Goal: Task Accomplishment & Management: Complete application form

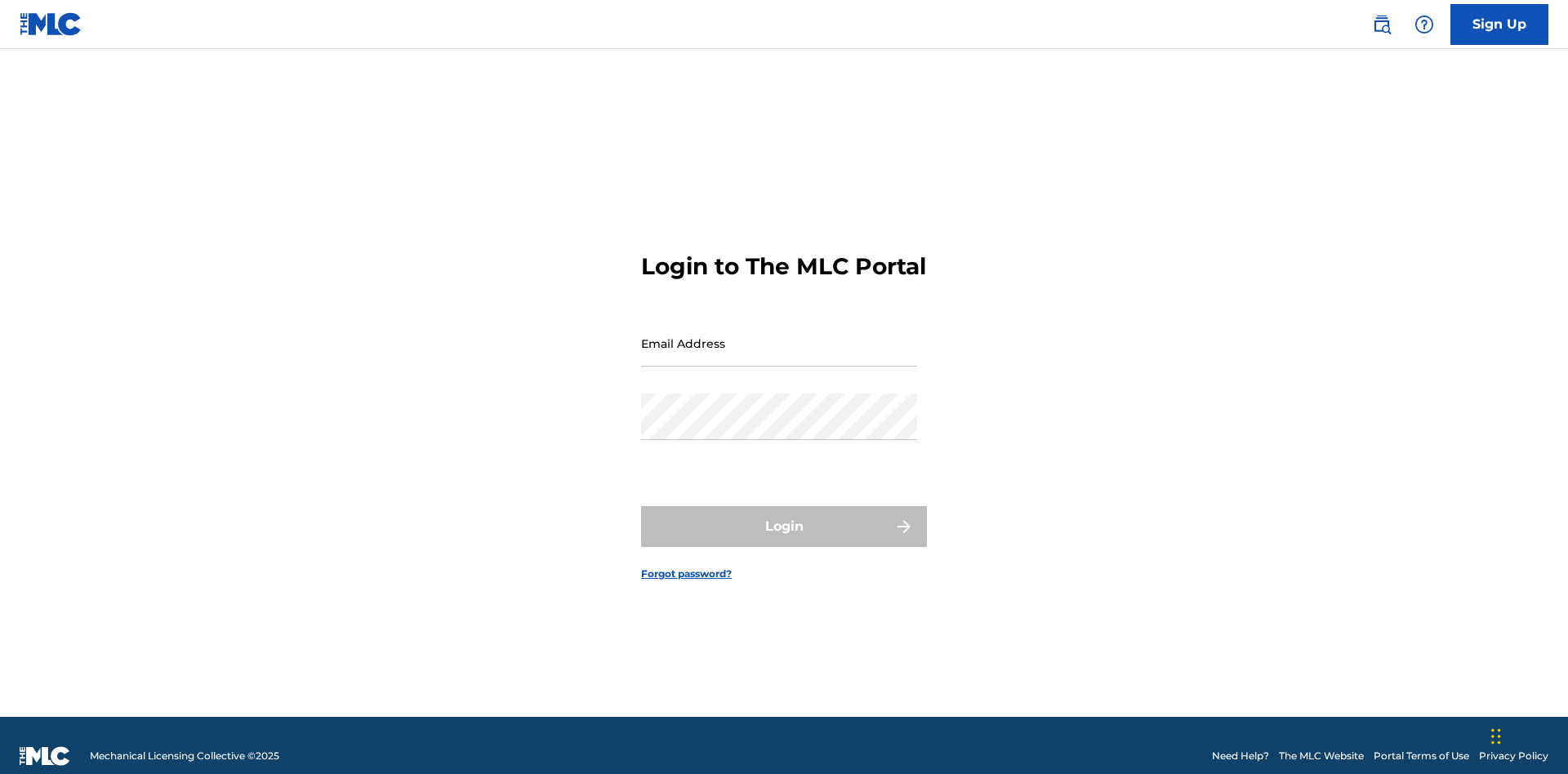
scroll to position [21, 0]
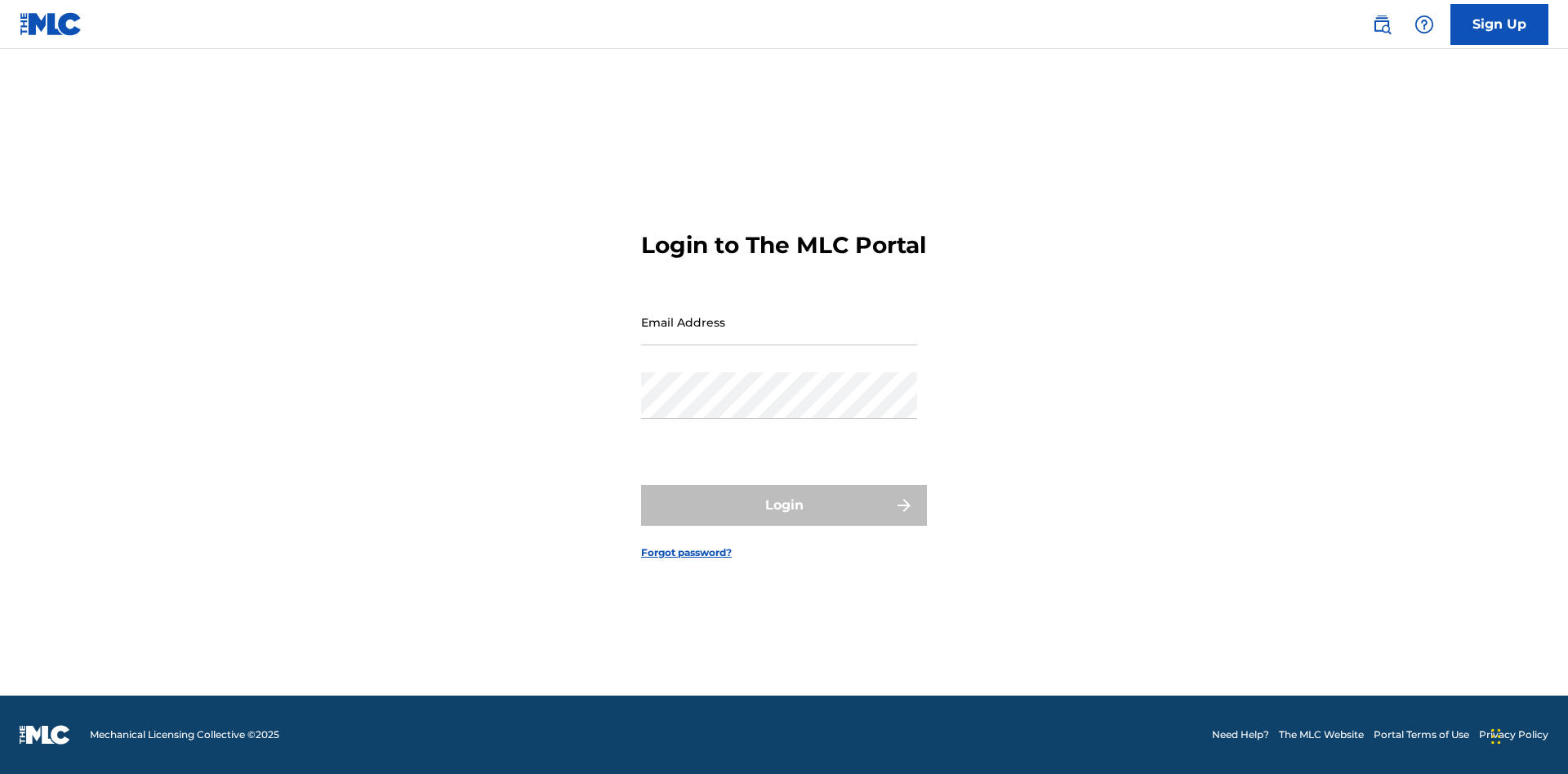
click at [779, 336] on input "Email Address" at bounding box center [779, 322] width 276 height 47
type input "[EMAIL_ADDRESS][DOMAIN_NAME]"
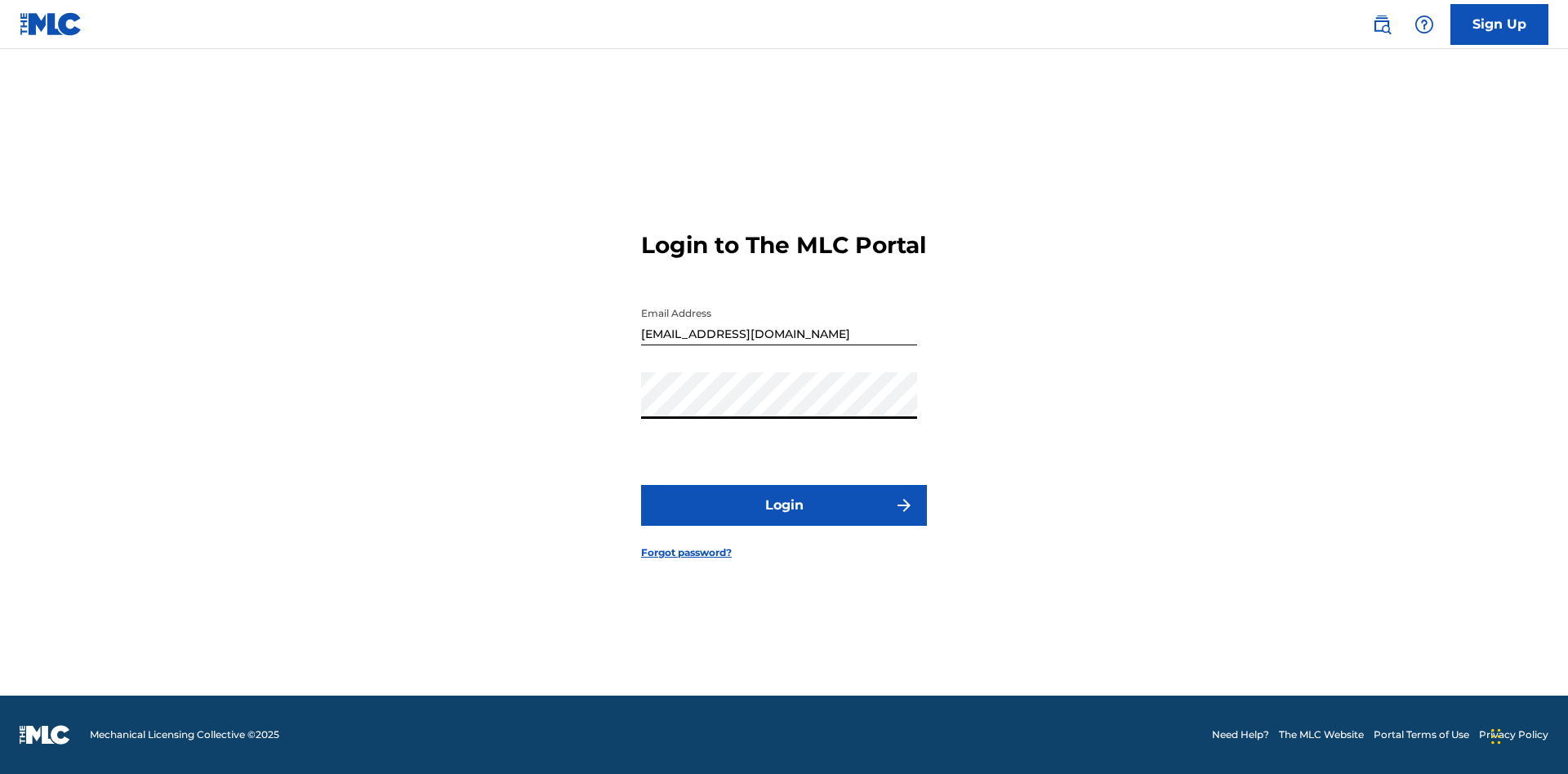
click at [784, 520] on button "Login" at bounding box center [784, 505] width 286 height 41
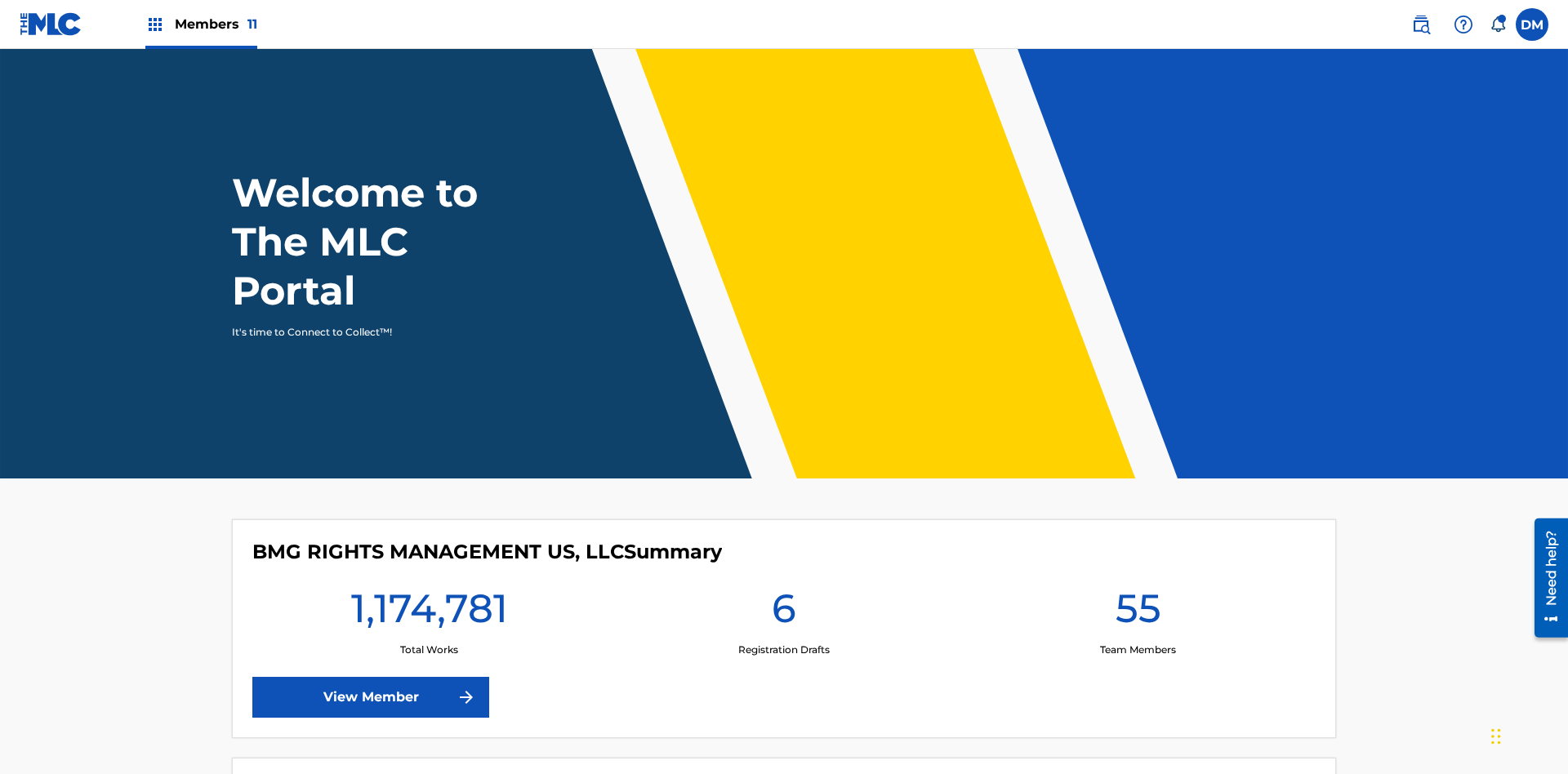
click at [201, 23] on span "Members 11" at bounding box center [216, 24] width 83 height 18
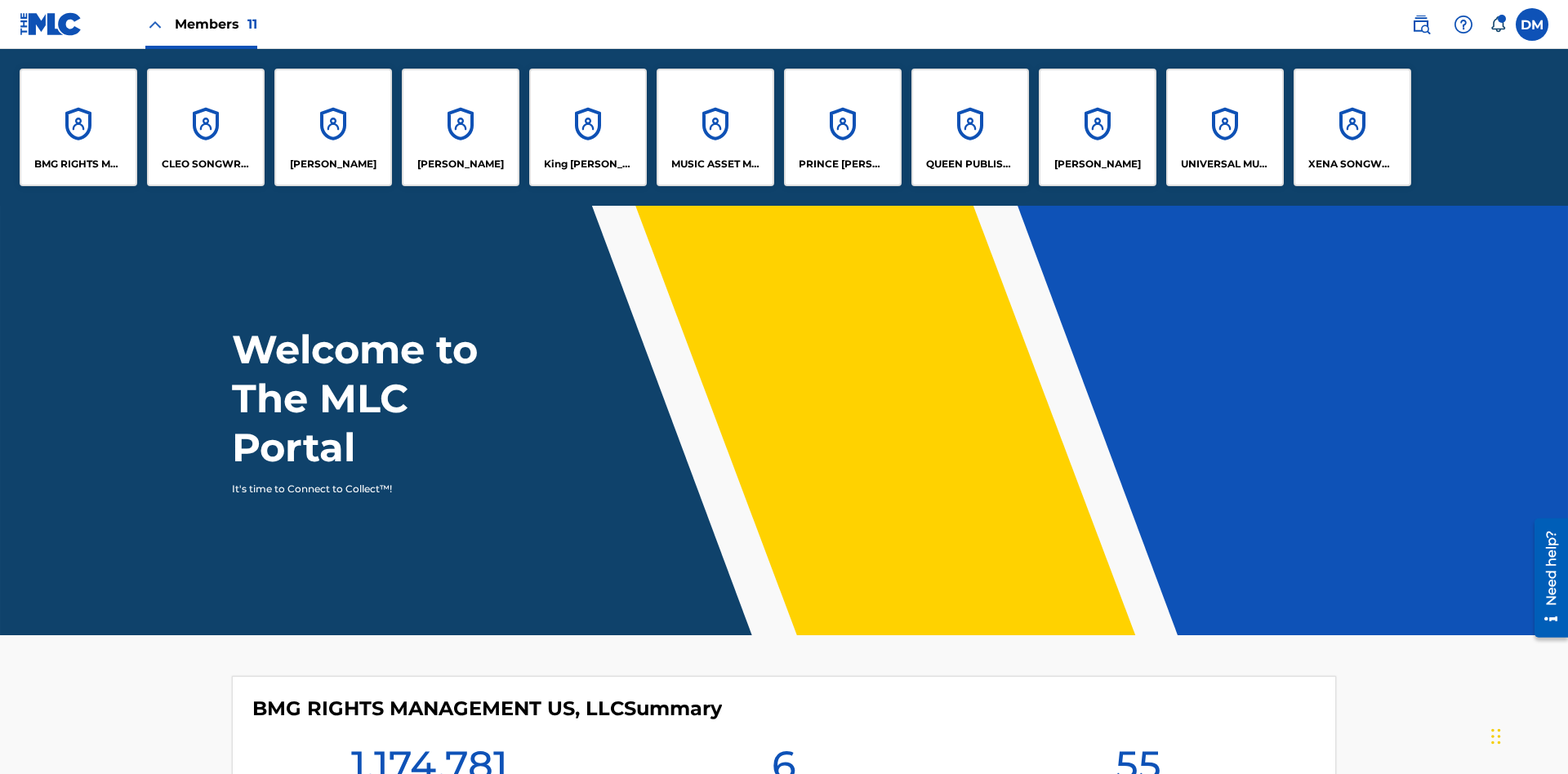
scroll to position [59, 0]
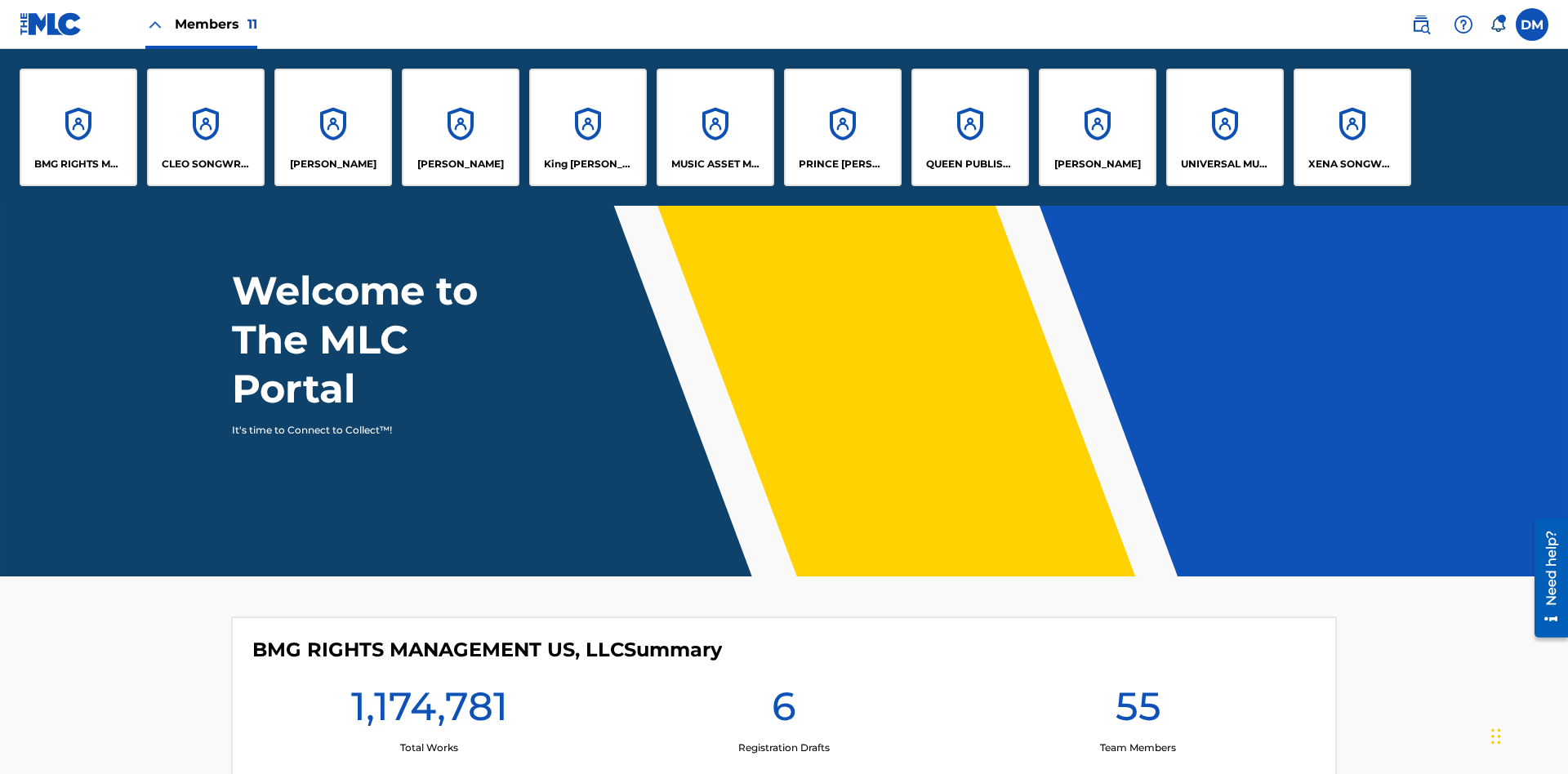
click at [969, 164] on p "QUEEN PUBLISHA" at bounding box center [971, 164] width 89 height 15
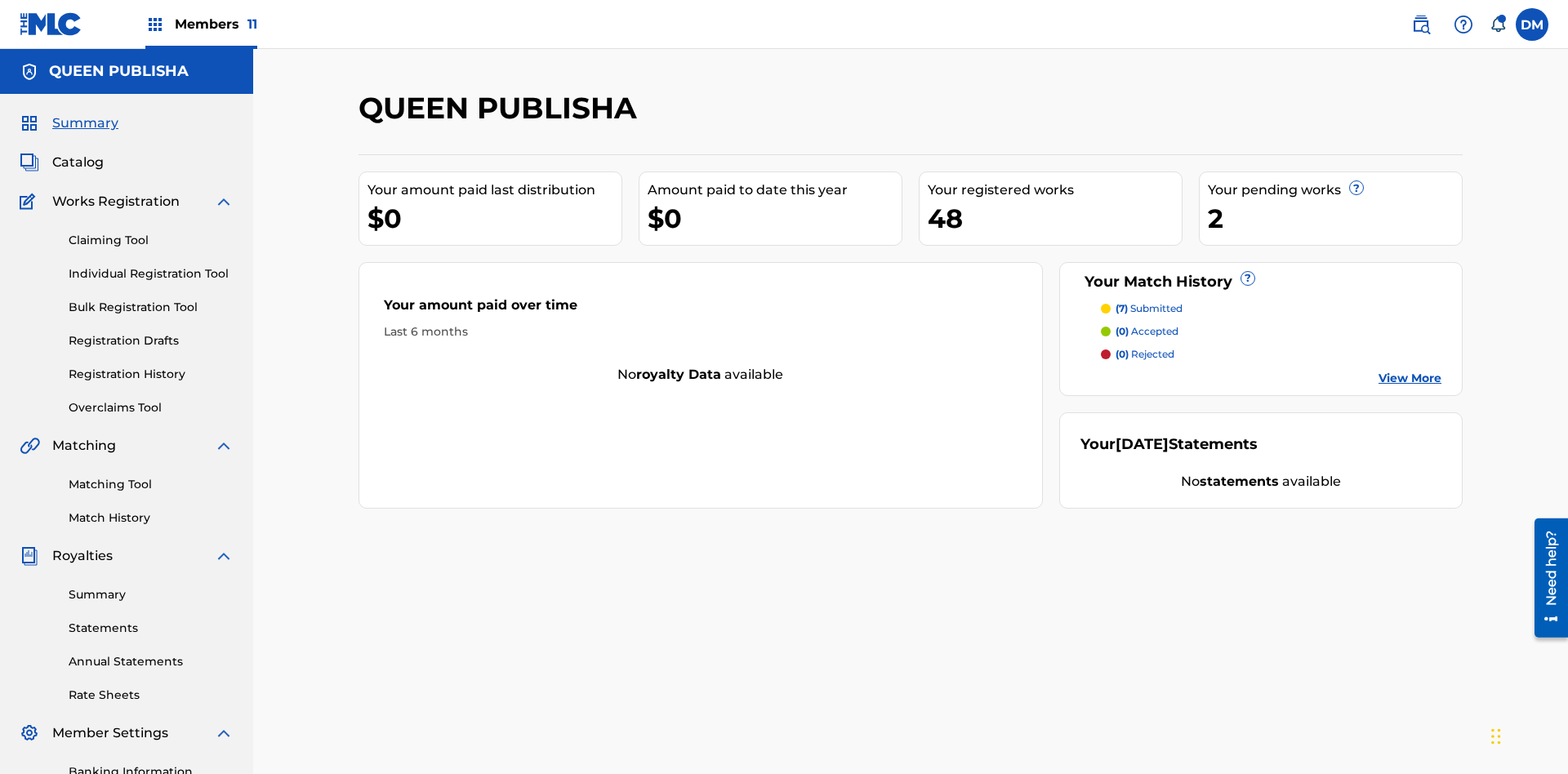
scroll to position [54, 0]
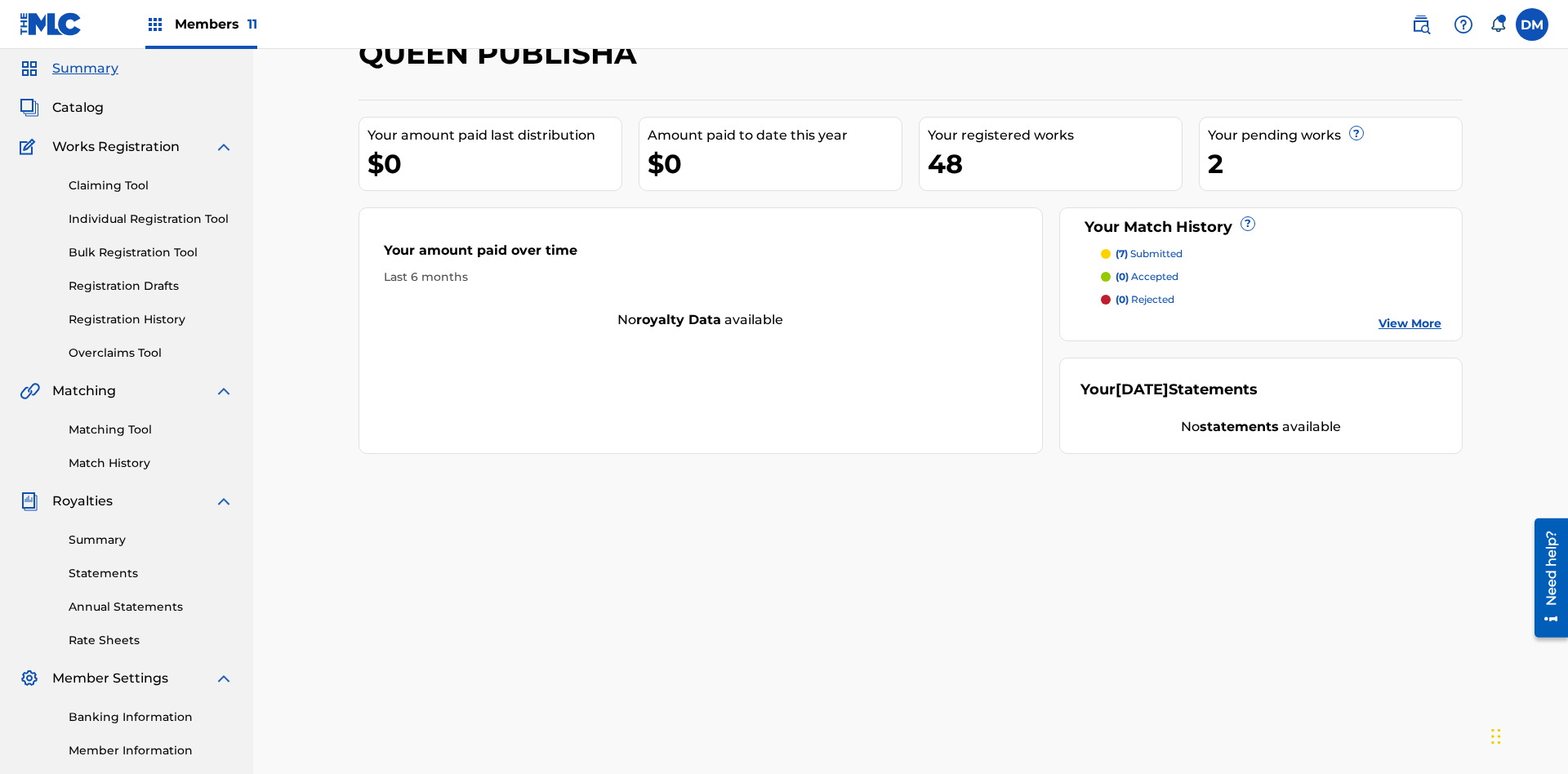
click at [78, 108] on span "Catalog" at bounding box center [77, 107] width 51 height 19
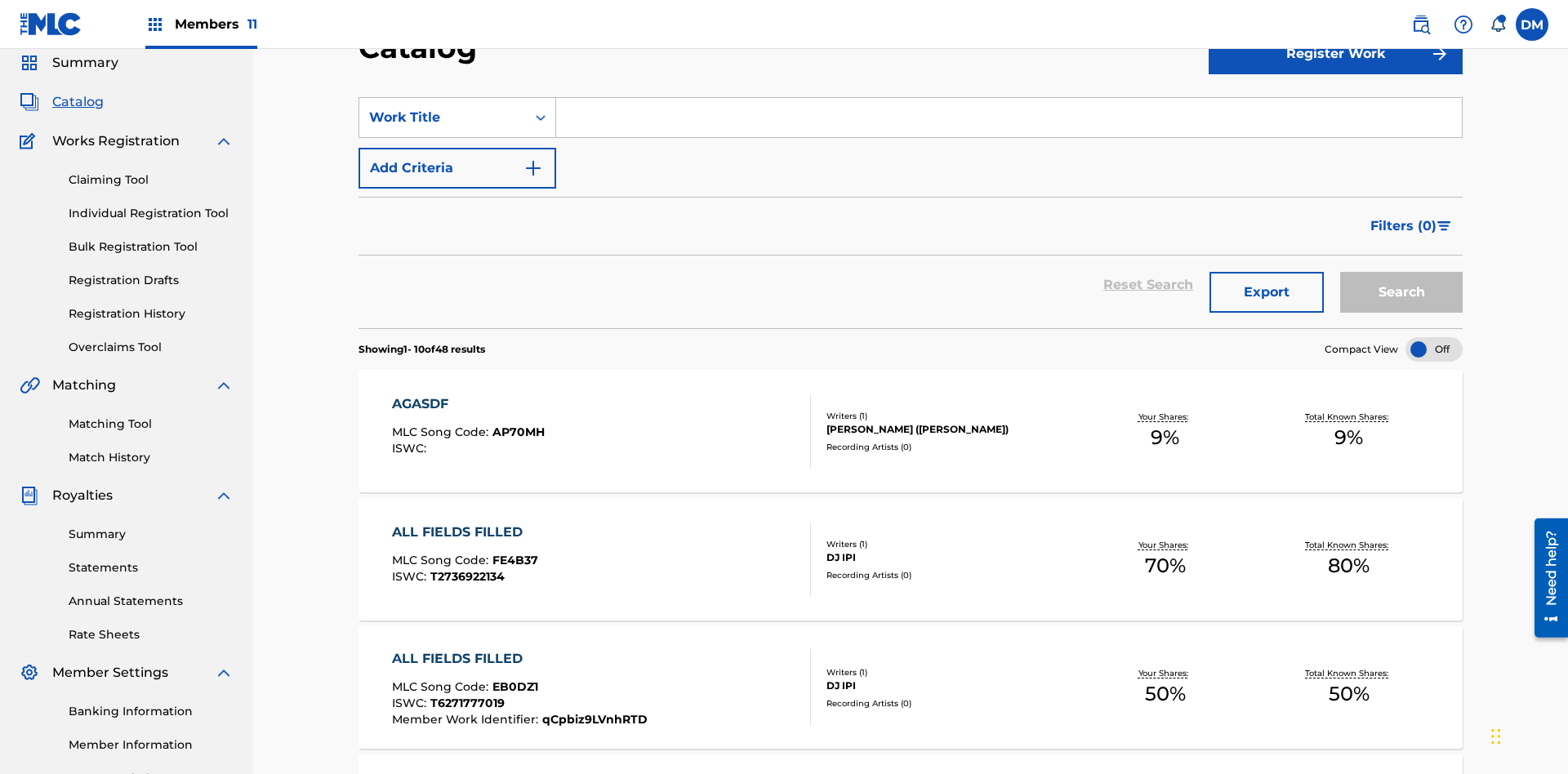
click at [1009, 118] on input "Search Form" at bounding box center [1009, 117] width 906 height 39
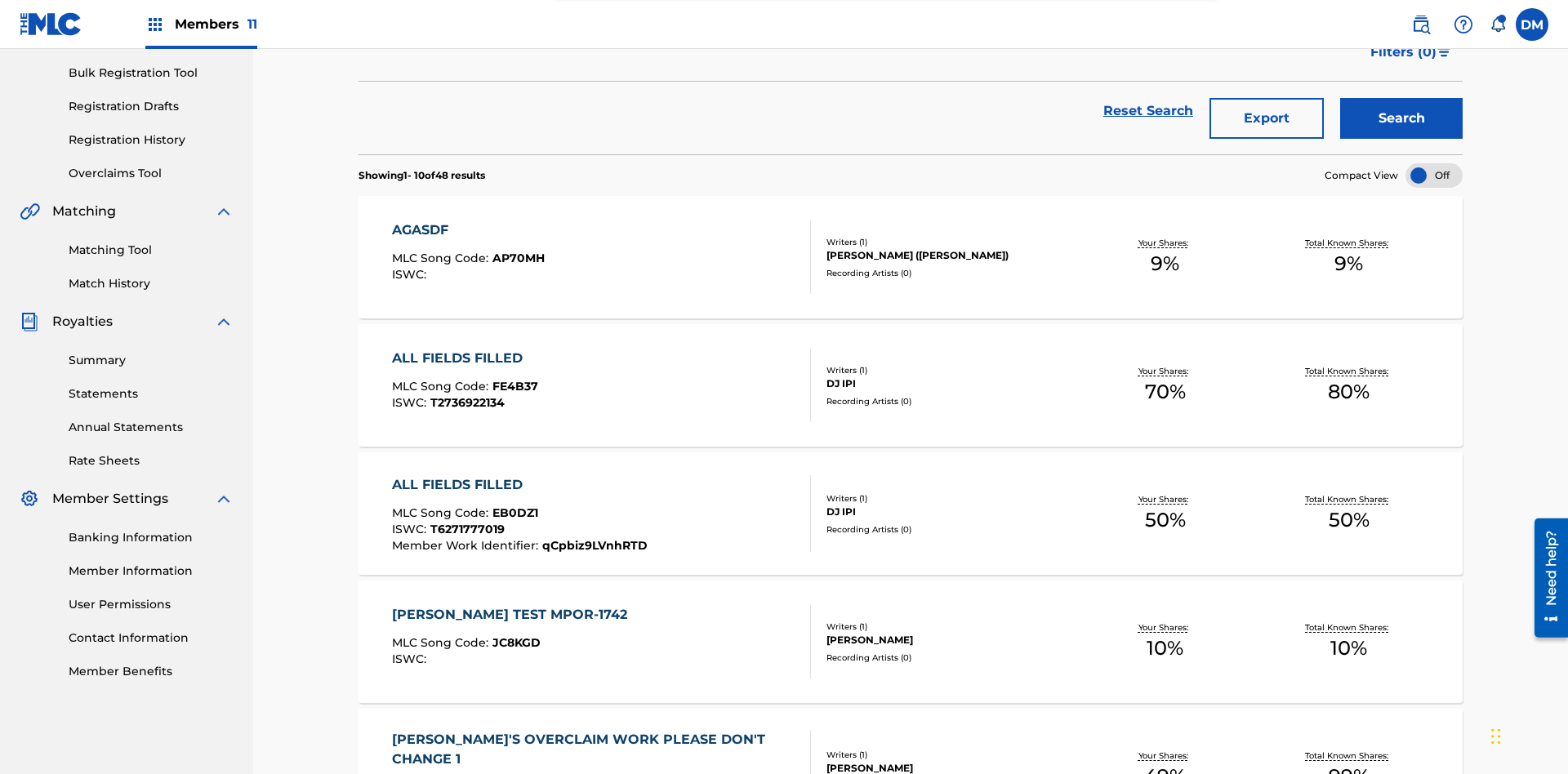
type input "ALL FIELDS FILLED"
click at [1401, 118] on button "Search" at bounding box center [1401, 118] width 122 height 41
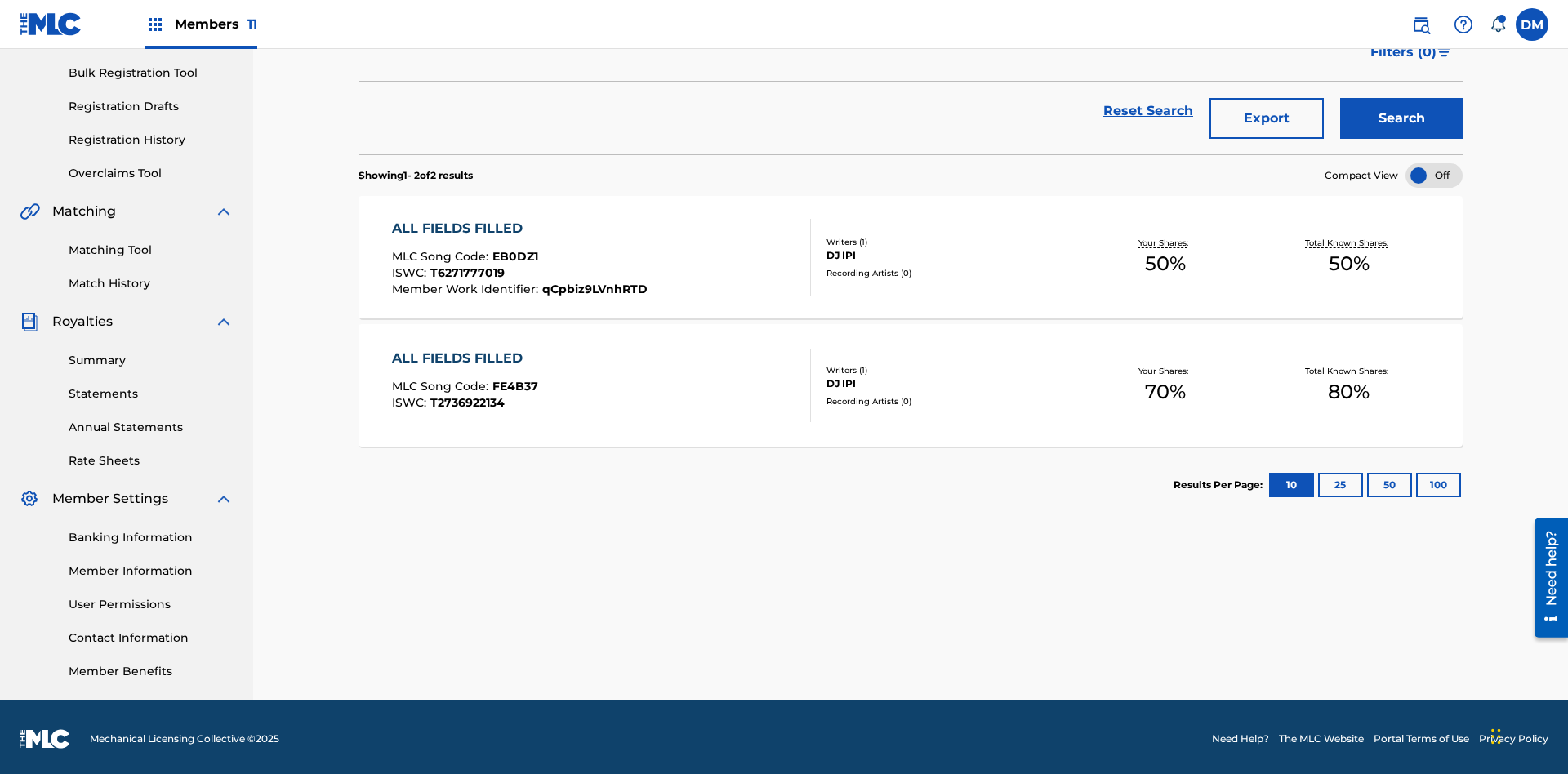
scroll to position [238, 0]
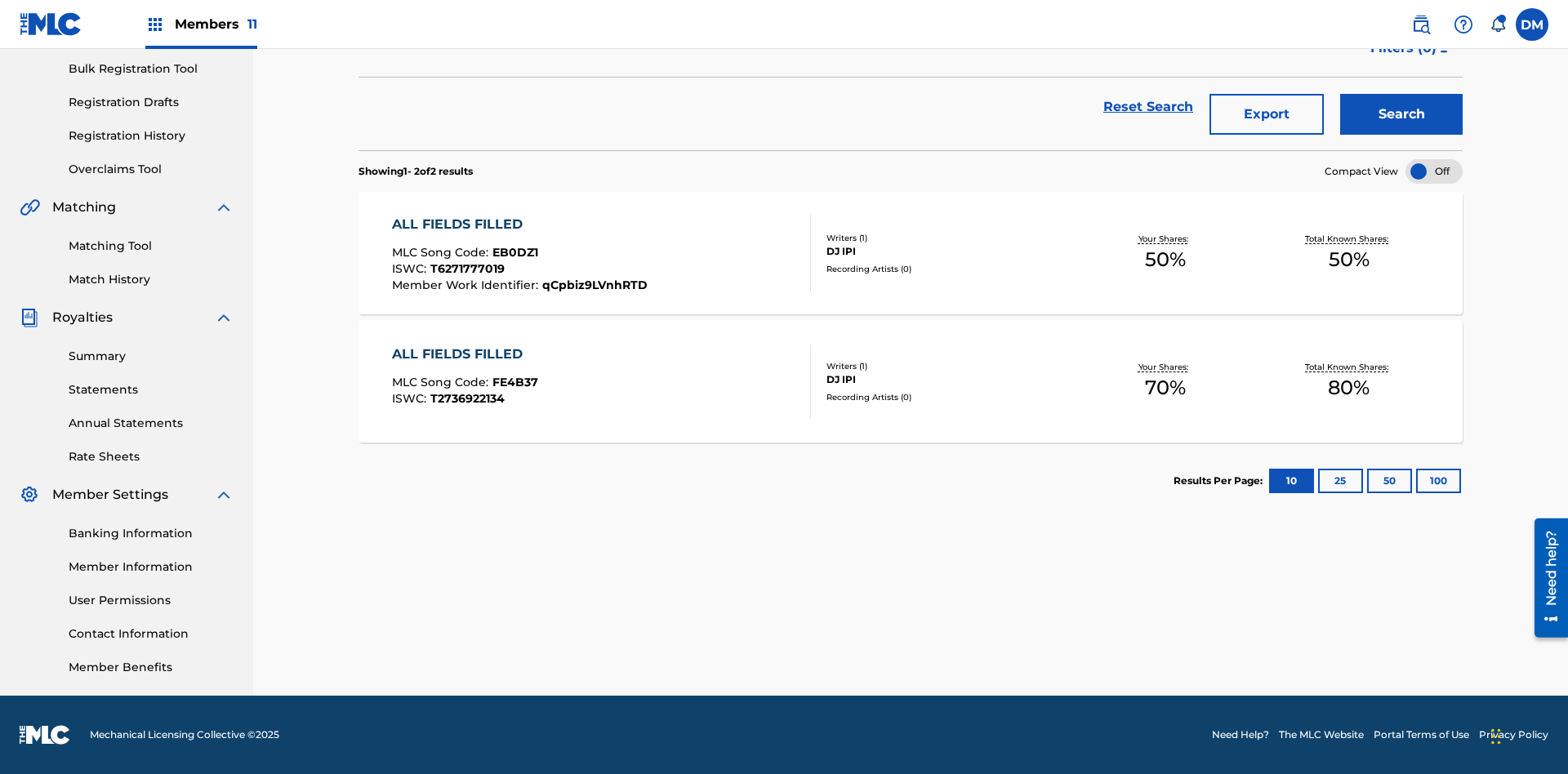
click at [513, 253] on span "EB0DZ1" at bounding box center [515, 253] width 46 height 15
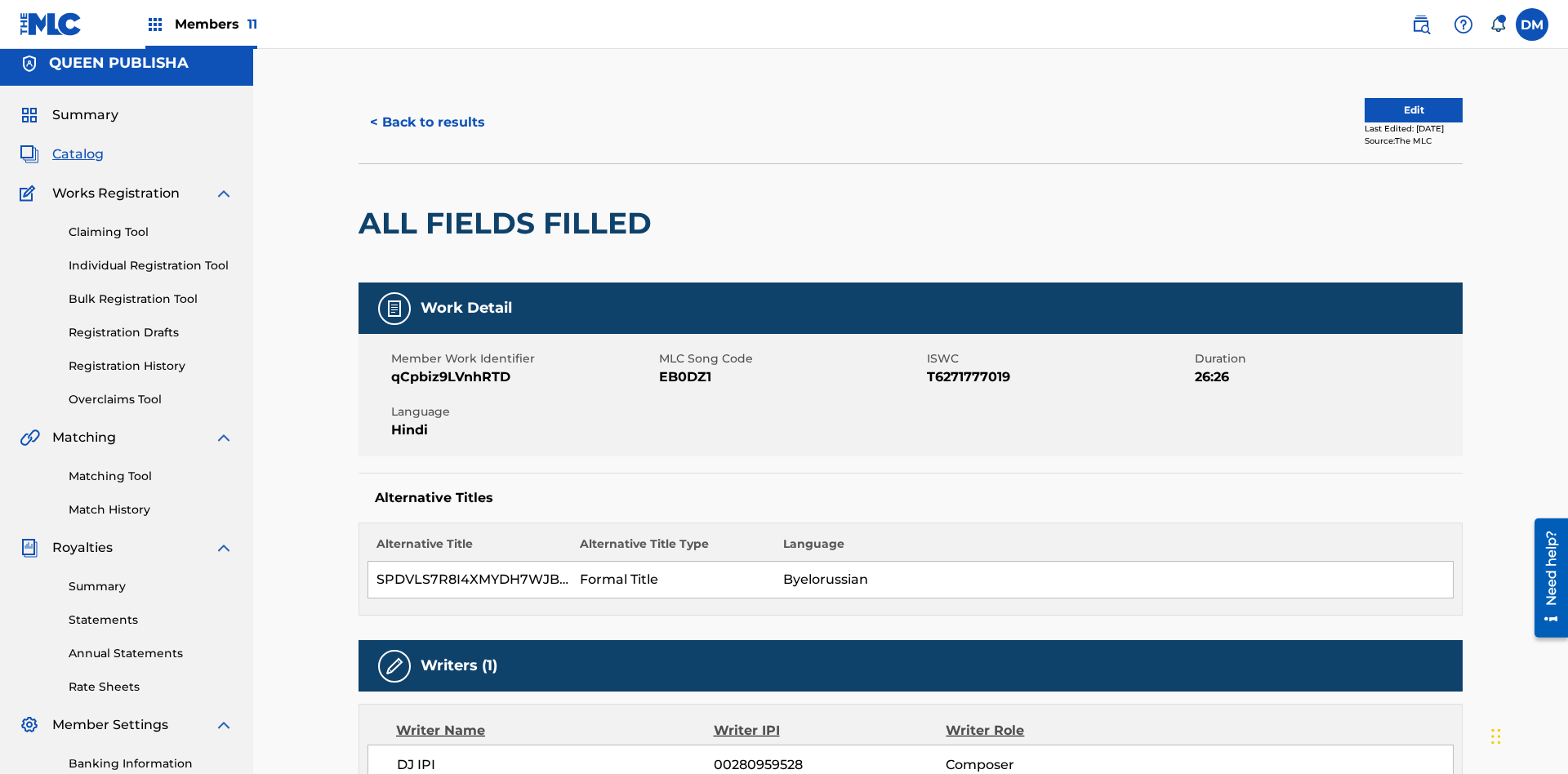
click at [1395, 110] on button "Edit" at bounding box center [1414, 110] width 98 height 24
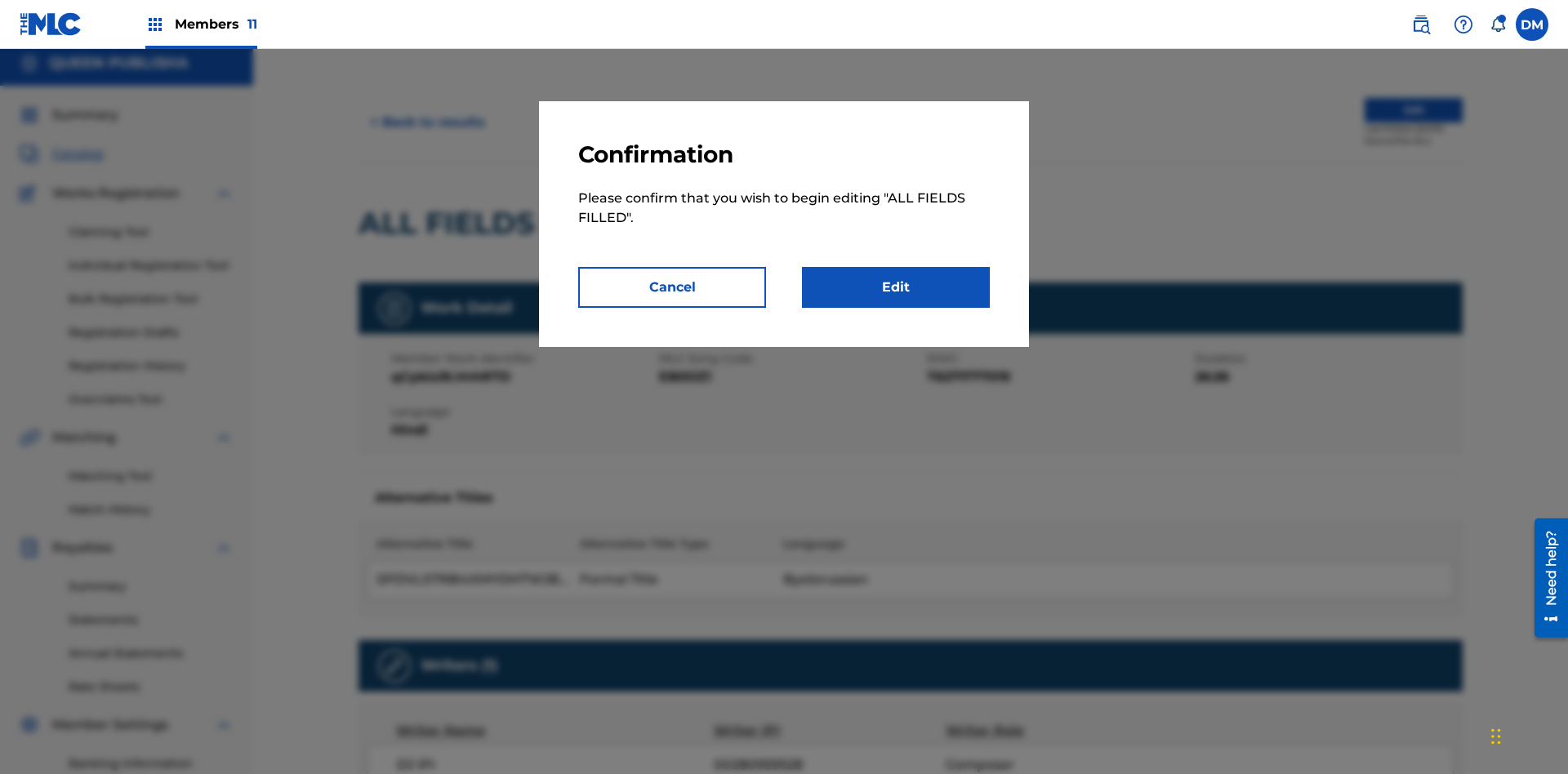
scroll to position [177, 0]
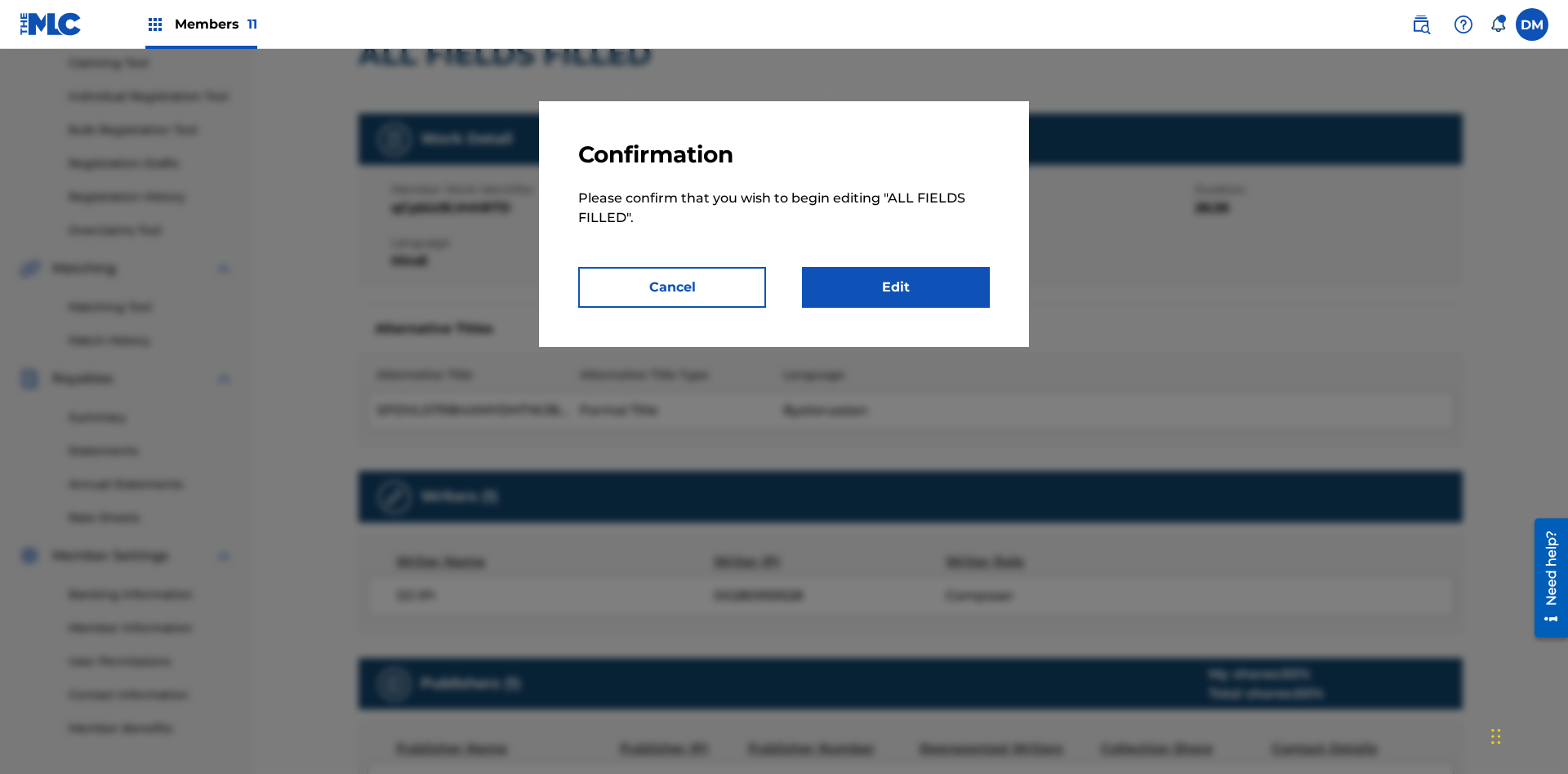
click at [896, 287] on link "Edit" at bounding box center [896, 287] width 188 height 41
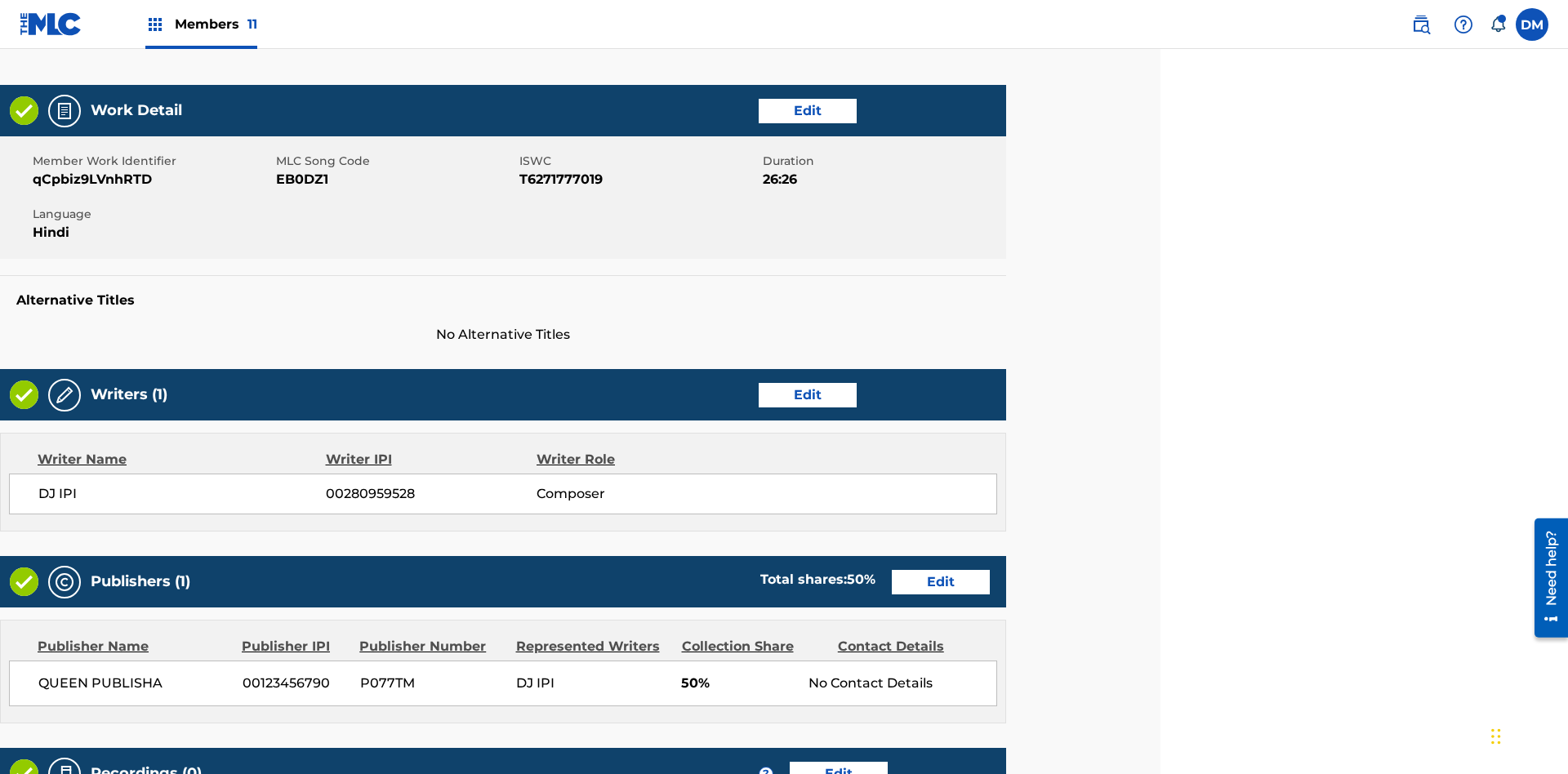
click at [807, 110] on link "Edit" at bounding box center [807, 110] width 98 height 24
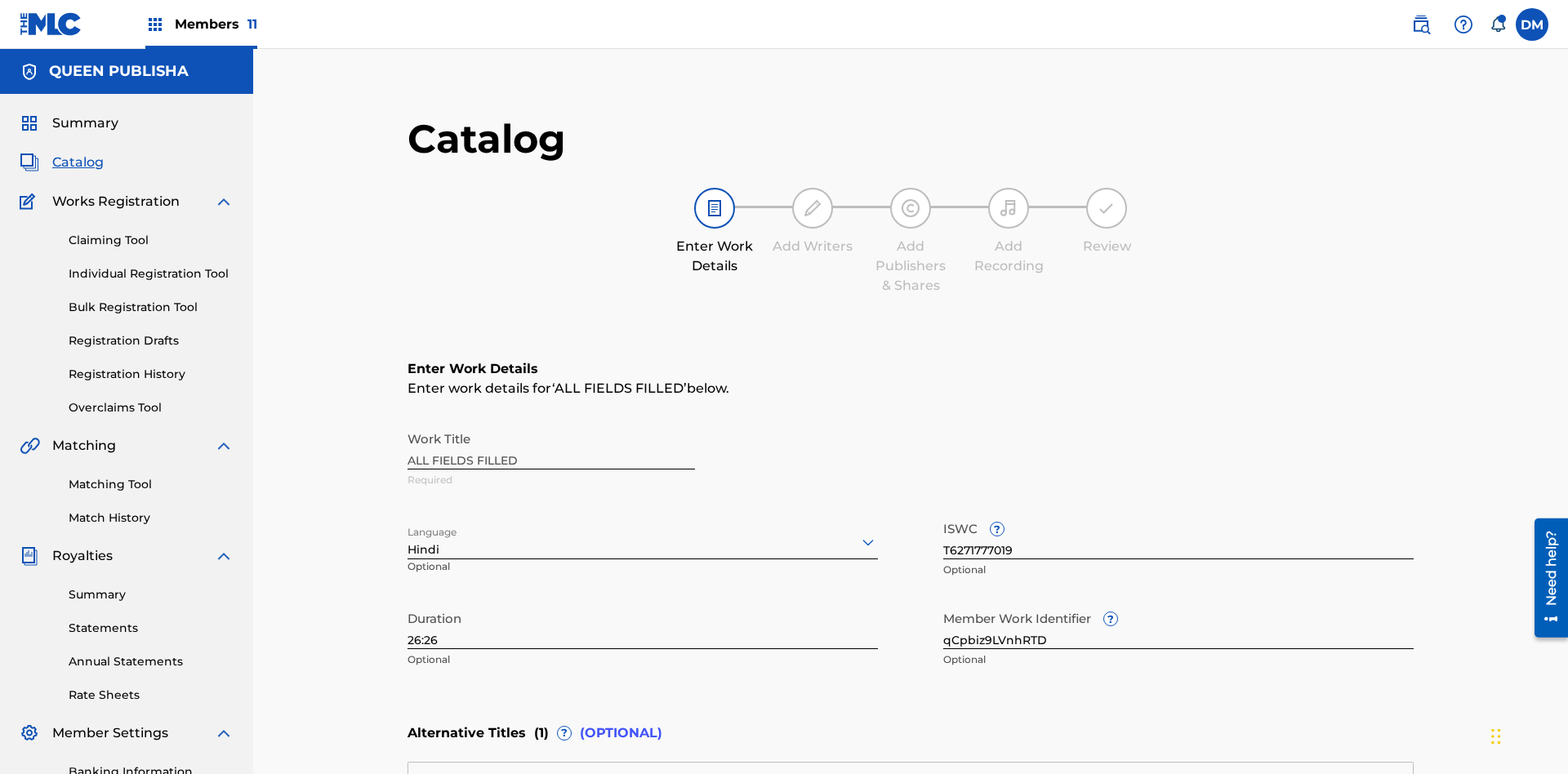
scroll to position [384, 408]
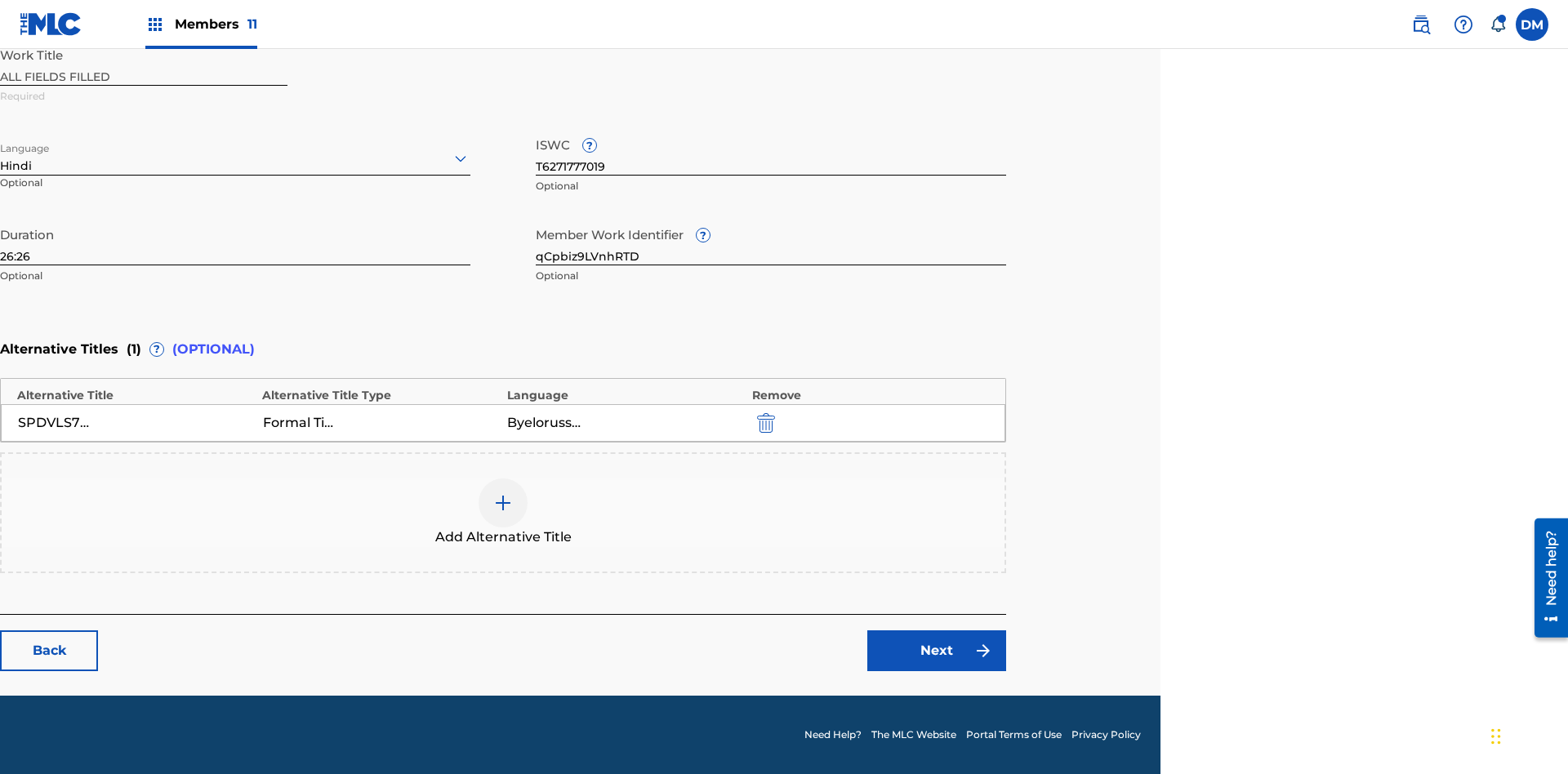
click at [235, 242] on input "26:26" at bounding box center [235, 243] width 470 height 47
type input "52:52"
click at [460, 158] on icon at bounding box center [460, 158] width 19 height 19
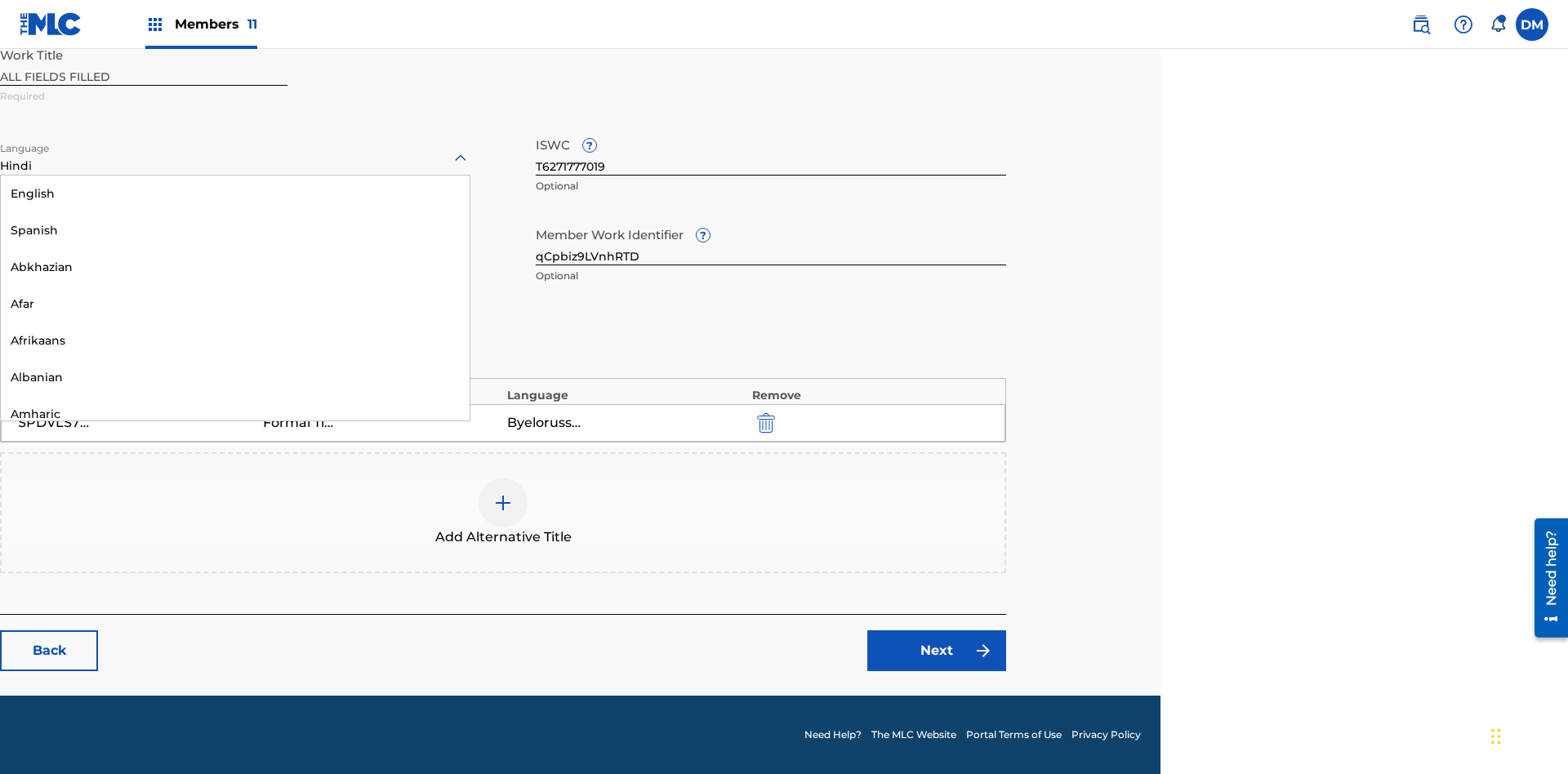
scroll to position [1567, 0]
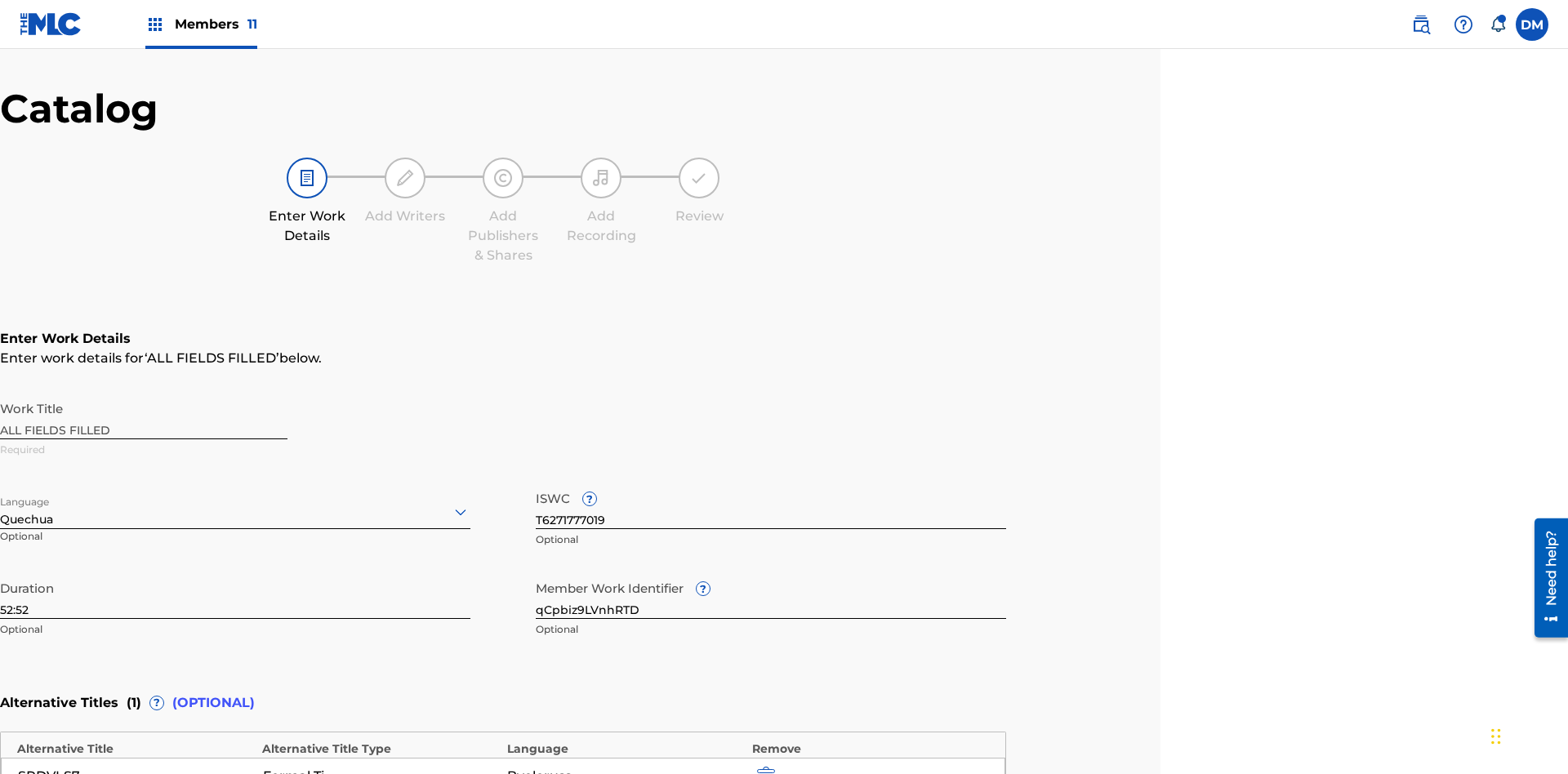
scroll to position [384, 408]
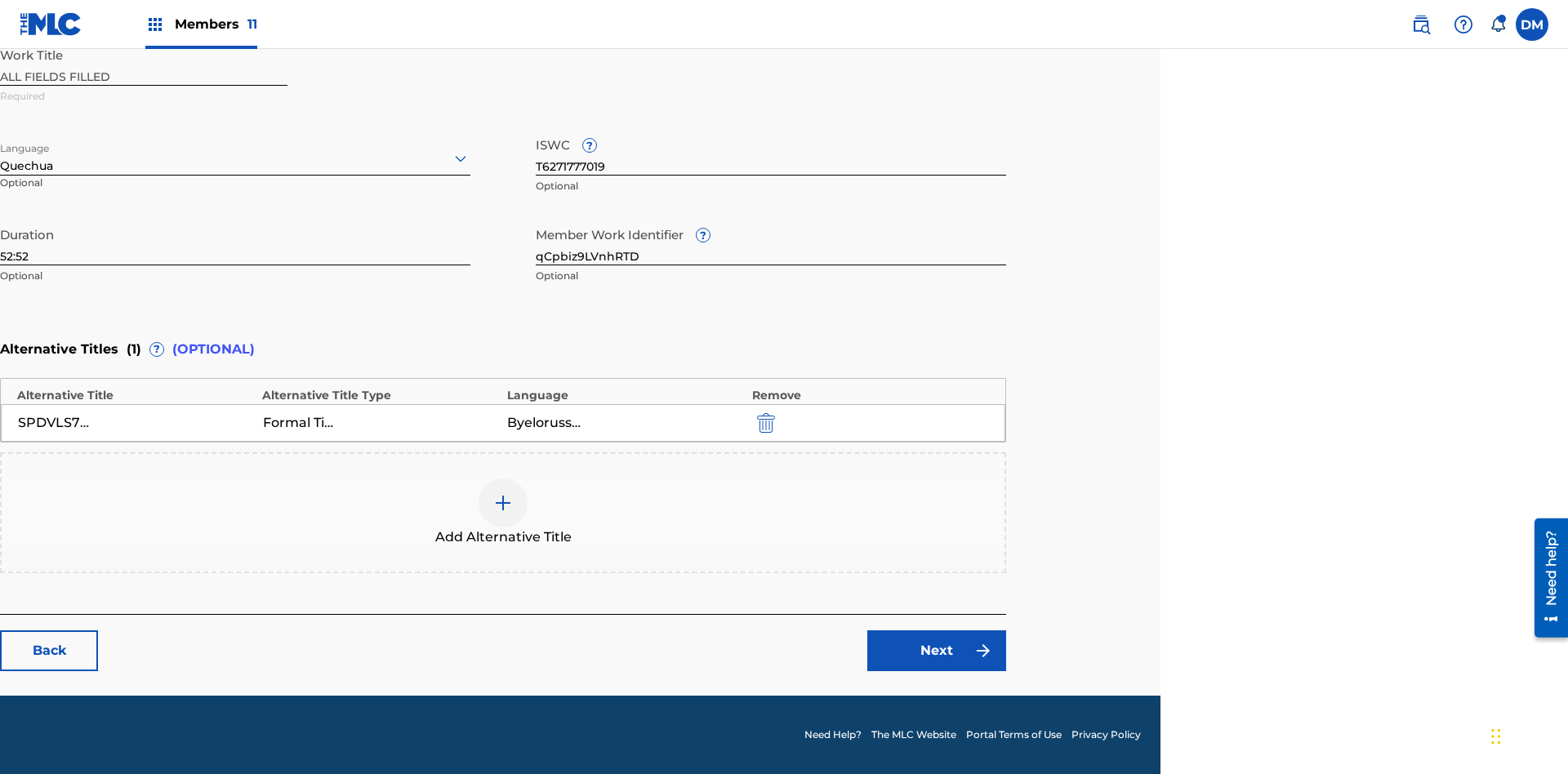
click at [771, 242] on input "qCpbiz9LVnhRTD" at bounding box center [771, 243] width 470 height 47
type input "ssxkcOmiUk5Y7n"
click at [771, 151] on input "T6271777019" at bounding box center [771, 152] width 470 height 47
type input "T1393356686"
click at [763, 422] on img "submit" at bounding box center [766, 423] width 18 height 19
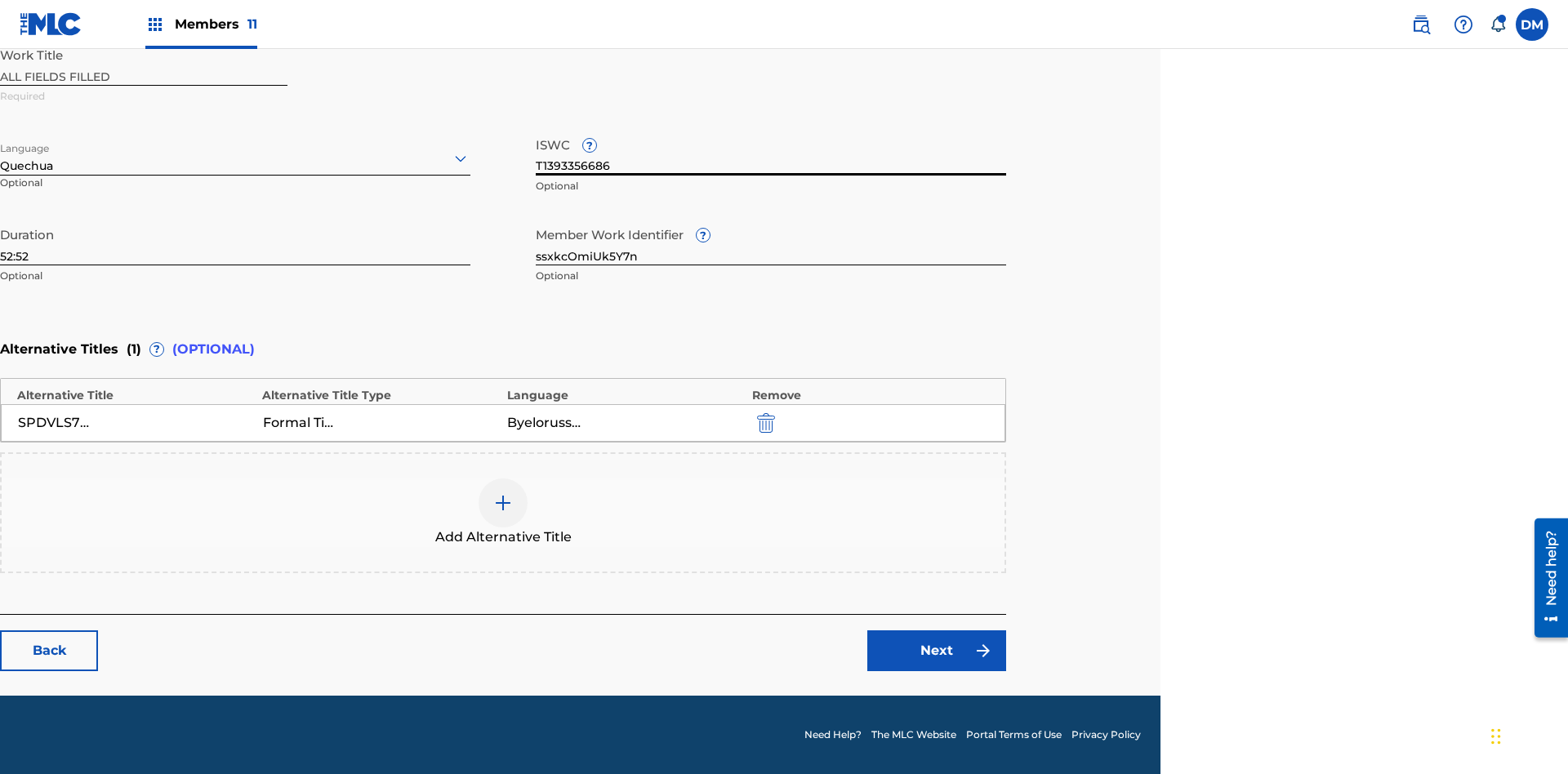
scroll to position [310, 408]
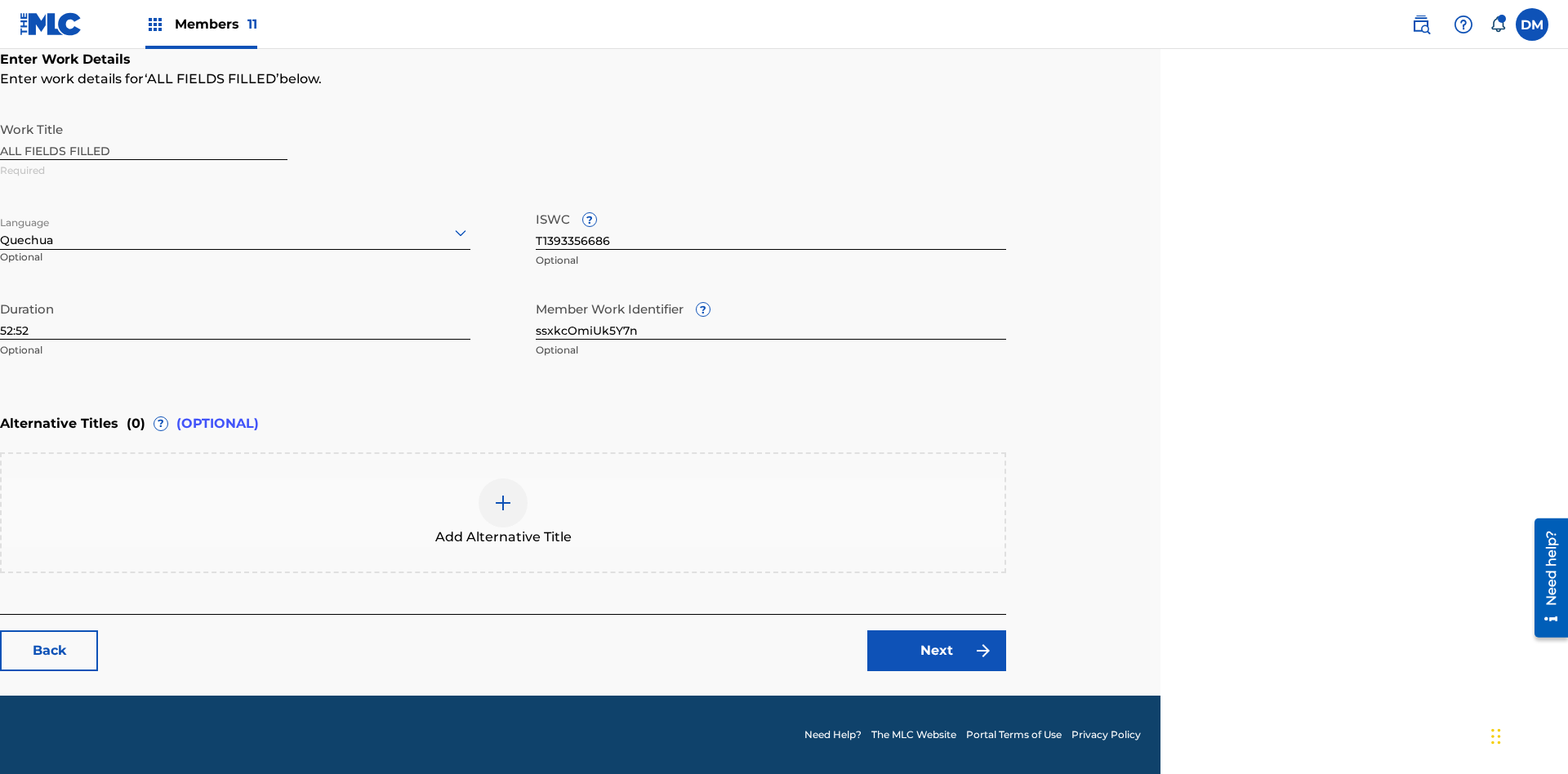
click at [503, 512] on img at bounding box center [502, 502] width 19 height 19
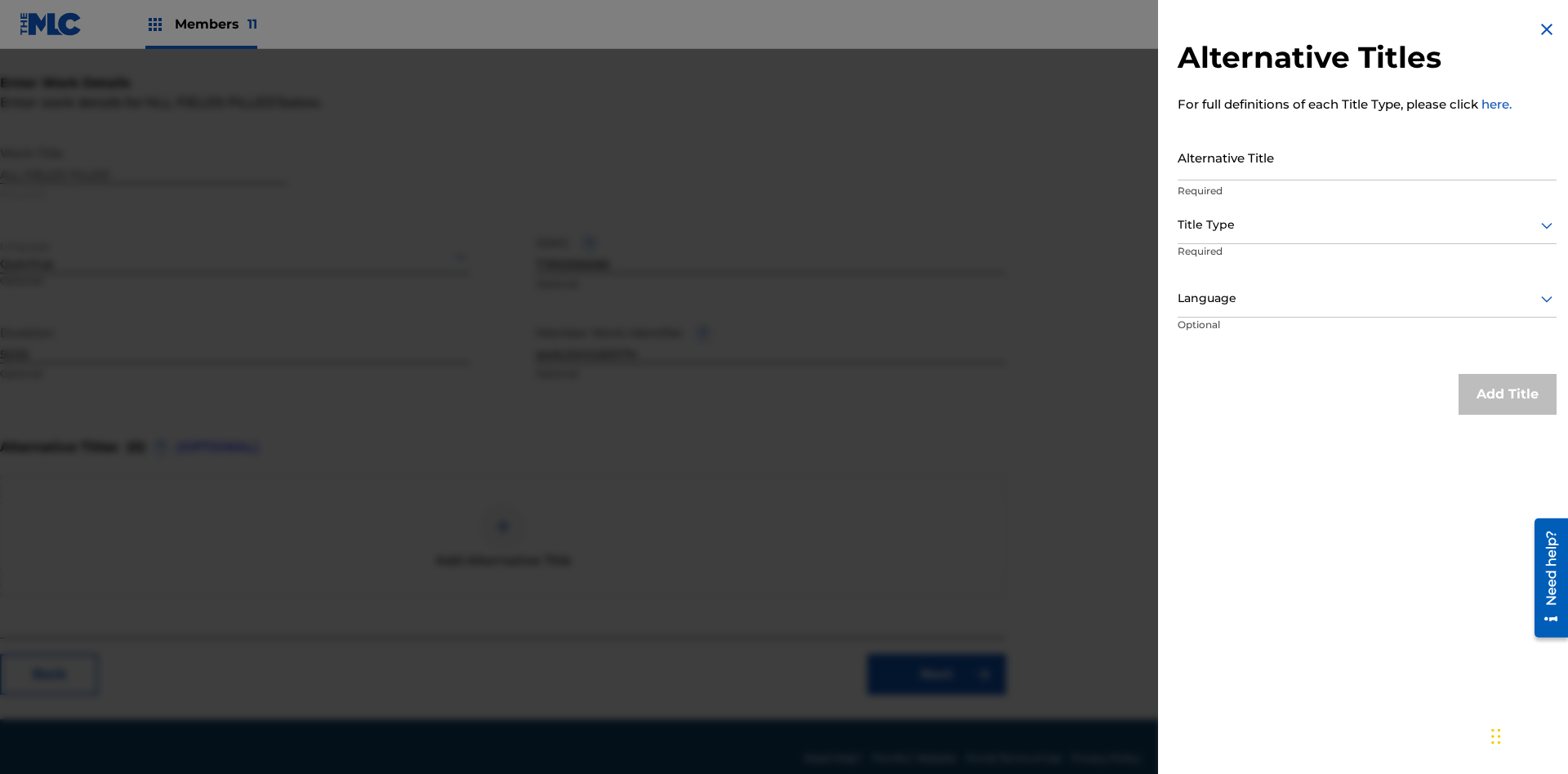
click at [1367, 156] on input "Alternative Title" at bounding box center [1367, 157] width 379 height 47
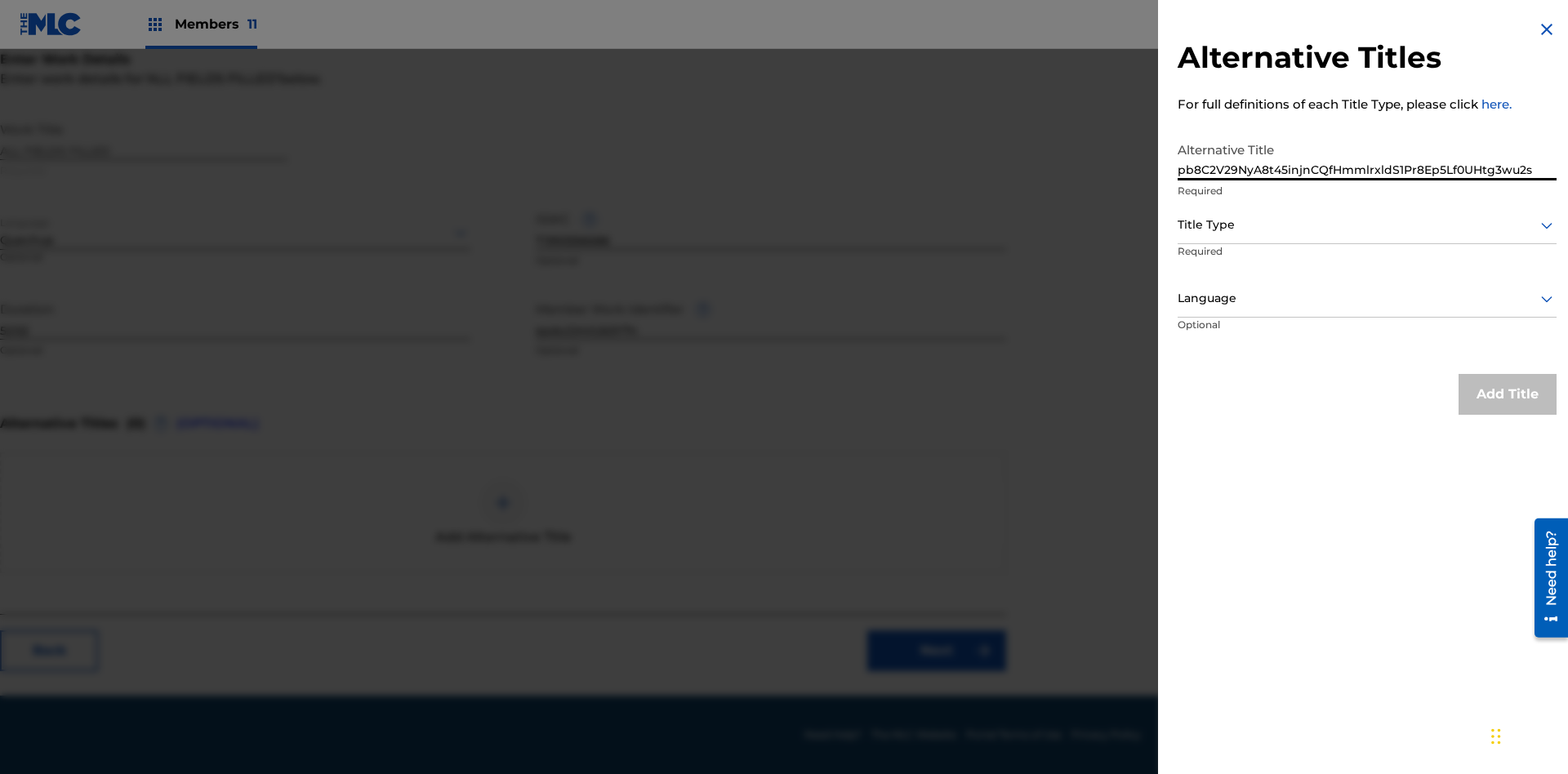
type input "pb8C2V29NyA8t45injnCQfHmmlrxldS1Pr8Ep5Lf0UHtg3wu2s"
click at [1367, 224] on div at bounding box center [1367, 225] width 379 height 20
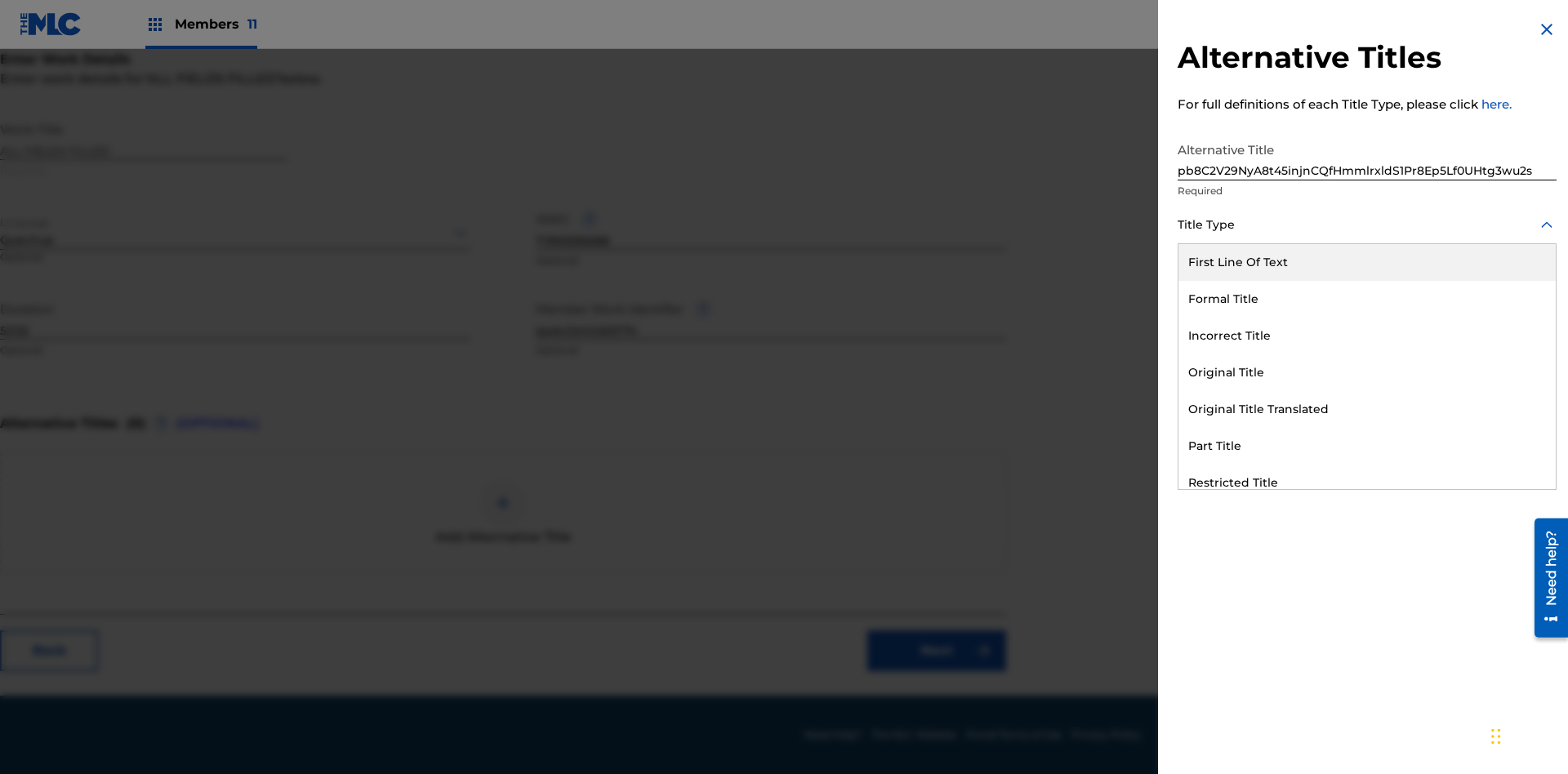
click at [1367, 409] on div "Original Title Translated" at bounding box center [1367, 409] width 378 height 37
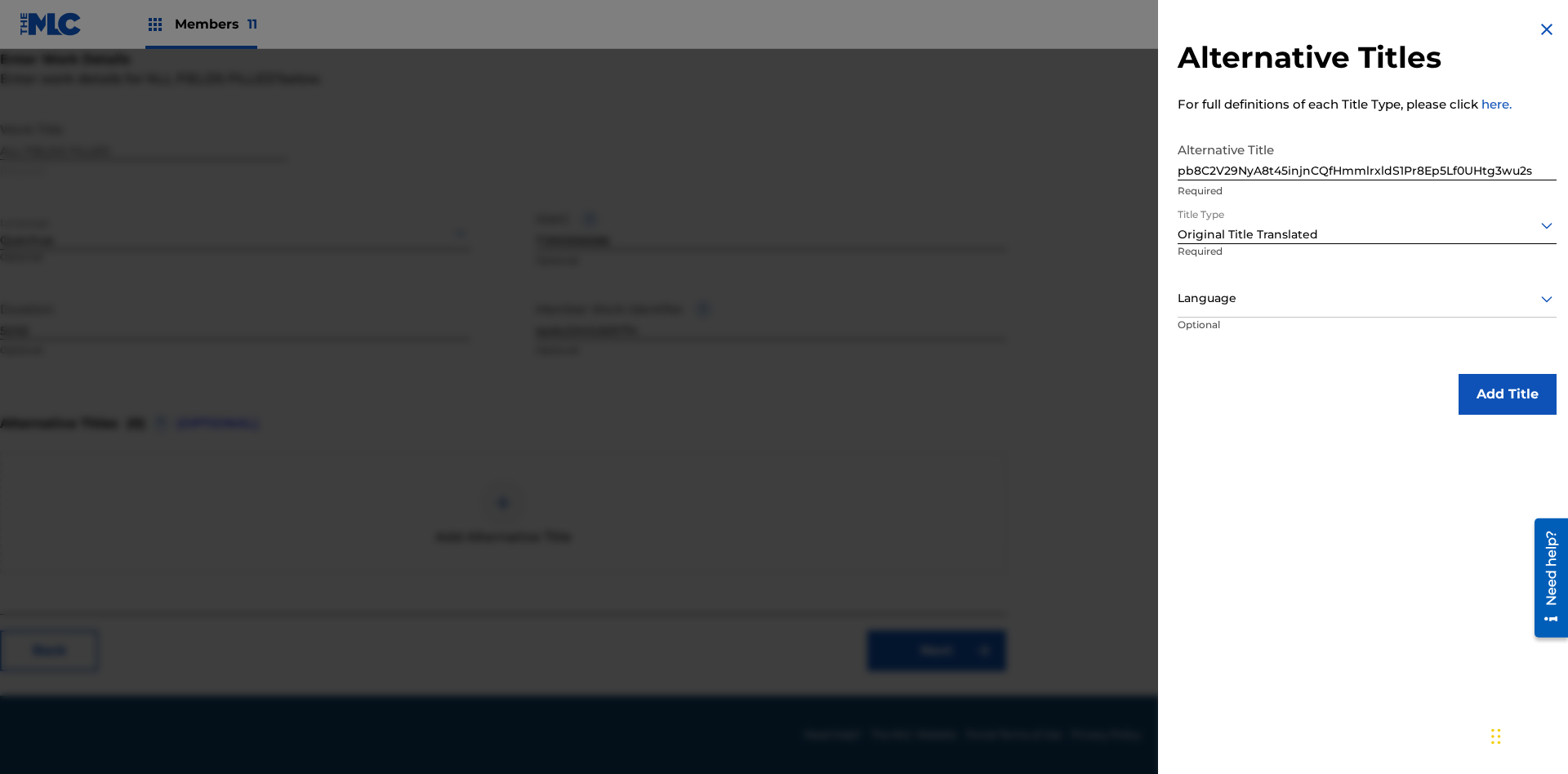
click at [1367, 298] on div at bounding box center [1367, 298] width 379 height 20
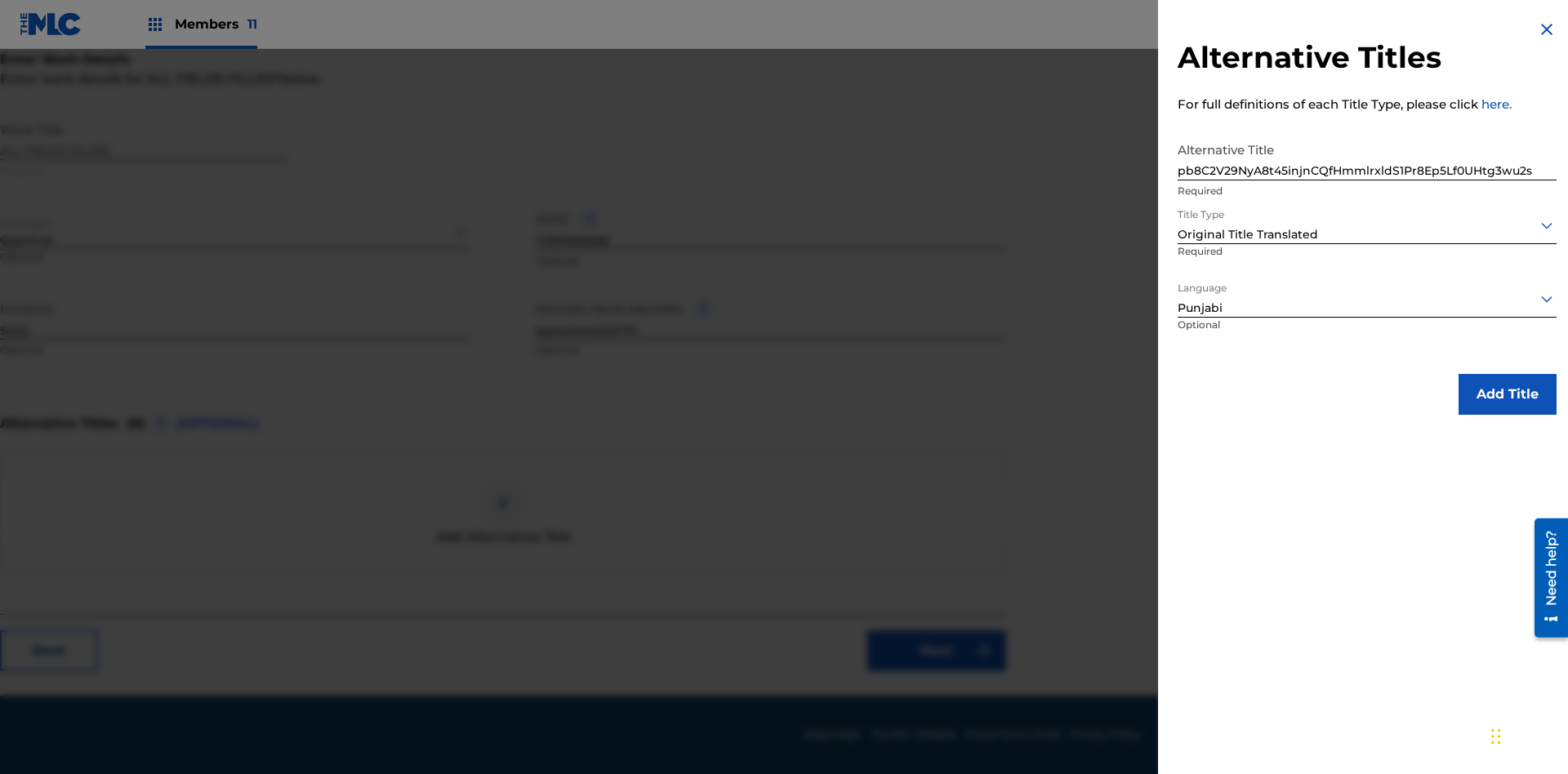
click at [1508, 393] on button "Add Title" at bounding box center [1508, 394] width 98 height 41
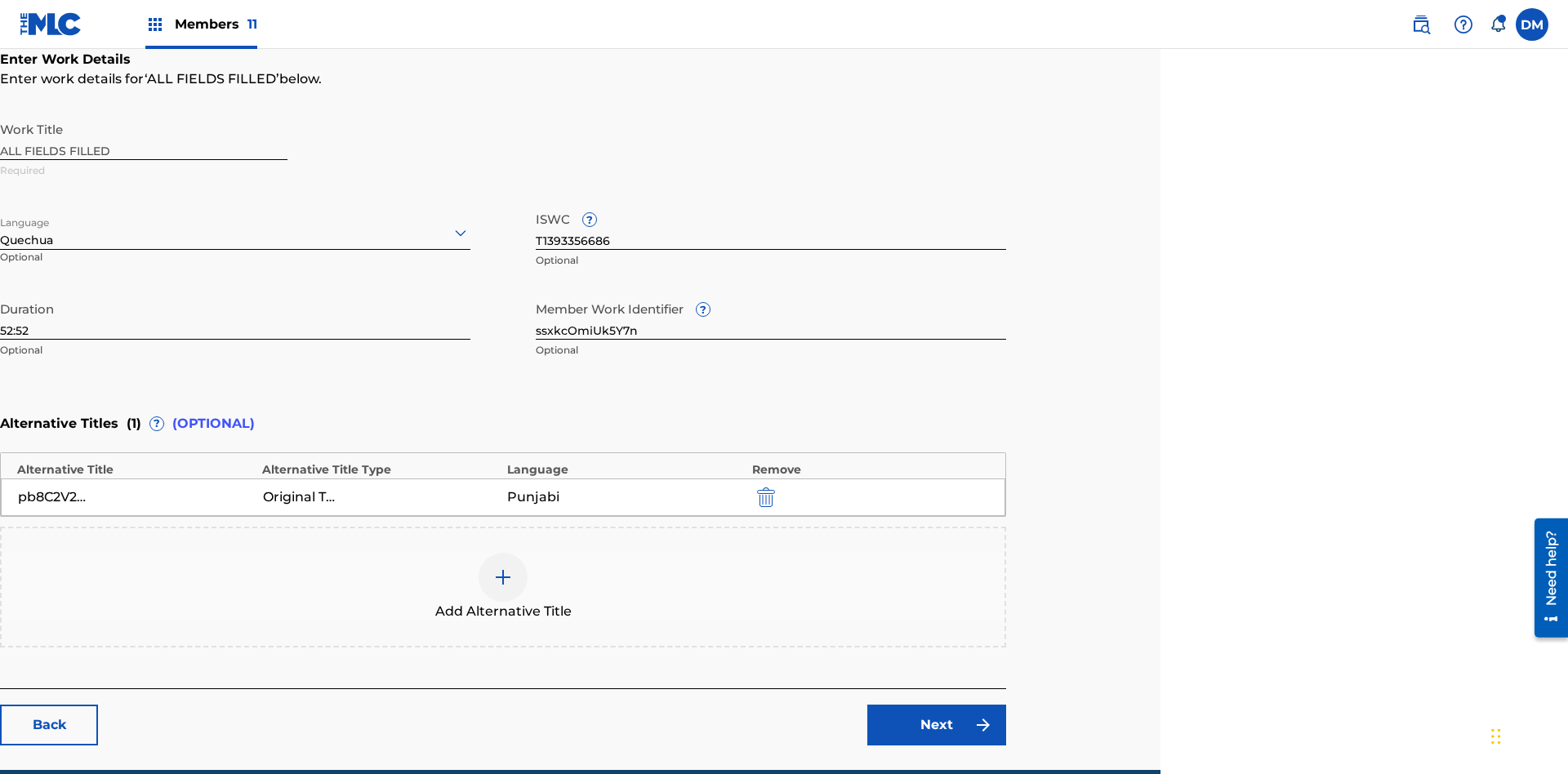
scroll to position [384, 408]
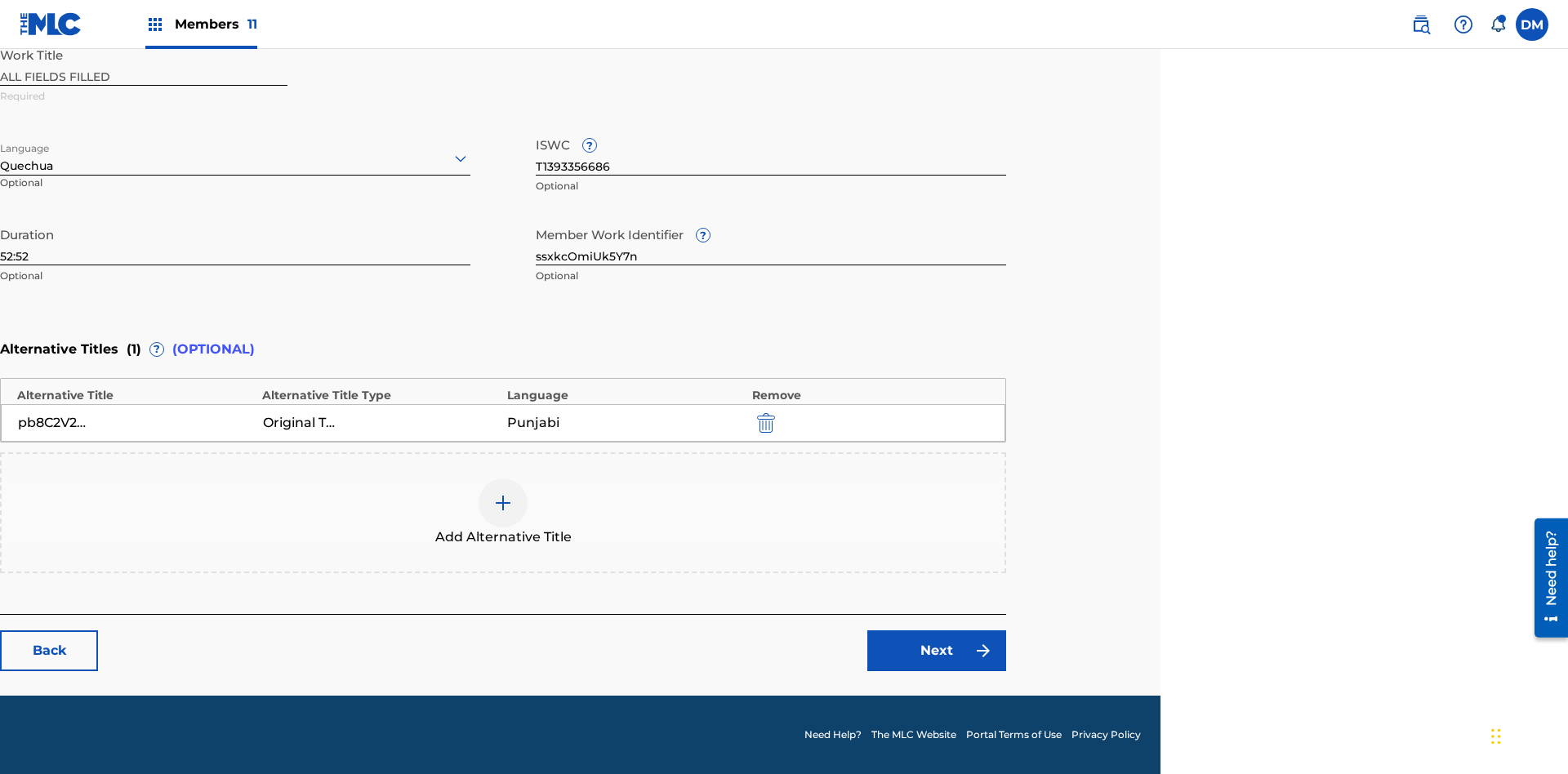
click at [937, 651] on link "Next" at bounding box center [937, 650] width 139 height 41
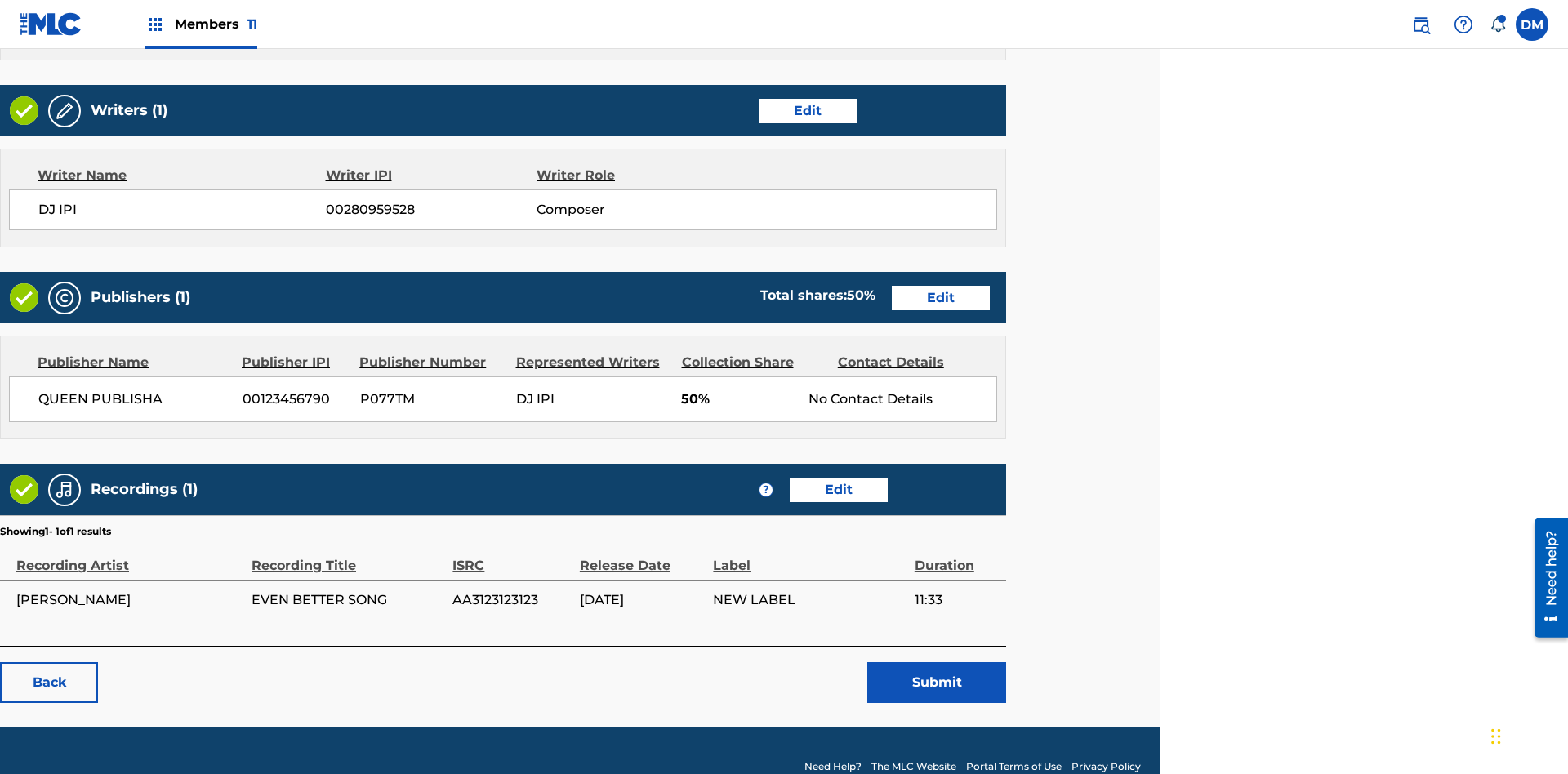
click at [807, 110] on link "Edit" at bounding box center [807, 110] width 98 height 24
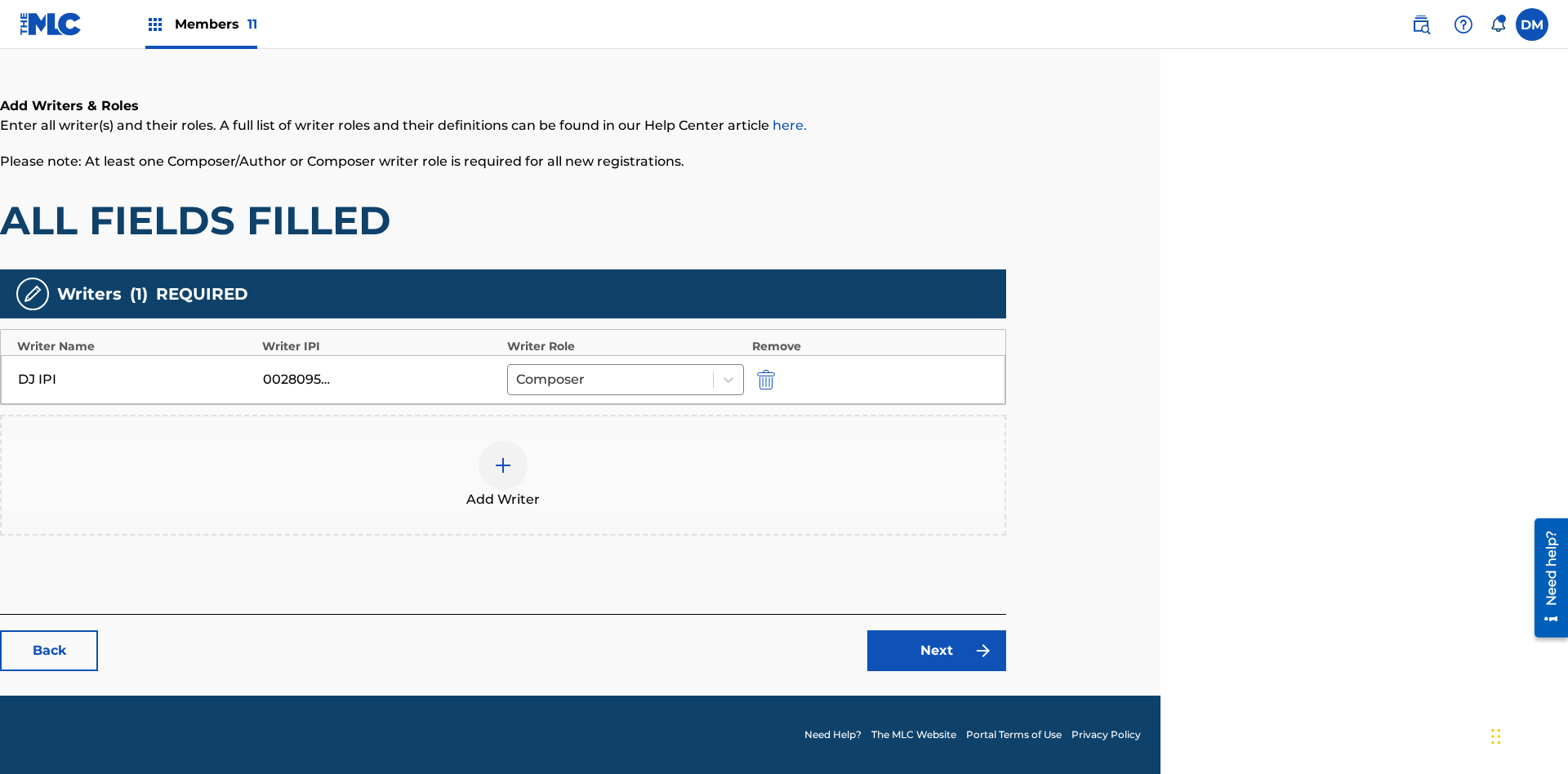
click at [763, 379] on img "submit" at bounding box center [766, 379] width 18 height 19
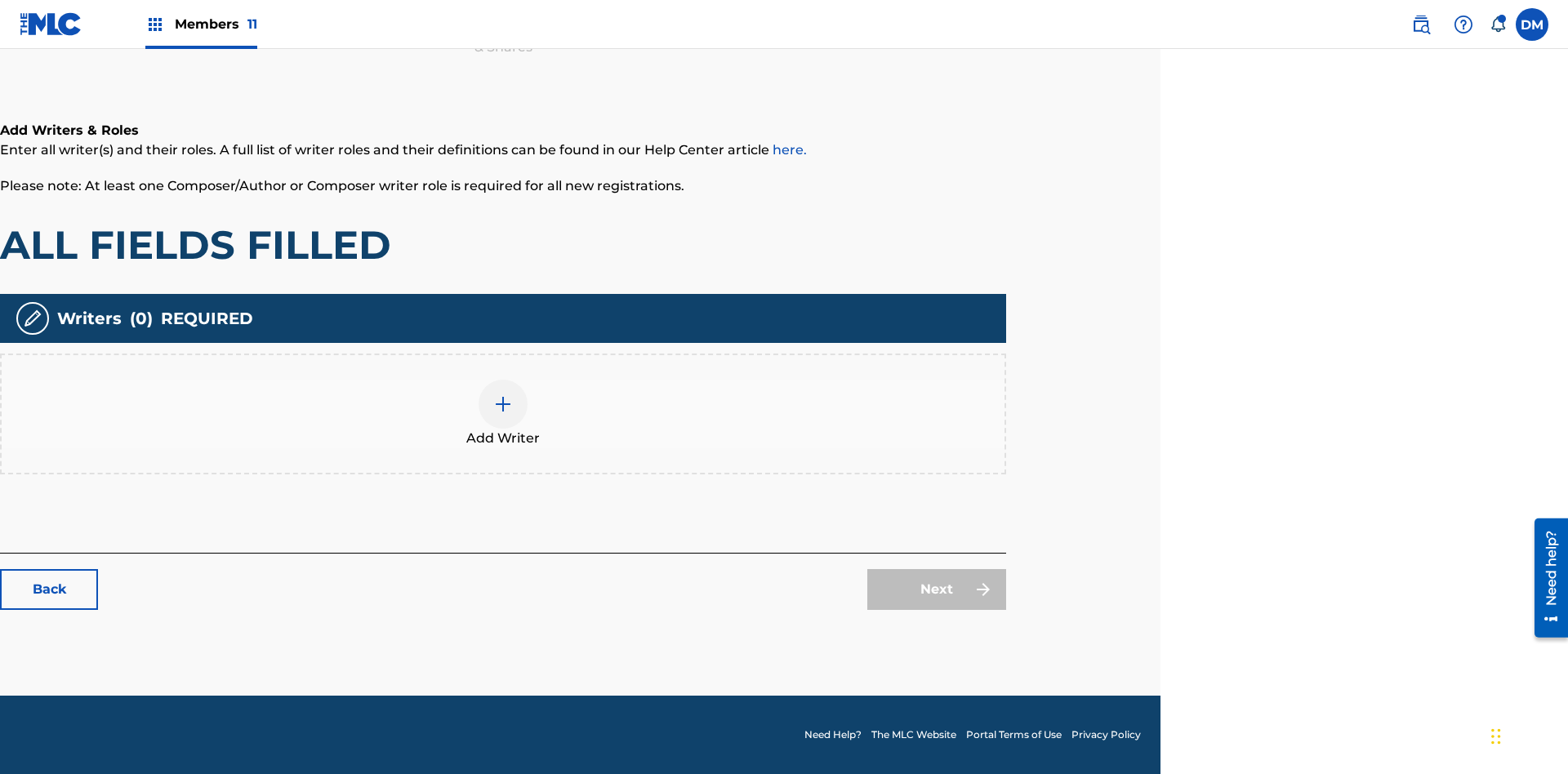
click at [503, 413] on img at bounding box center [502, 403] width 19 height 19
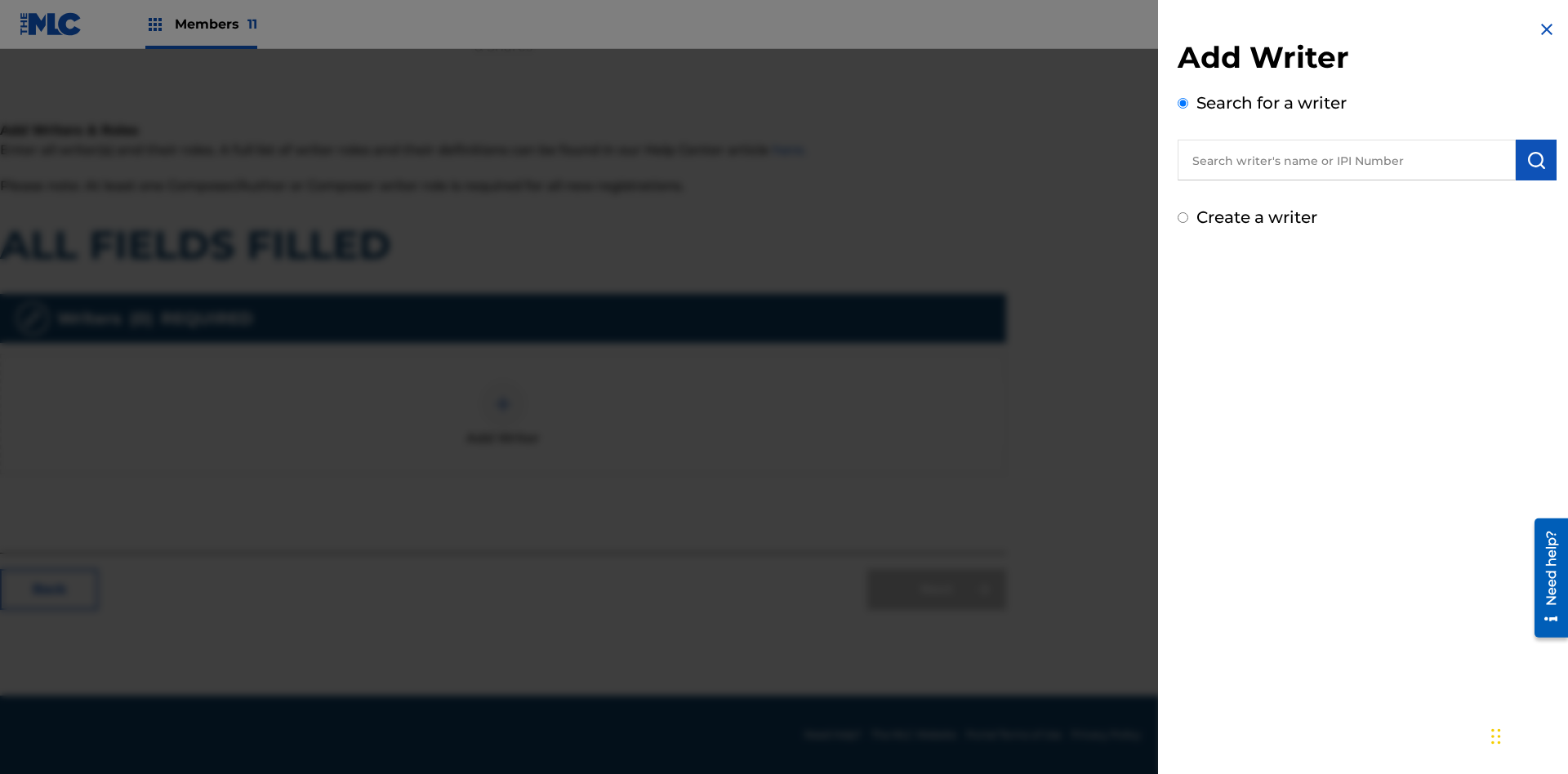
click at [1184, 218] on input "Create a writer" at bounding box center [1183, 218] width 11 height 11
radio input "false"
radio input "true"
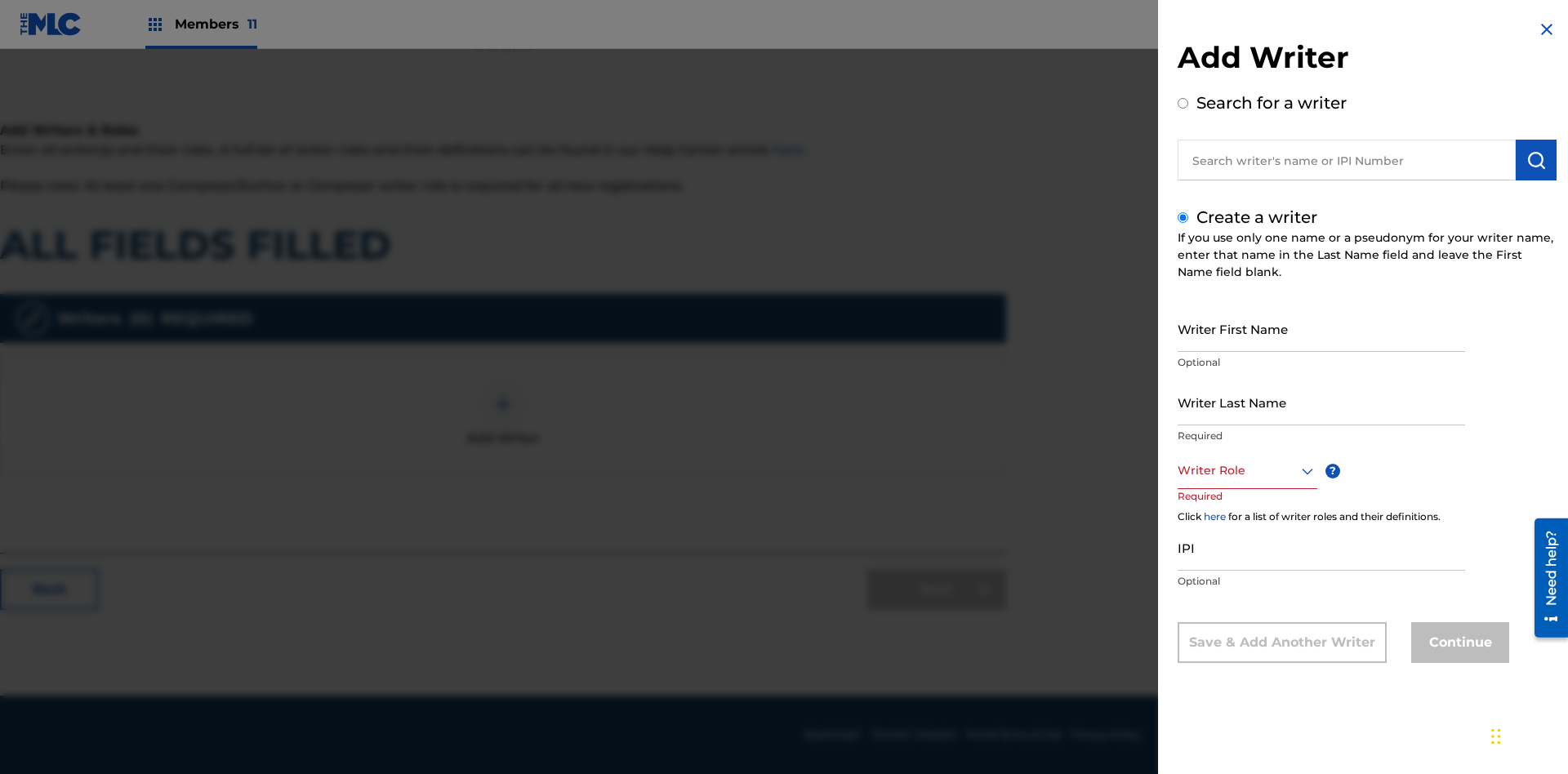
click at [1322, 328] on input "Writer First Name" at bounding box center [1321, 329] width 287 height 47
type input "ch2dnmjjEfkw0BGZgoDnLP8OL"
click at [1322, 402] on input "Writer Last Name" at bounding box center [1321, 402] width 287 height 47
type input "Nc2NhRo7tbKBsSDHuoI1ZkXJC"
click at [1247, 470] on div at bounding box center [1247, 470] width 140 height 20
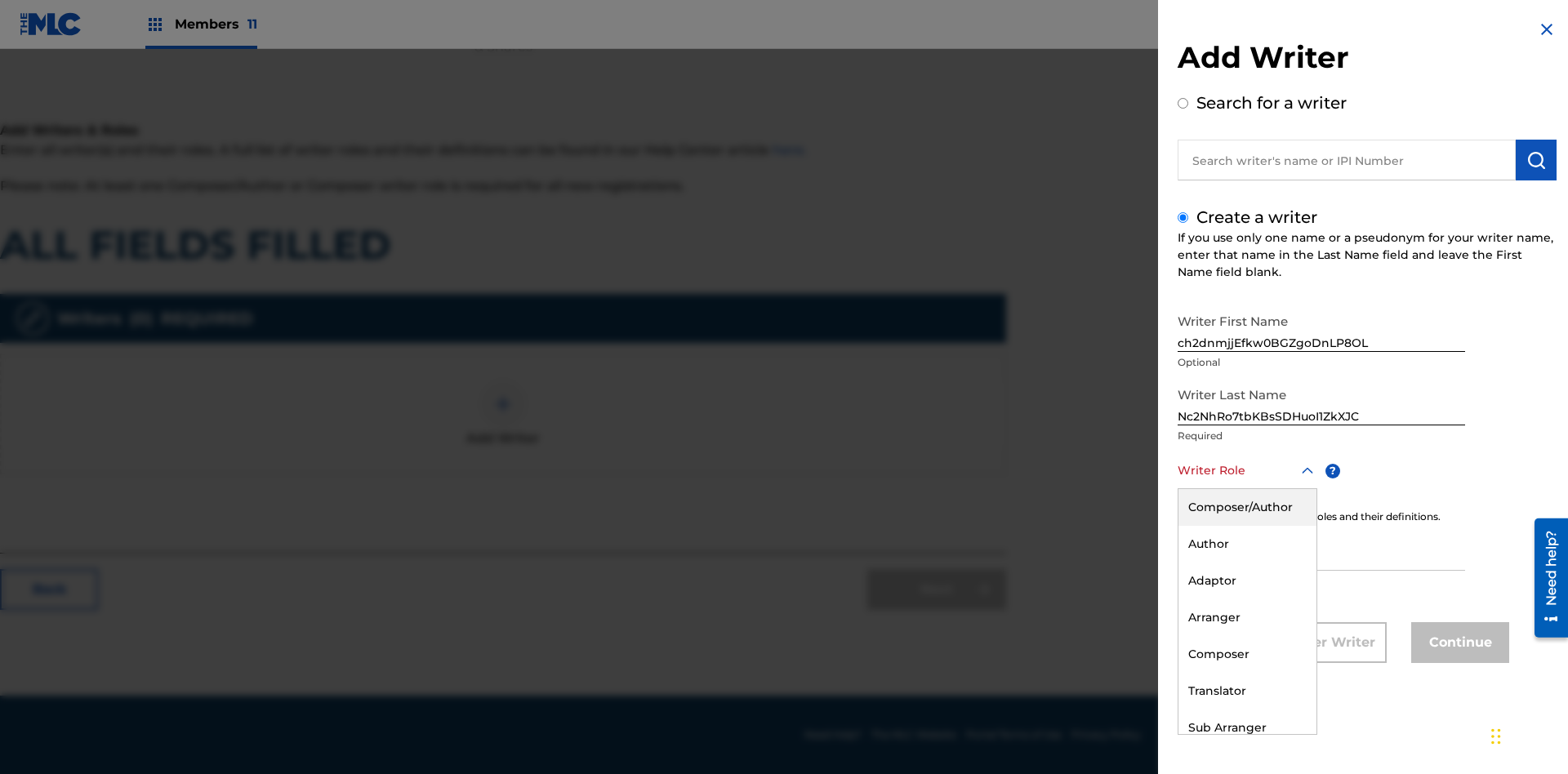
click at [1247, 654] on div "Composer" at bounding box center [1247, 654] width 138 height 37
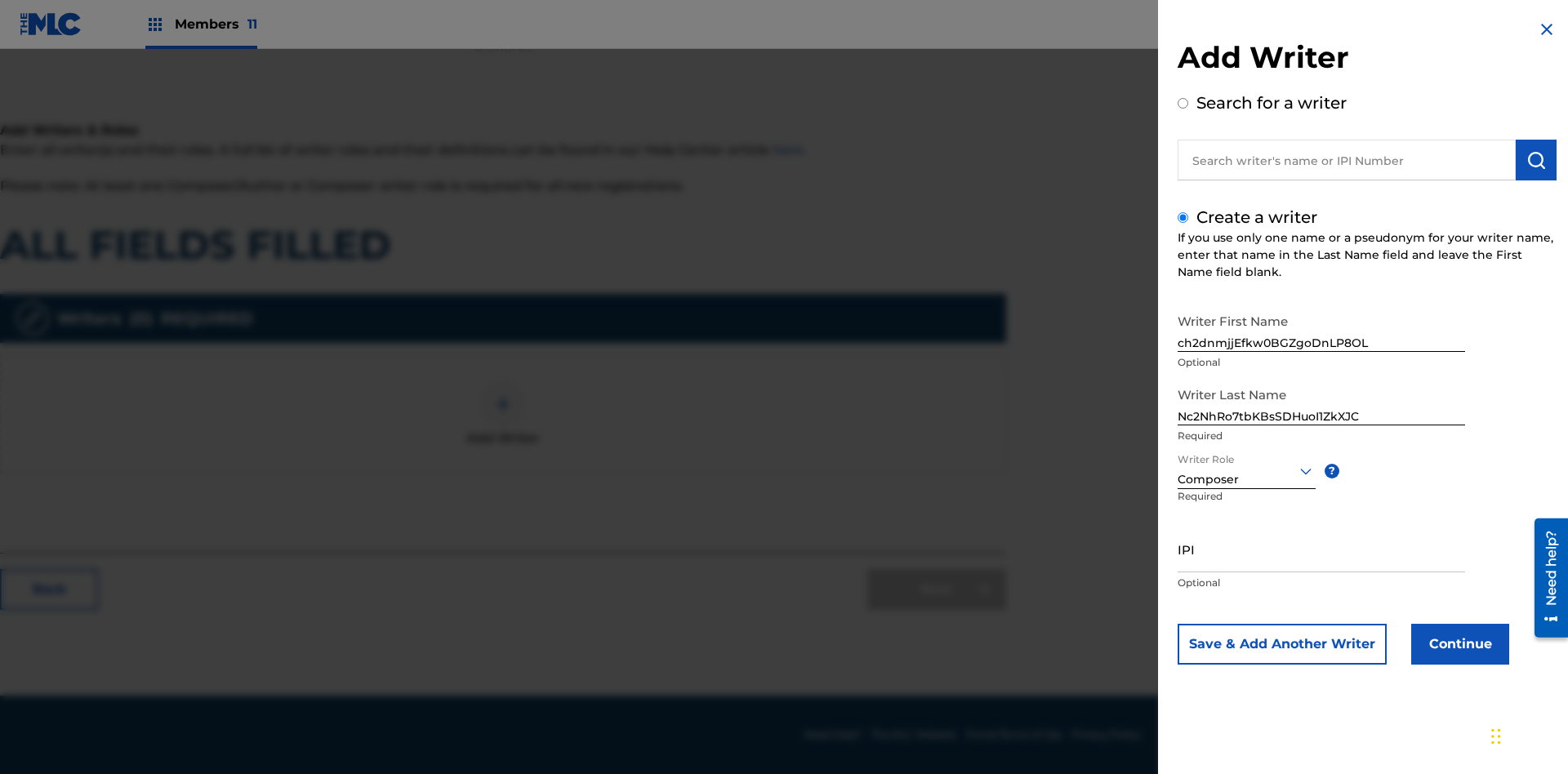
click at [1322, 549] on input "IPI" at bounding box center [1321, 549] width 287 height 47
type input "31706990581"
click at [1458, 644] on button "Continue" at bounding box center [1460, 643] width 98 height 41
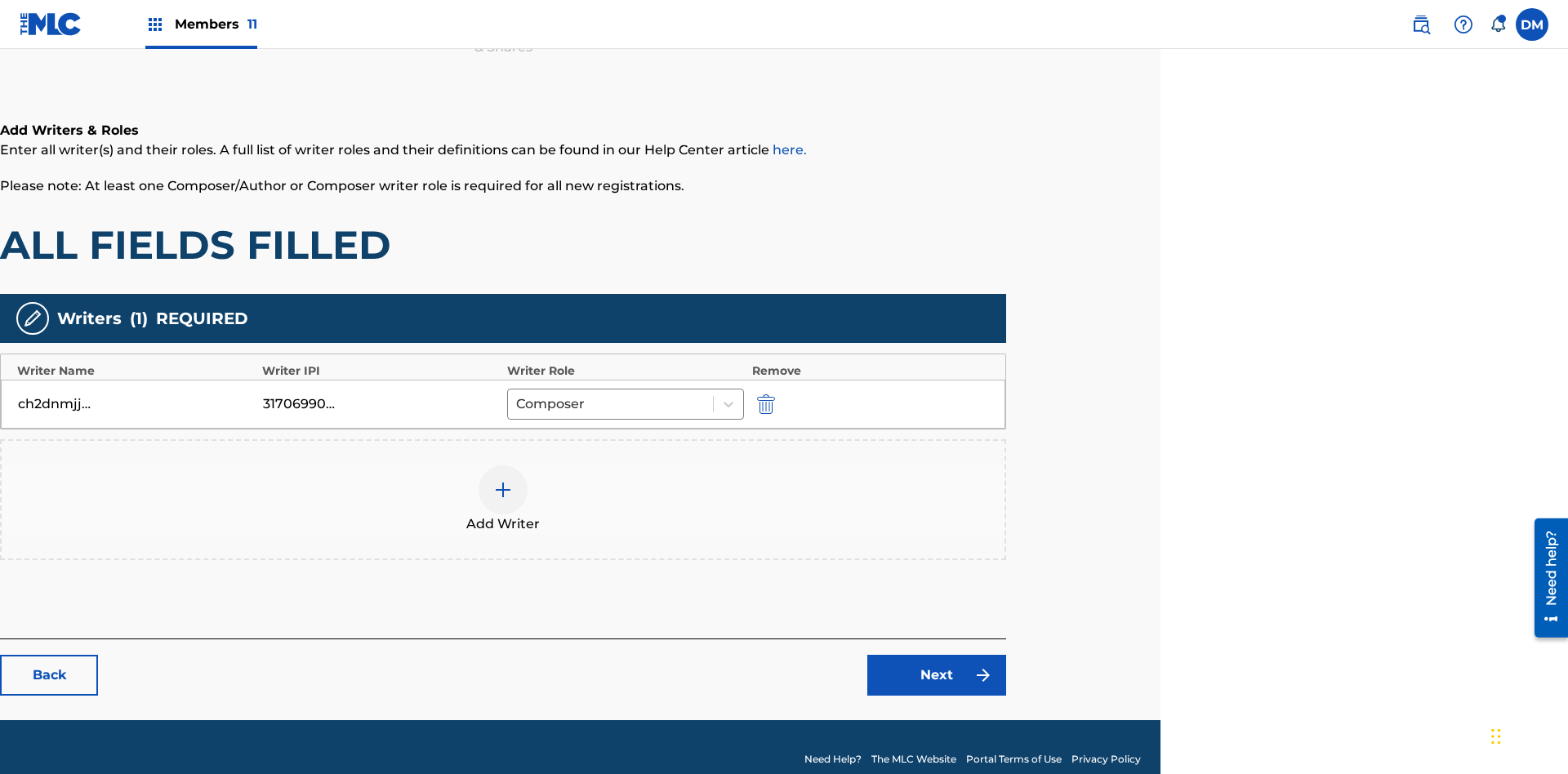
scroll to position [263, 408]
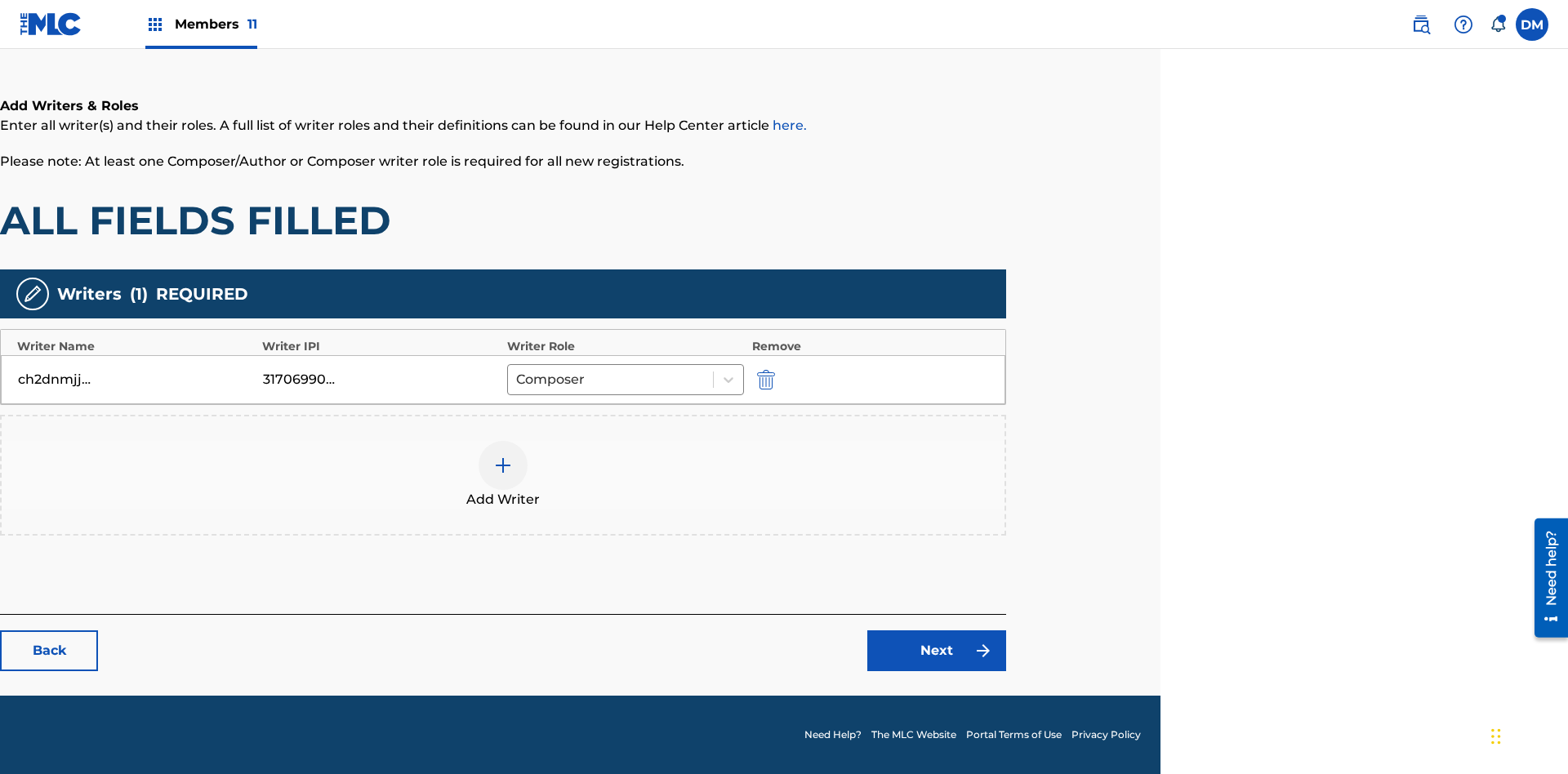
click at [503, 475] on div at bounding box center [503, 465] width 49 height 49
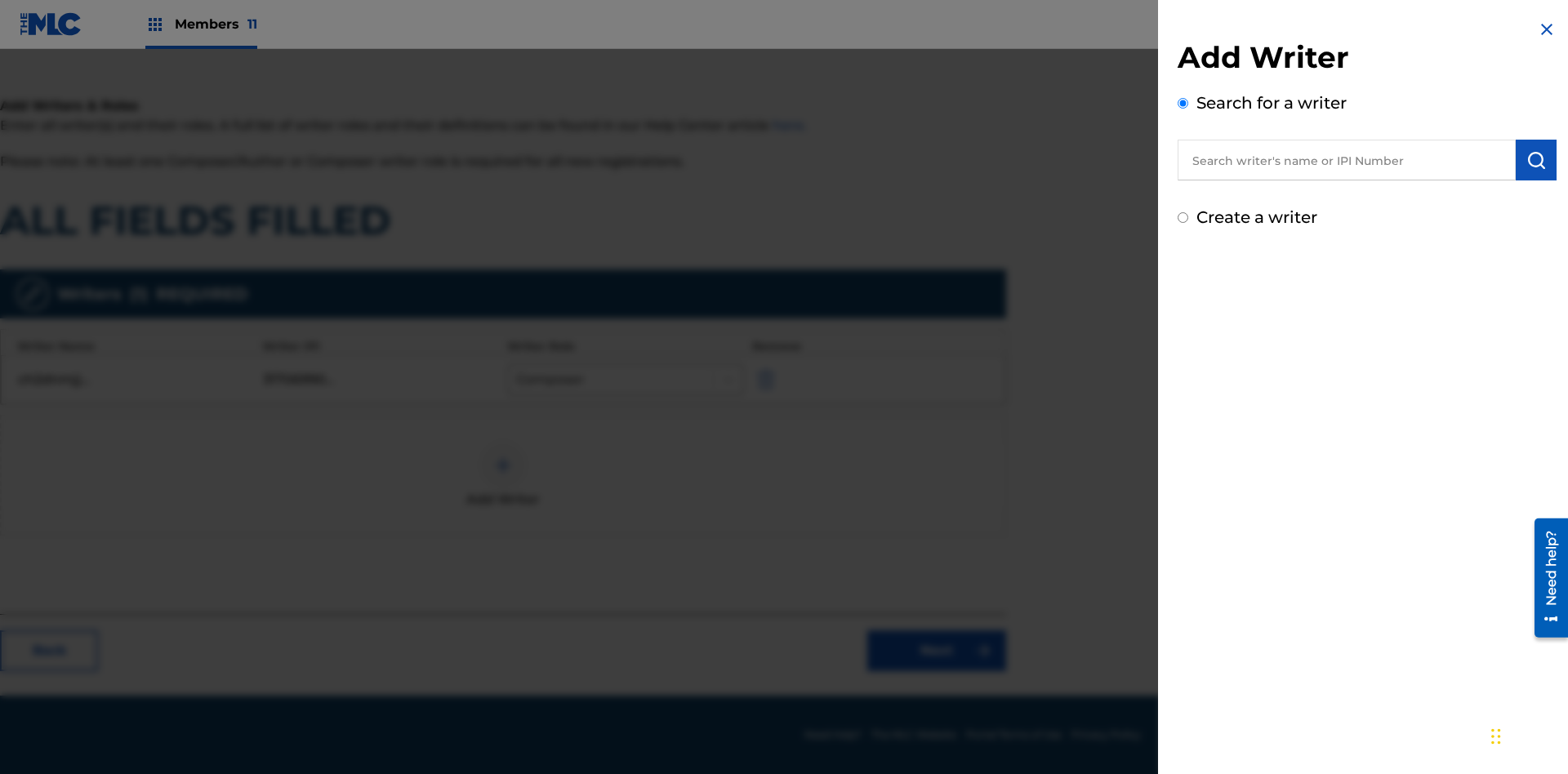
click at [1184, 218] on input "Create a writer" at bounding box center [1183, 218] width 11 height 11
radio input "false"
radio input "true"
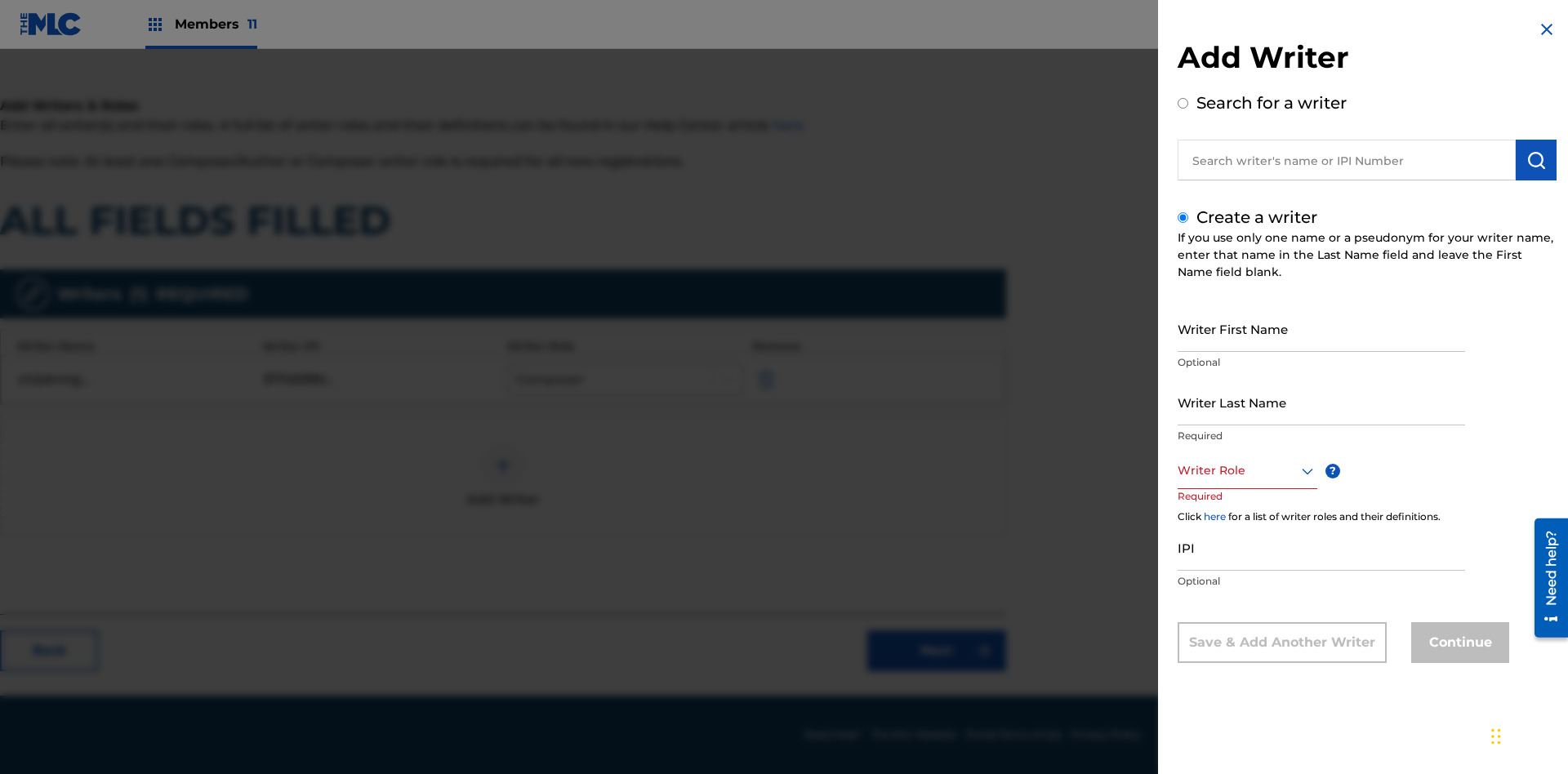
click at [1322, 328] on input "Writer First Name" at bounding box center [1321, 329] width 287 height 47
type input "4ES08P7tr10ulk9Tpq6sVHO1u"
click at [1322, 402] on input "Writer Last Name" at bounding box center [1321, 402] width 287 height 47
type input "XnAymkkBnvTkV1W2pWBaRV5Qp"
click at [1247, 470] on div at bounding box center [1247, 470] width 140 height 20
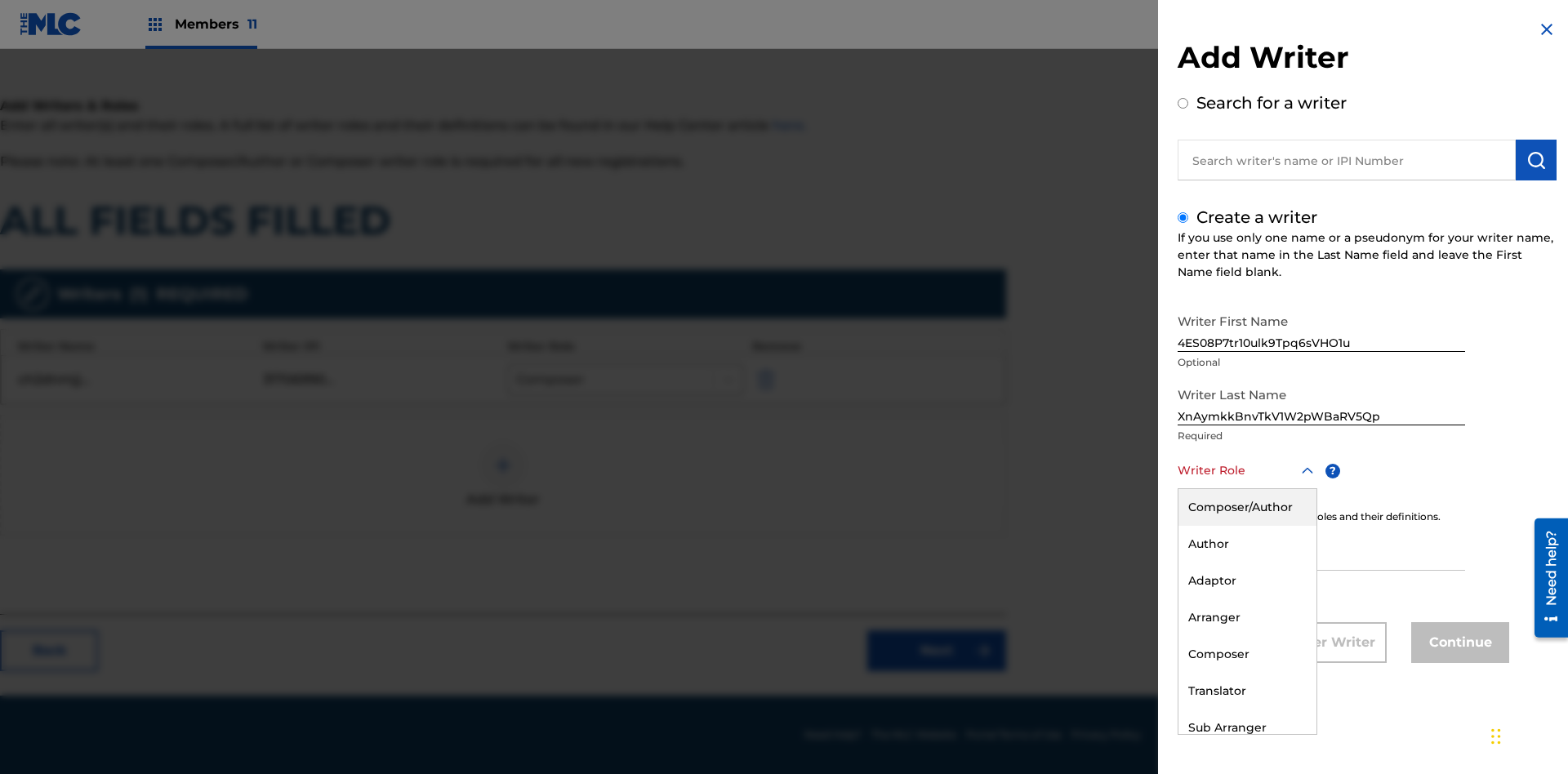
click at [1247, 544] on div "Author" at bounding box center [1247, 544] width 138 height 37
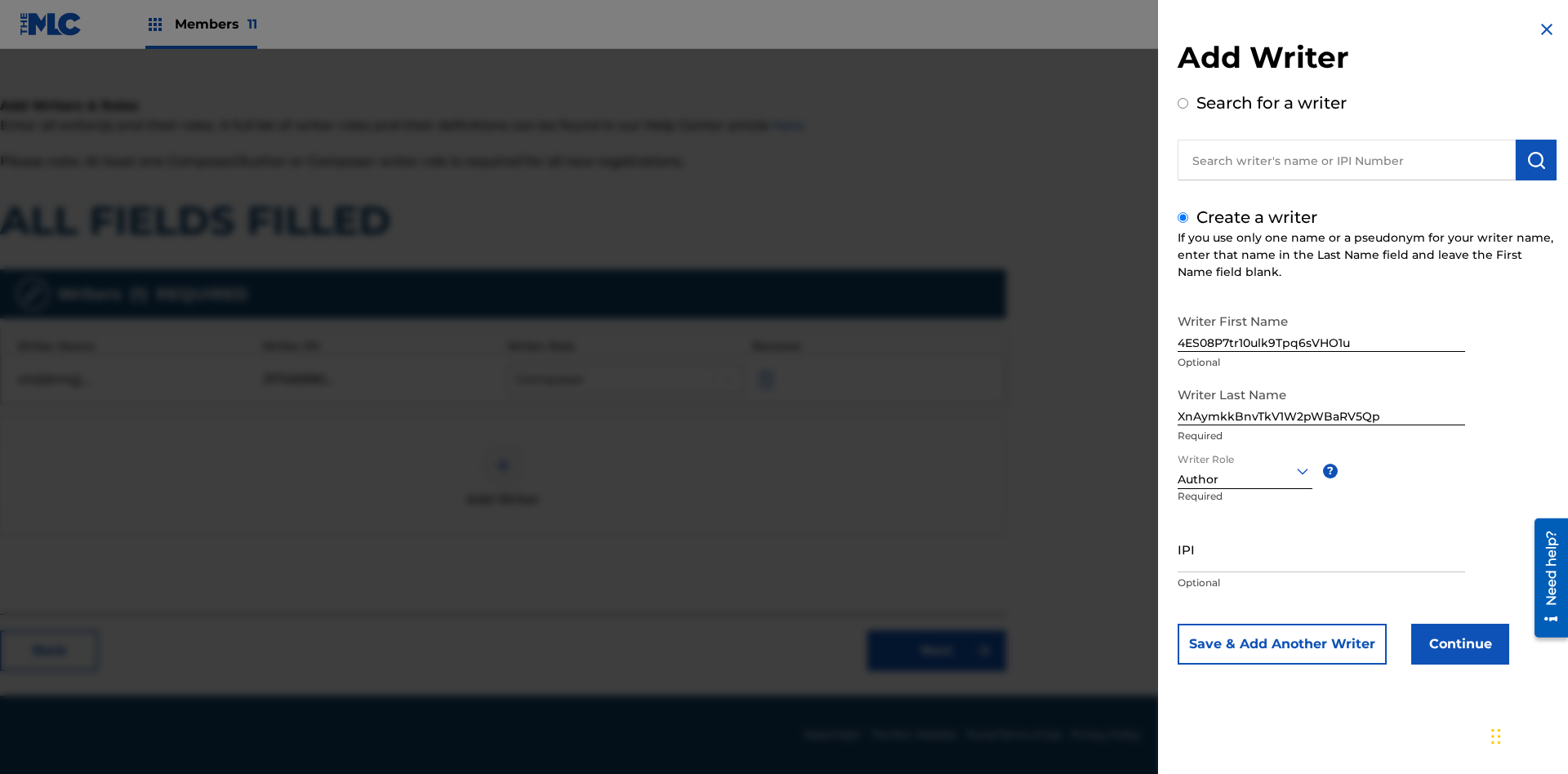
click at [1322, 549] on input "IPI" at bounding box center [1321, 549] width 287 height 47
type input "88278167677"
click at [1458, 644] on button "Continue" at bounding box center [1460, 643] width 98 height 41
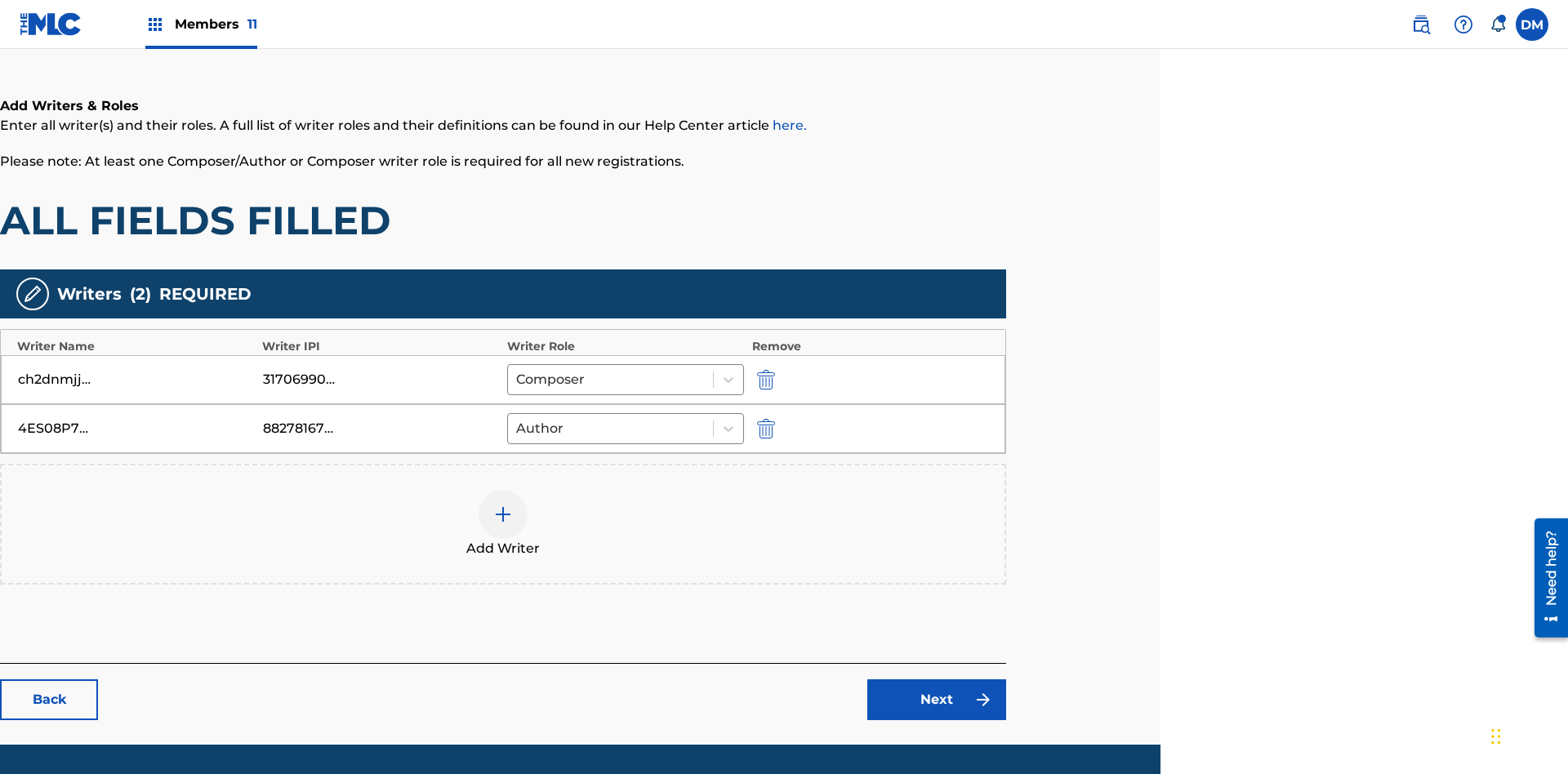
scroll to position [312, 408]
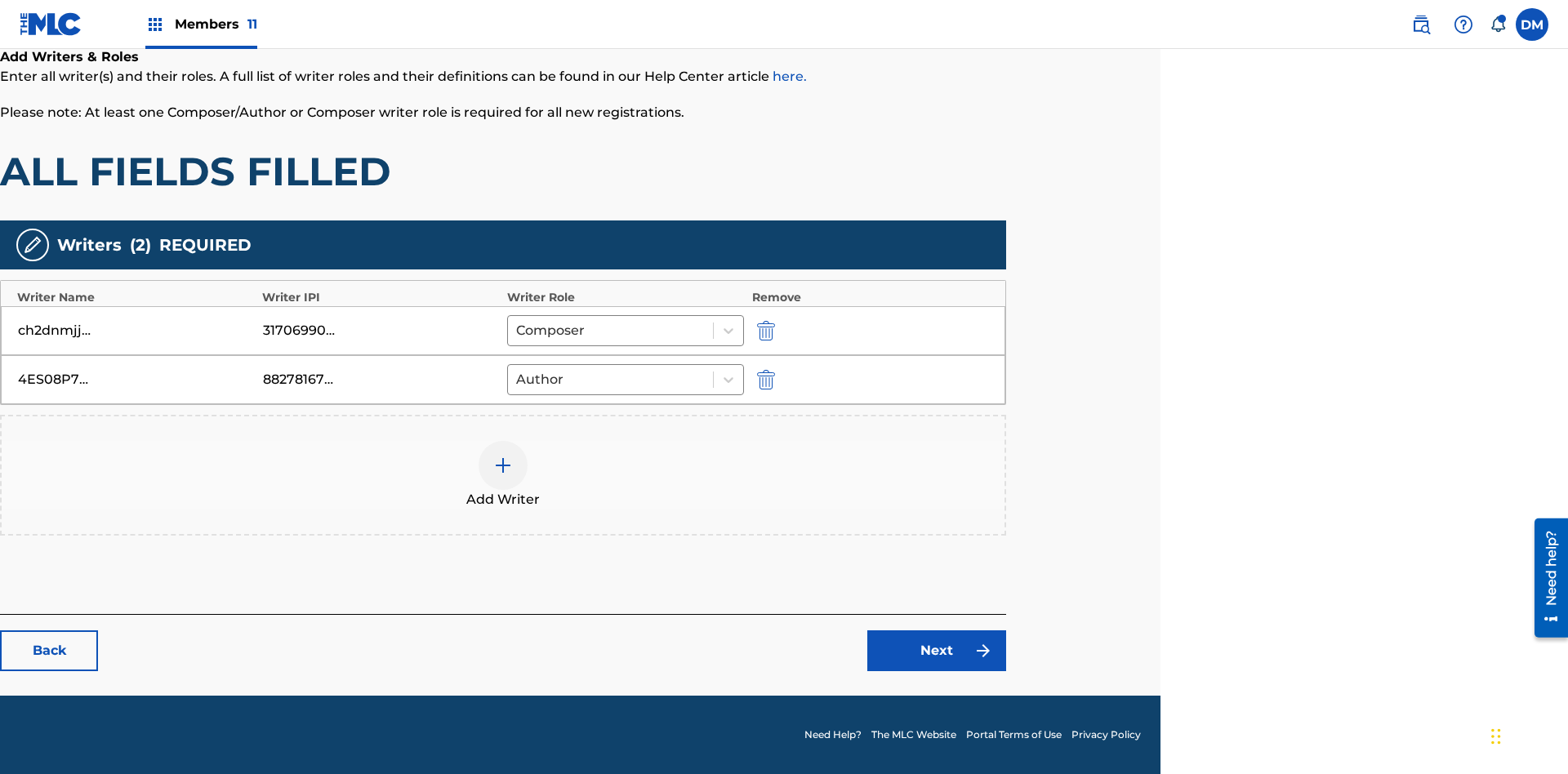
click at [937, 651] on link "Next" at bounding box center [937, 650] width 139 height 41
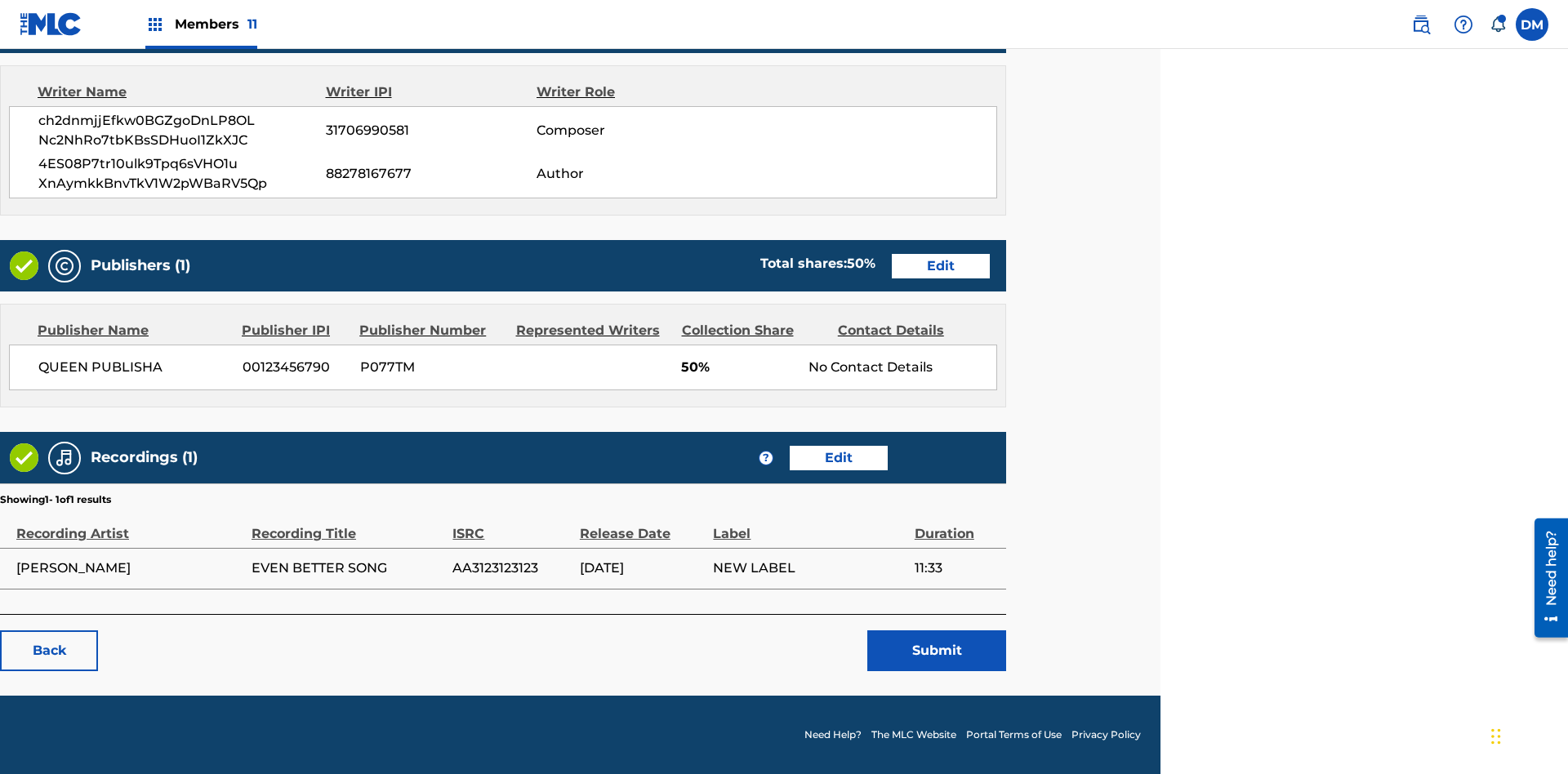
click at [941, 265] on link "Edit" at bounding box center [941, 265] width 98 height 24
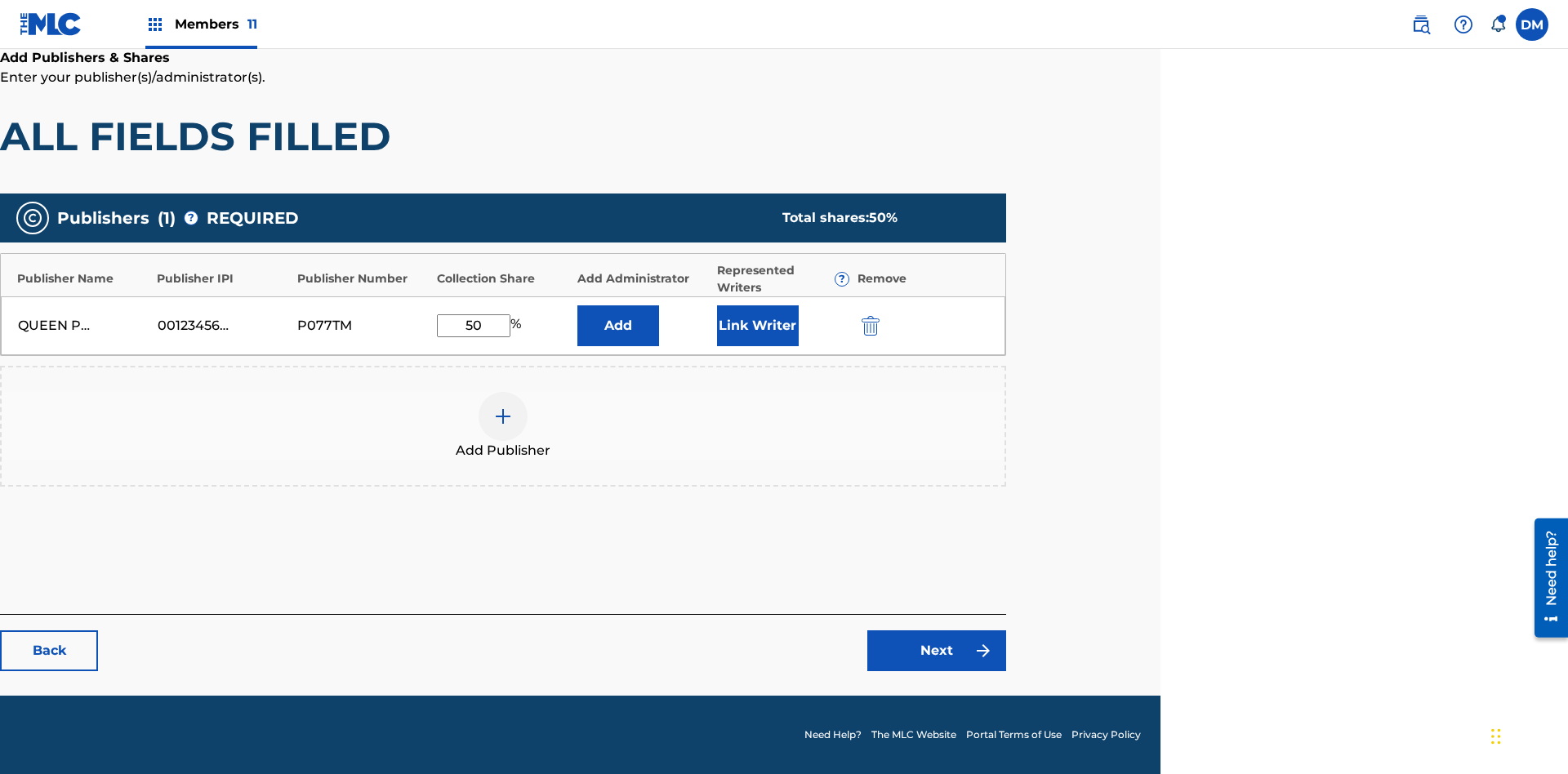
click at [868, 325] on img "submit" at bounding box center [870, 325] width 18 height 19
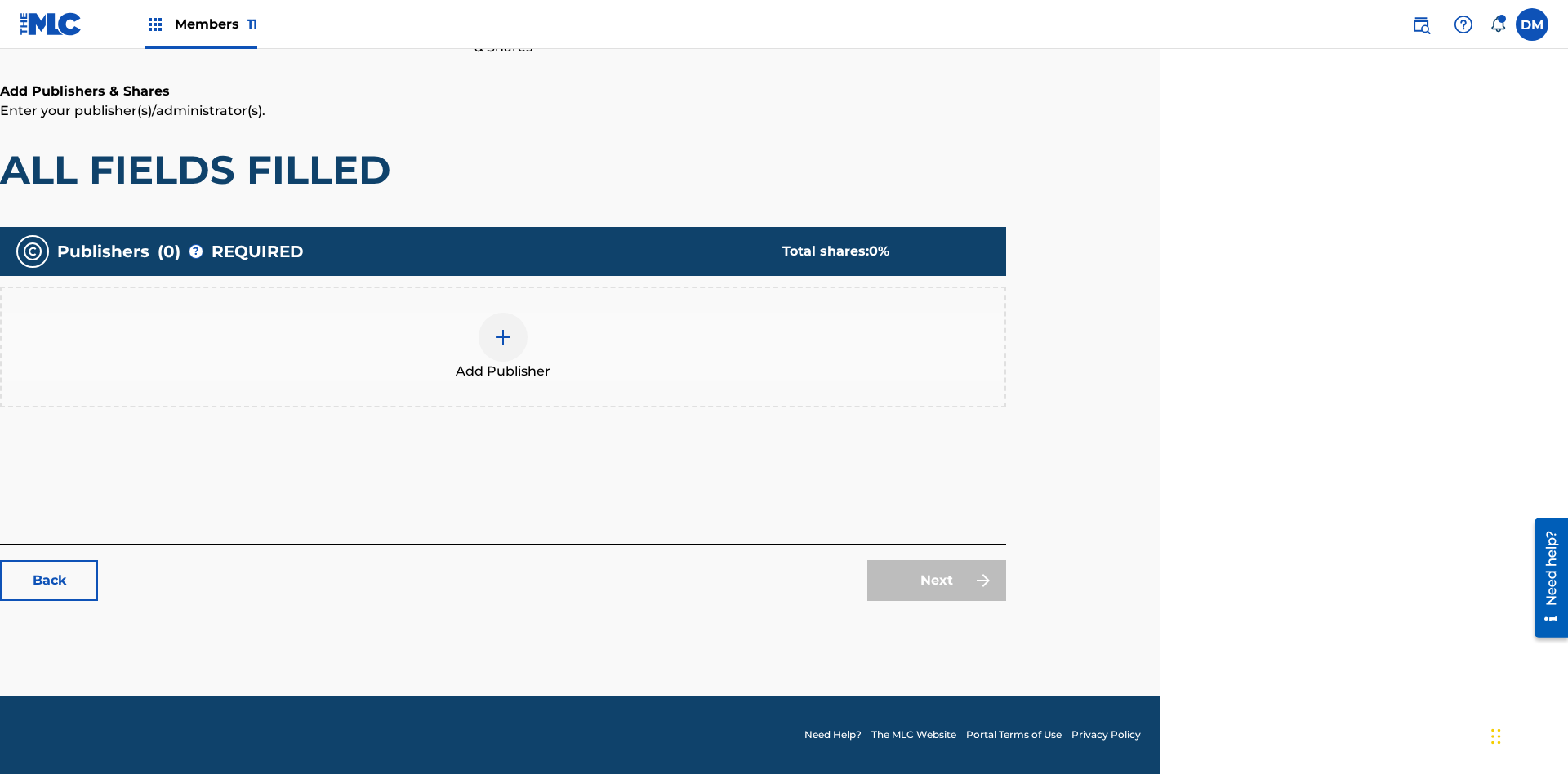
click at [503, 336] on img at bounding box center [502, 336] width 19 height 19
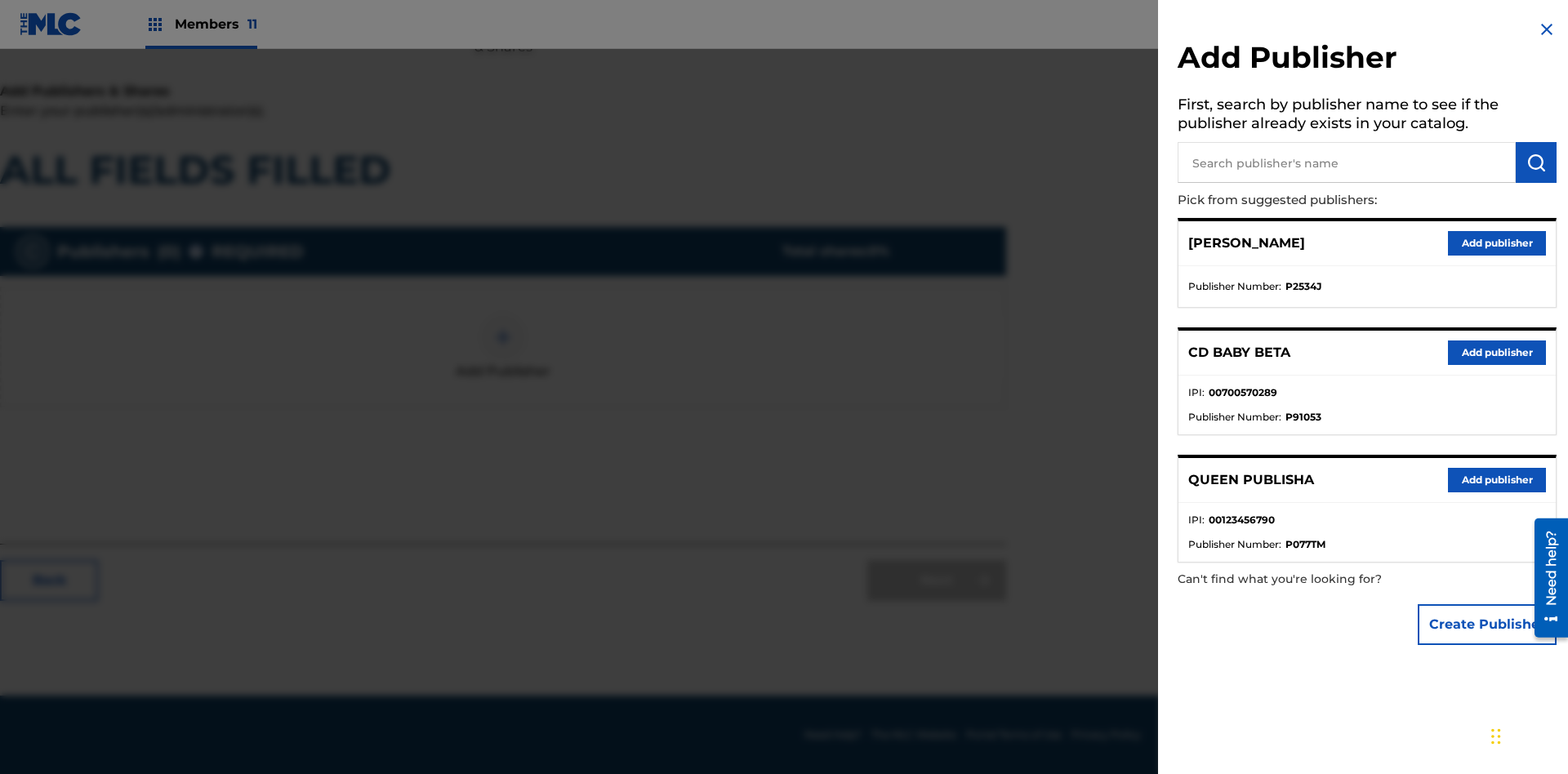
click at [1488, 623] on button "Create Publisher" at bounding box center [1488, 624] width 139 height 41
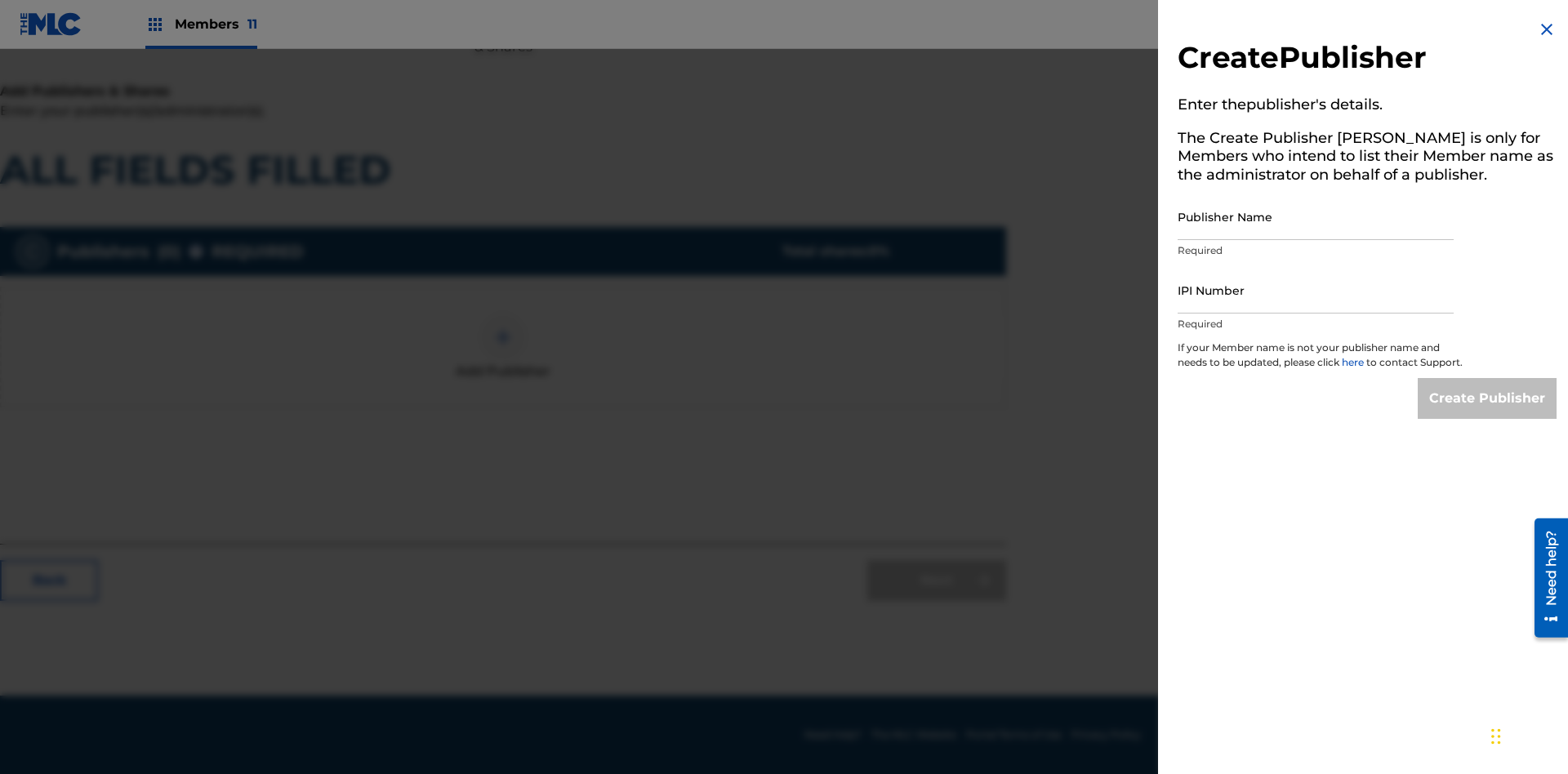
click at [1316, 217] on input "Publisher Name" at bounding box center [1316, 217] width 276 height 47
type input "JfnIDeInKaqQrf0gG2GH"
click at [1316, 290] on input "IPI Number" at bounding box center [1316, 290] width 276 height 47
type input "48048129565"
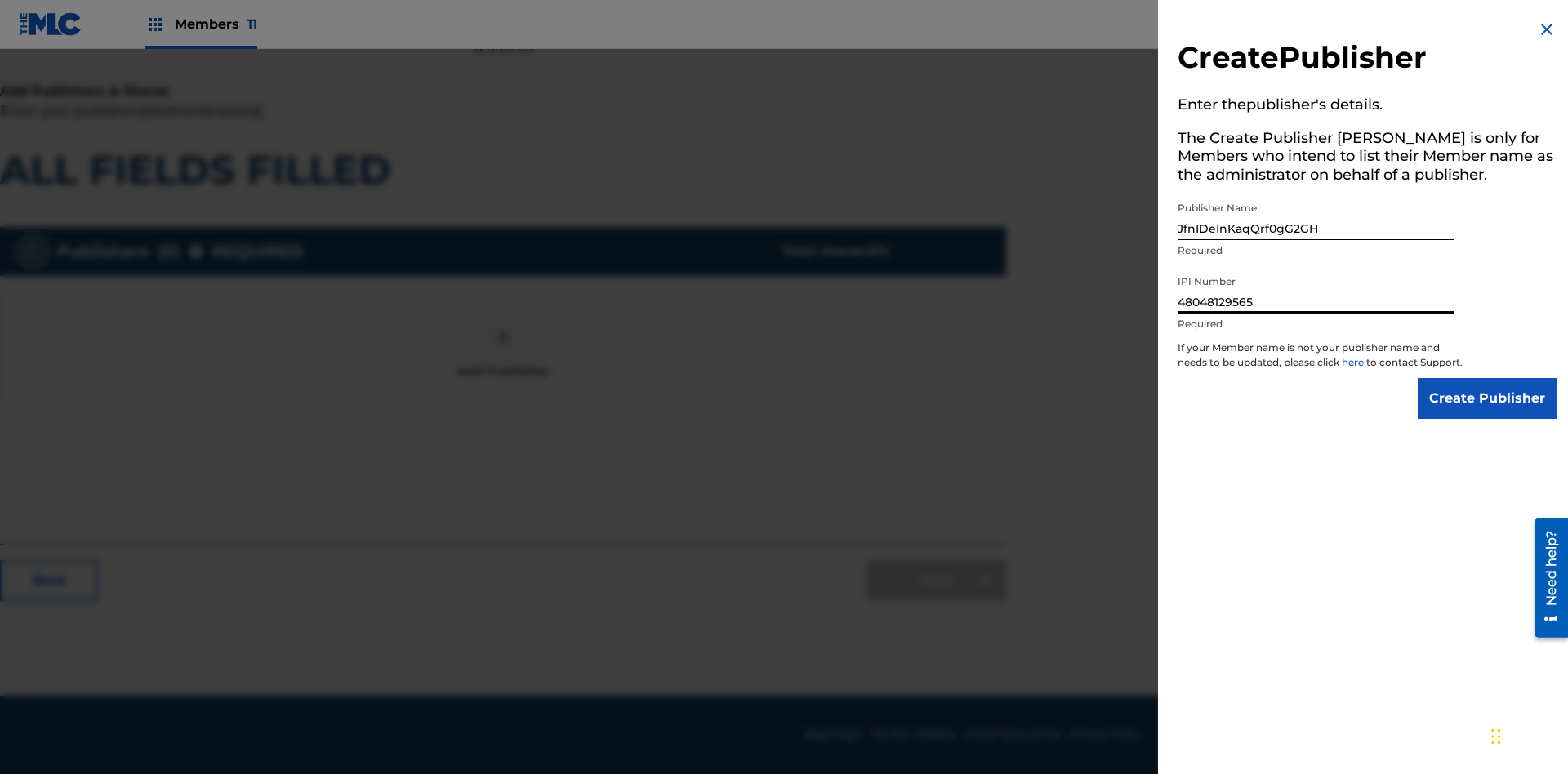
click at [1488, 413] on input "Create Publisher" at bounding box center [1488, 398] width 139 height 41
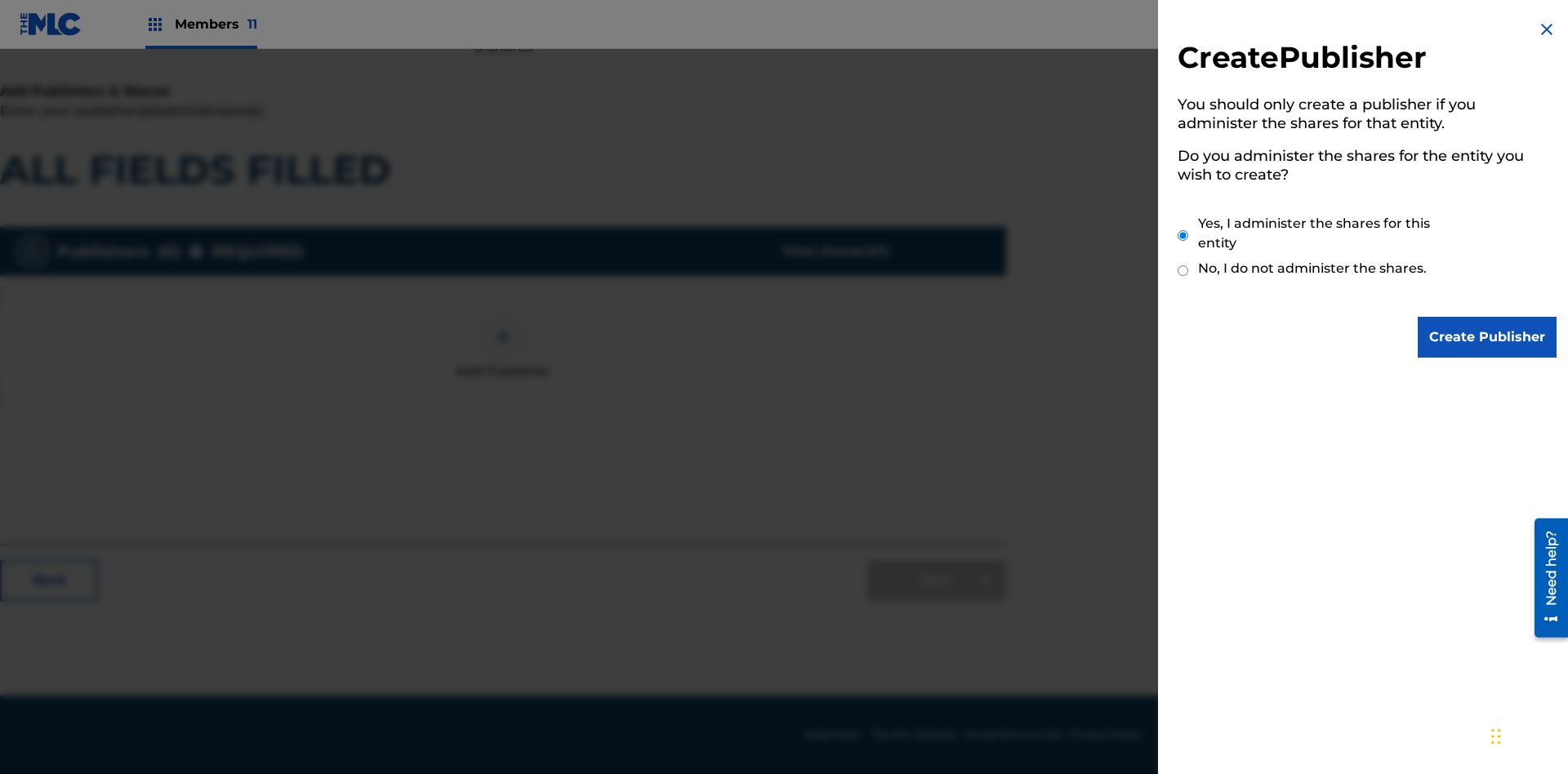
click at [1488, 337] on input "Create Publisher" at bounding box center [1488, 337] width 139 height 41
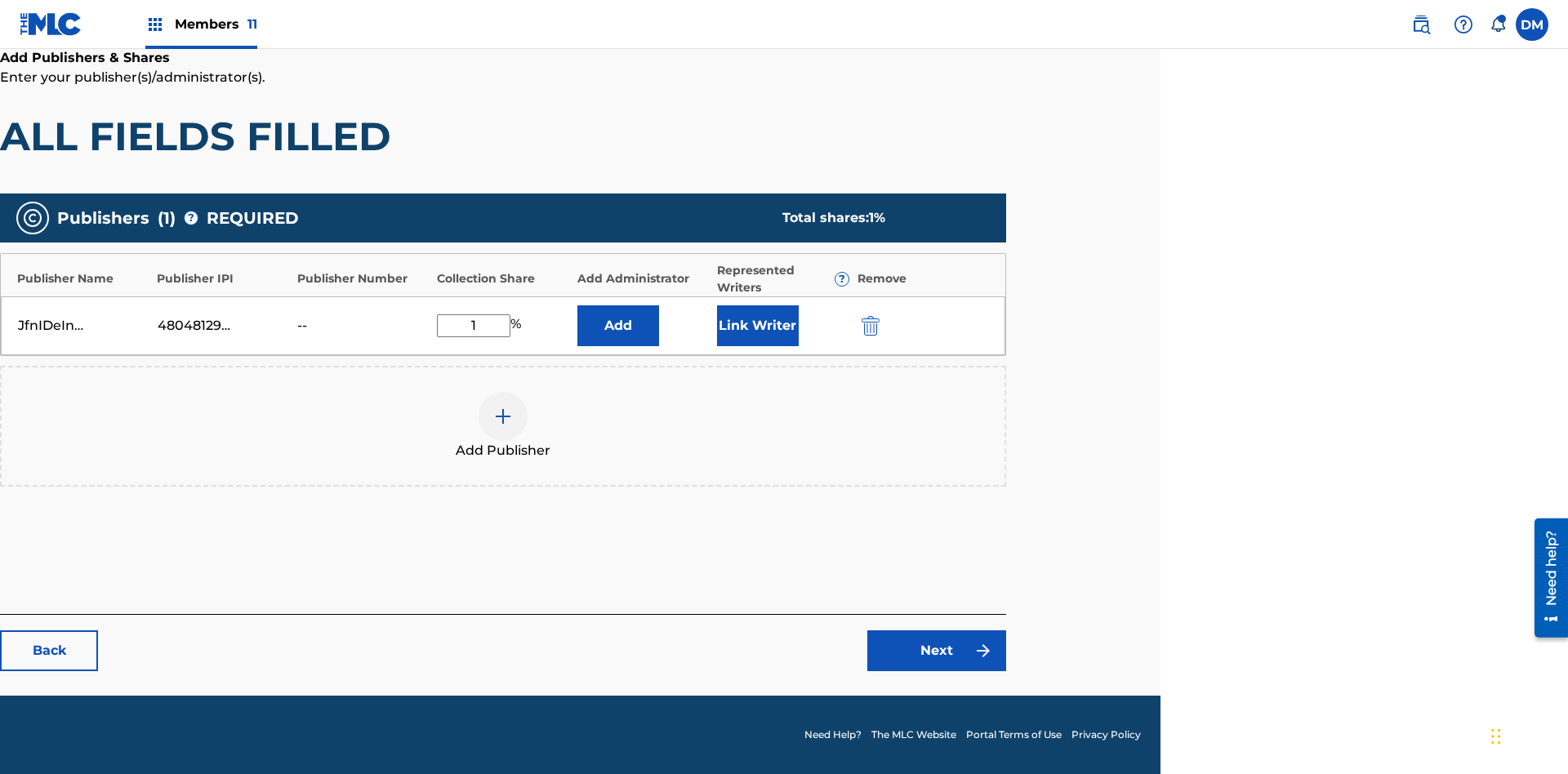
scroll to position [272, 408]
type input "1"
click at [758, 325] on button "Link Writer" at bounding box center [758, 325] width 82 height 41
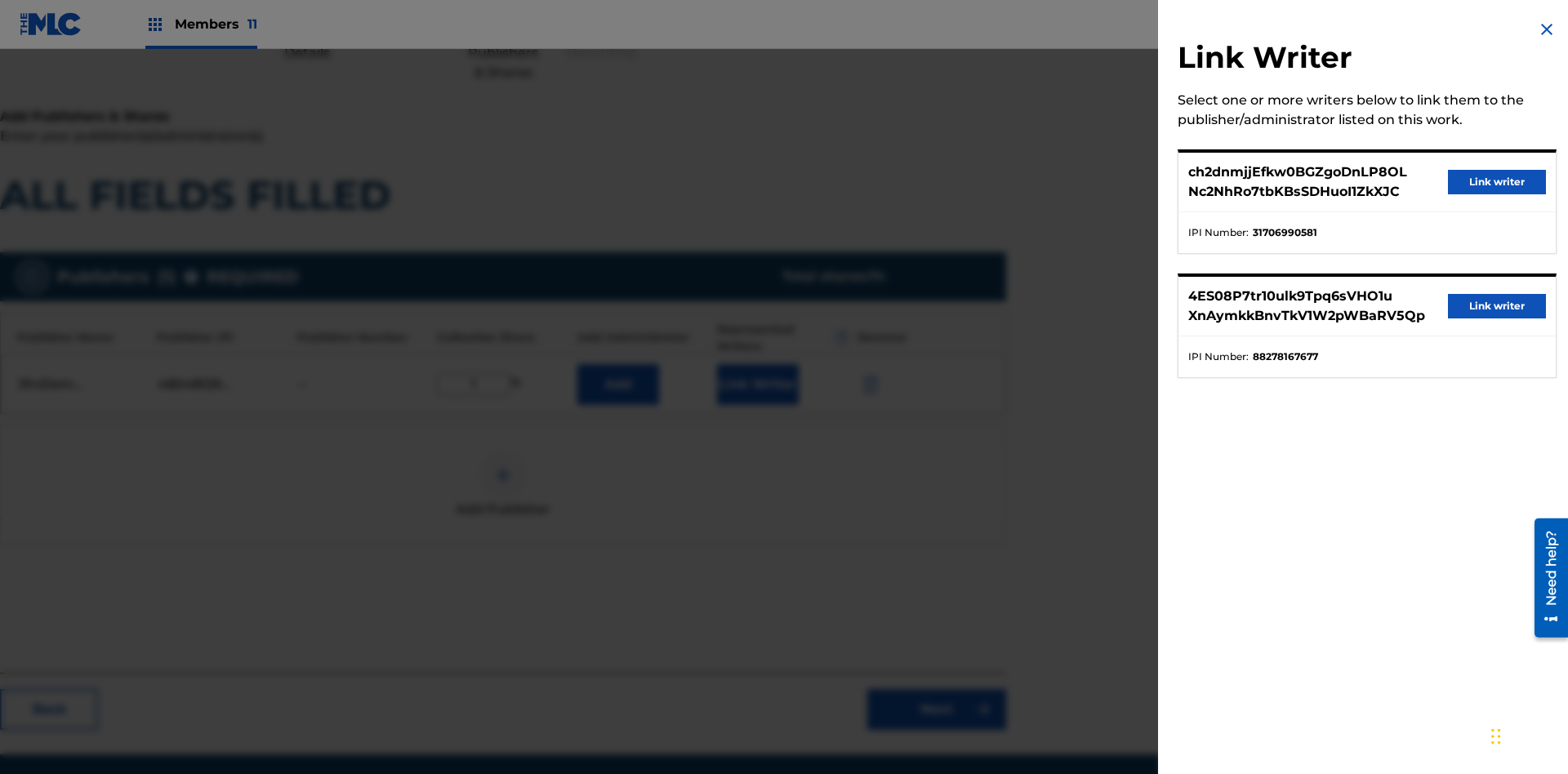
click at [1498, 182] on button "Link writer" at bounding box center [1497, 182] width 98 height 24
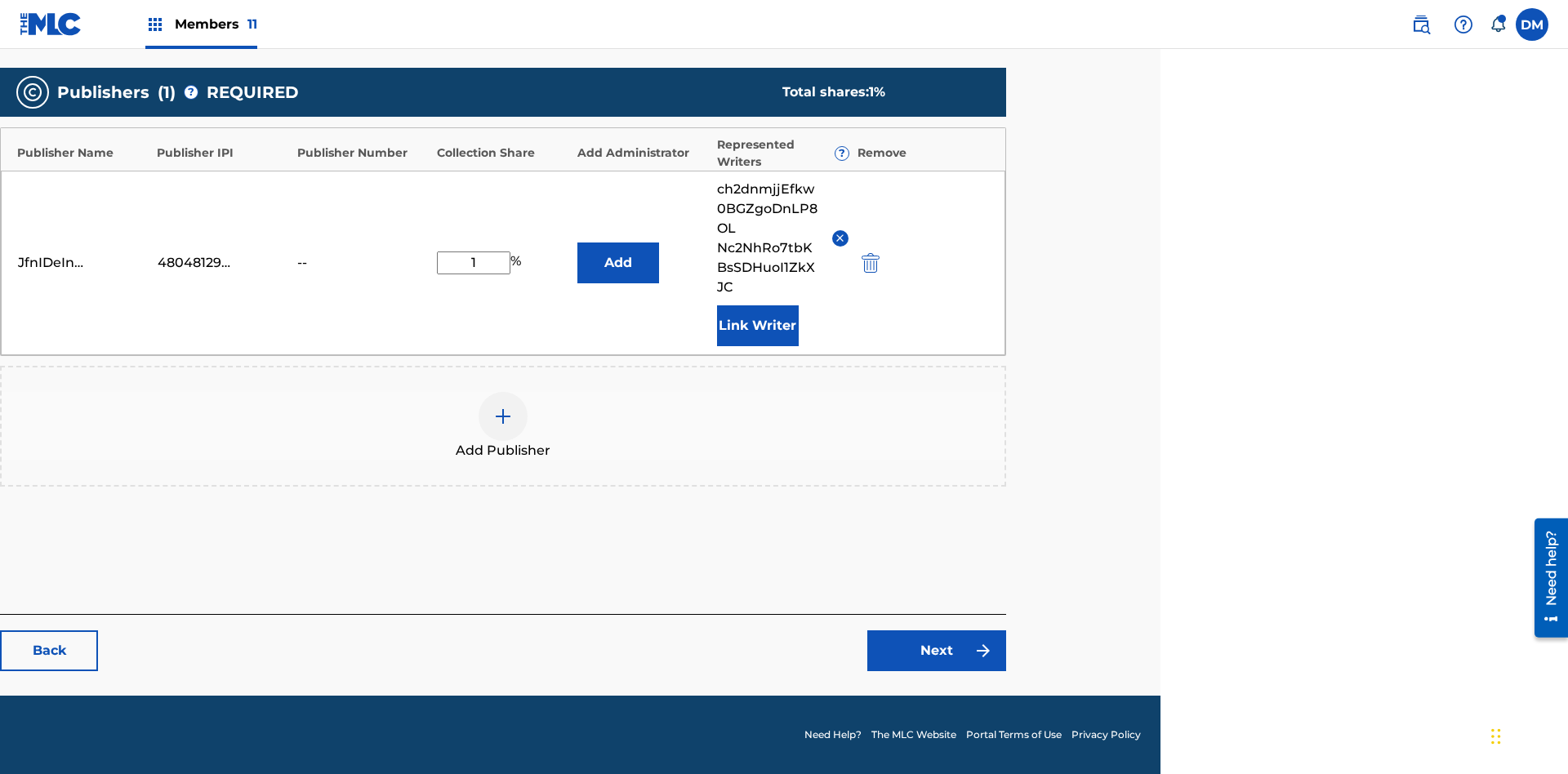
click at [758, 325] on button "Link Writer" at bounding box center [758, 325] width 82 height 41
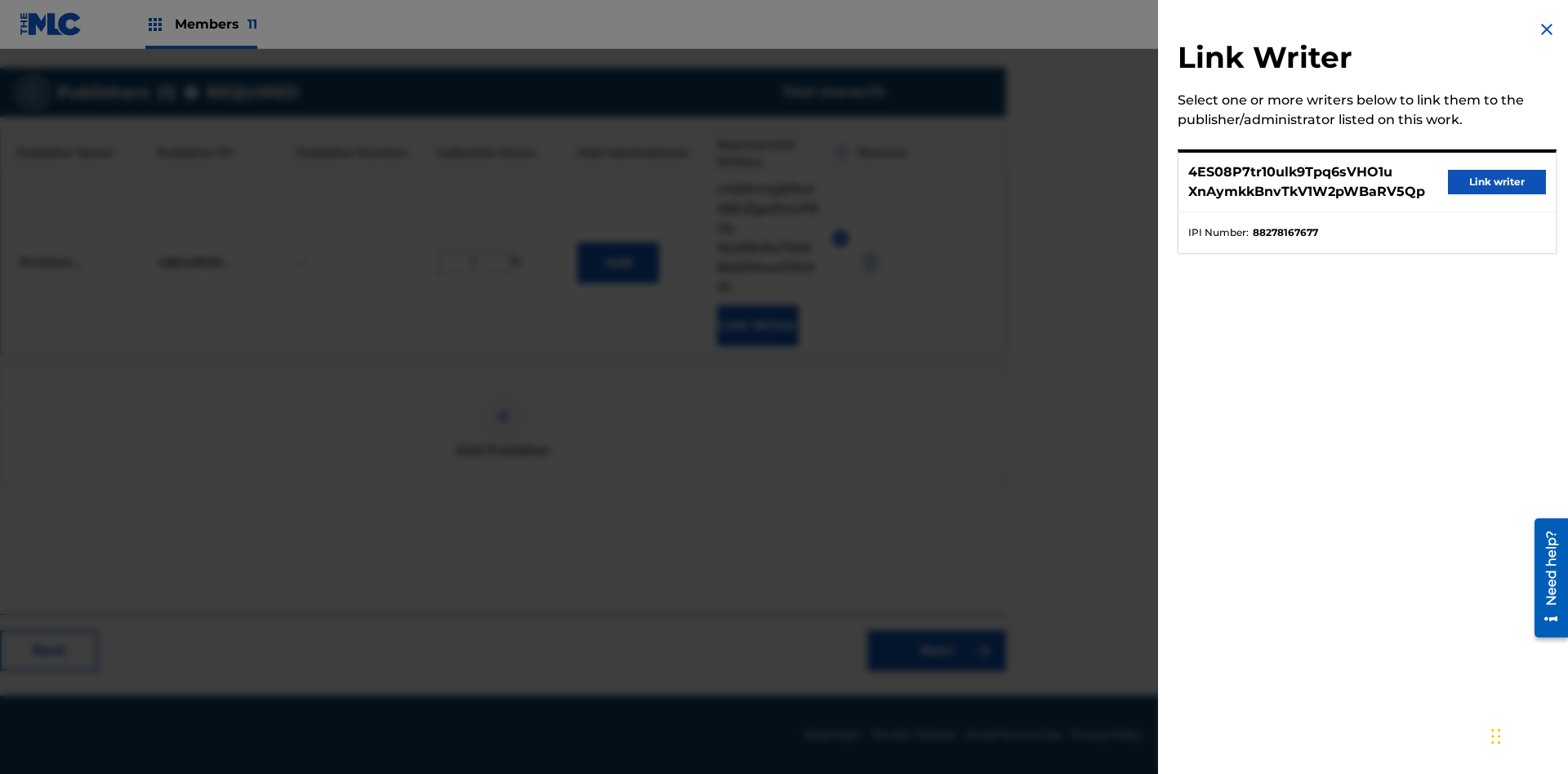
click at [1498, 182] on button "Link writer" at bounding box center [1497, 182] width 98 height 24
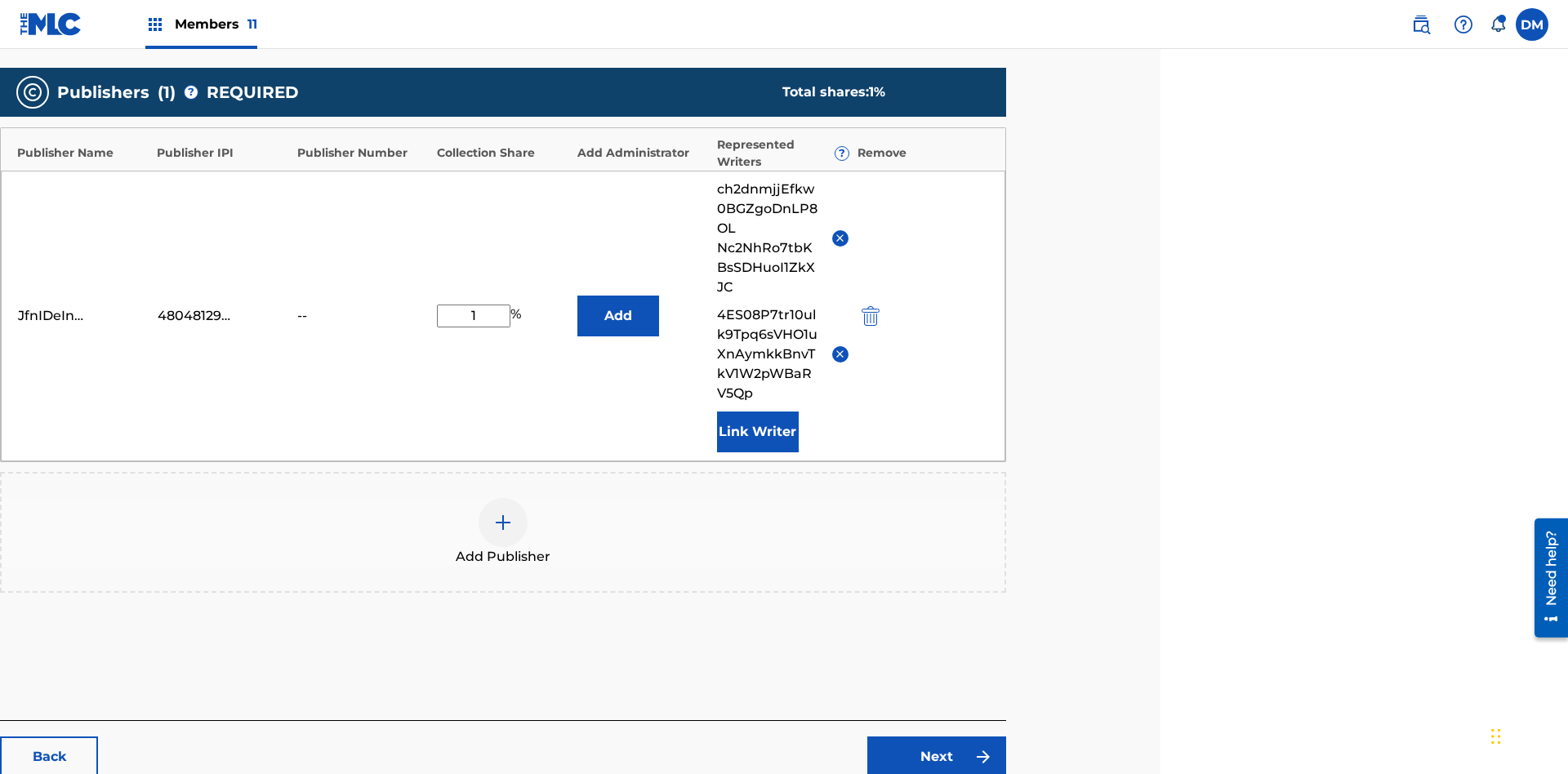
scroll to position [504, 408]
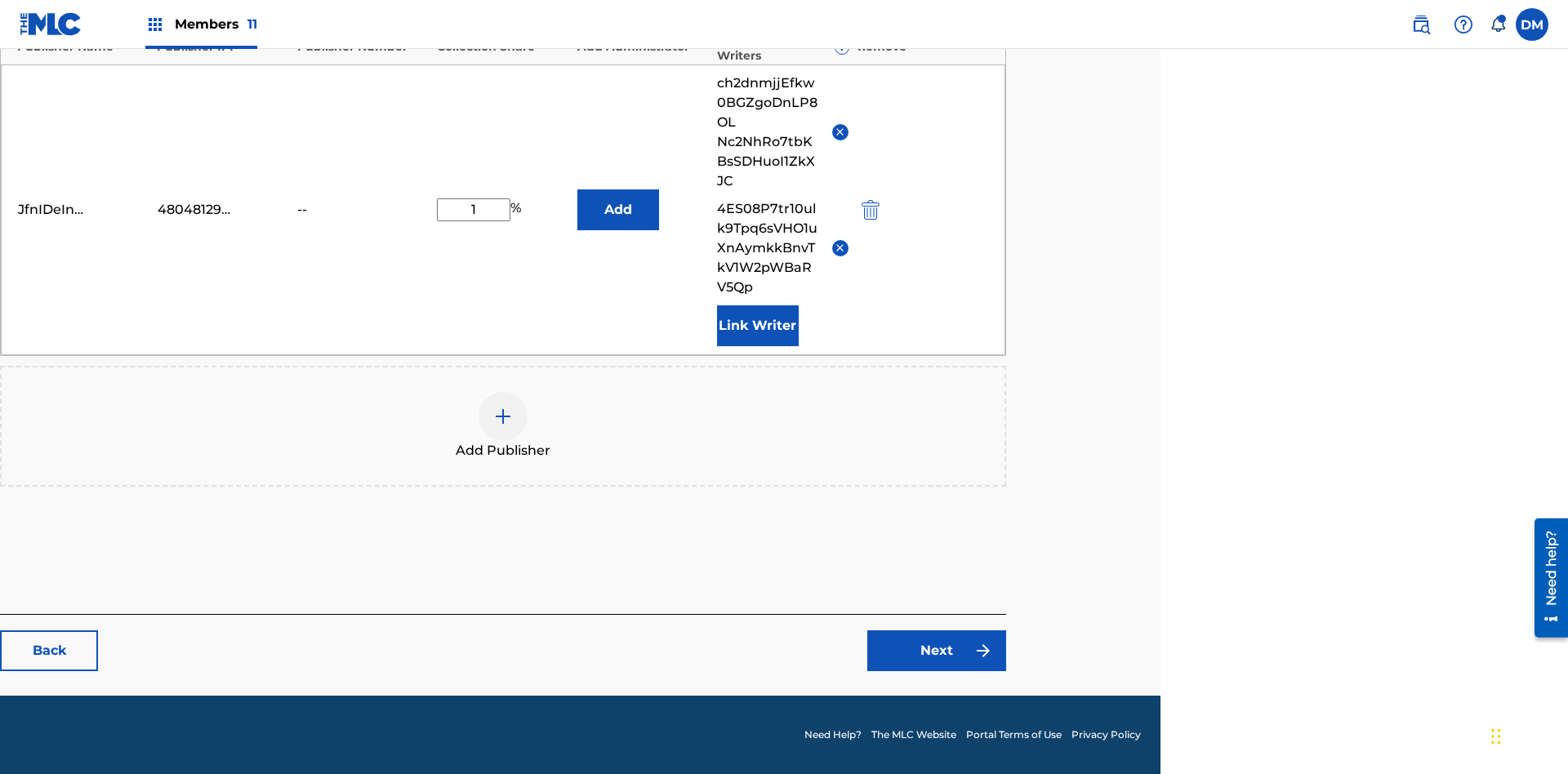
click at [758, 325] on button "Link Writer" at bounding box center [758, 325] width 82 height 41
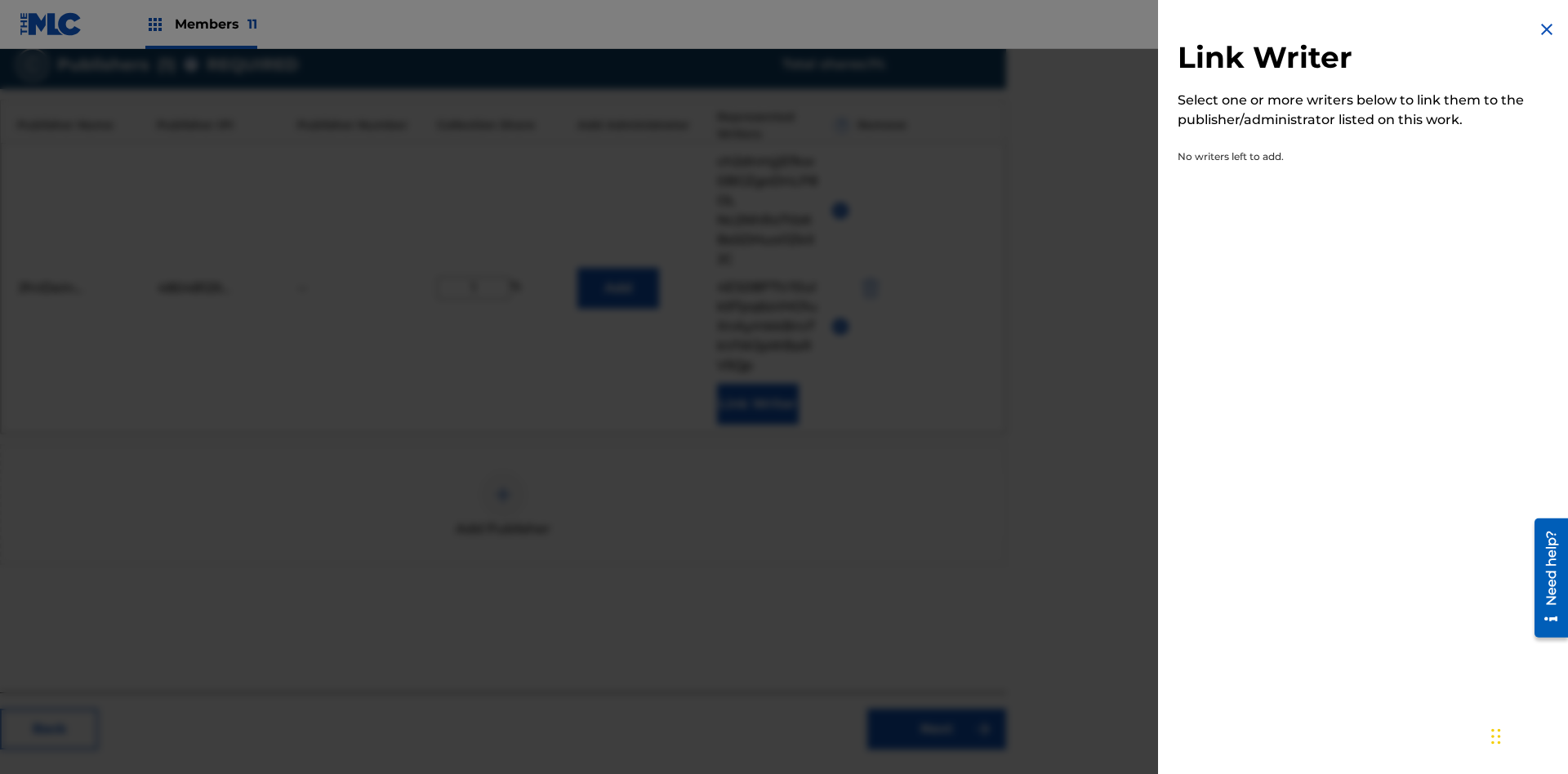
click at [1547, 29] on img at bounding box center [1546, 28] width 19 height 19
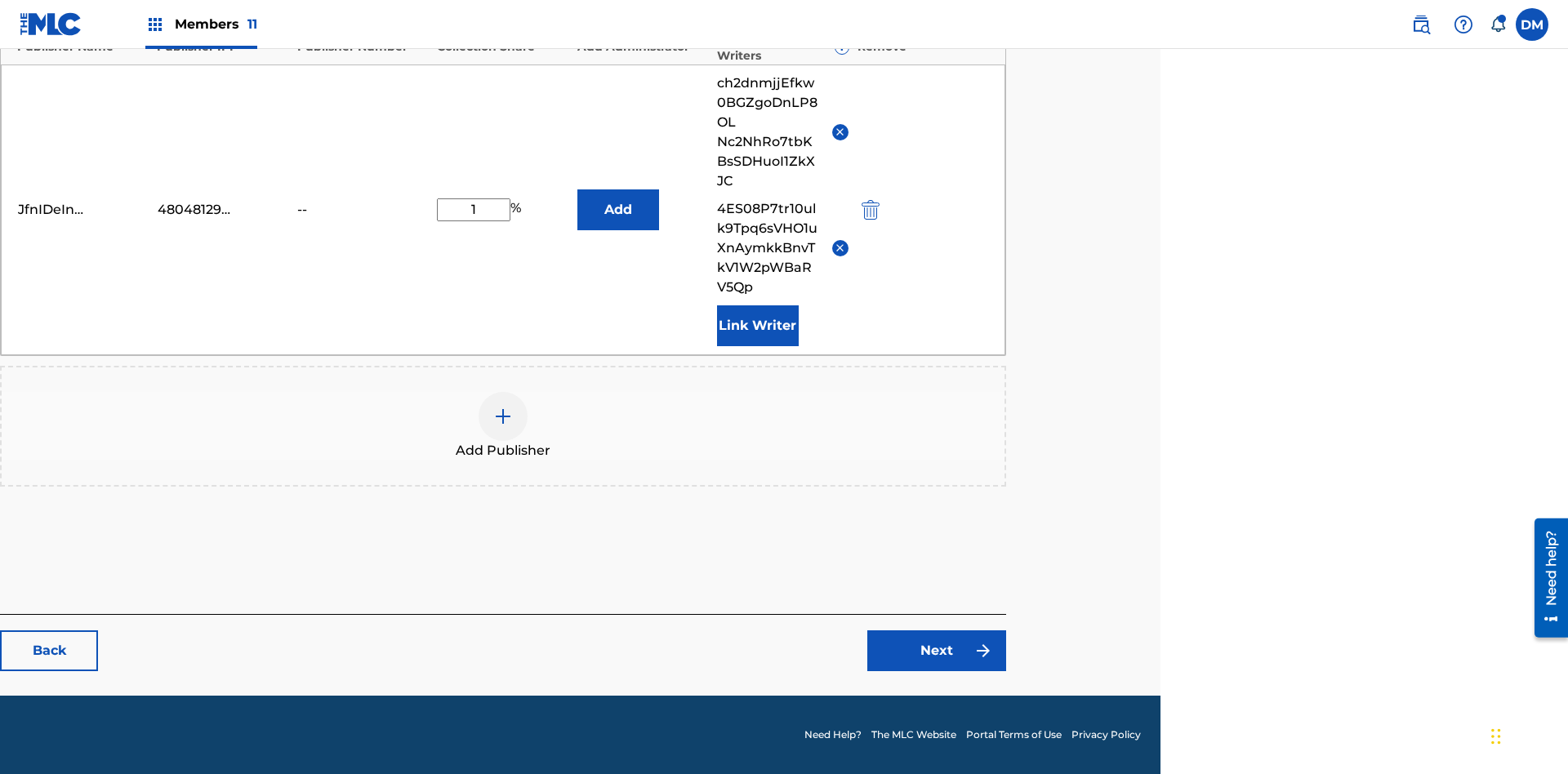
click at [618, 209] on button "Add" at bounding box center [619, 209] width 82 height 41
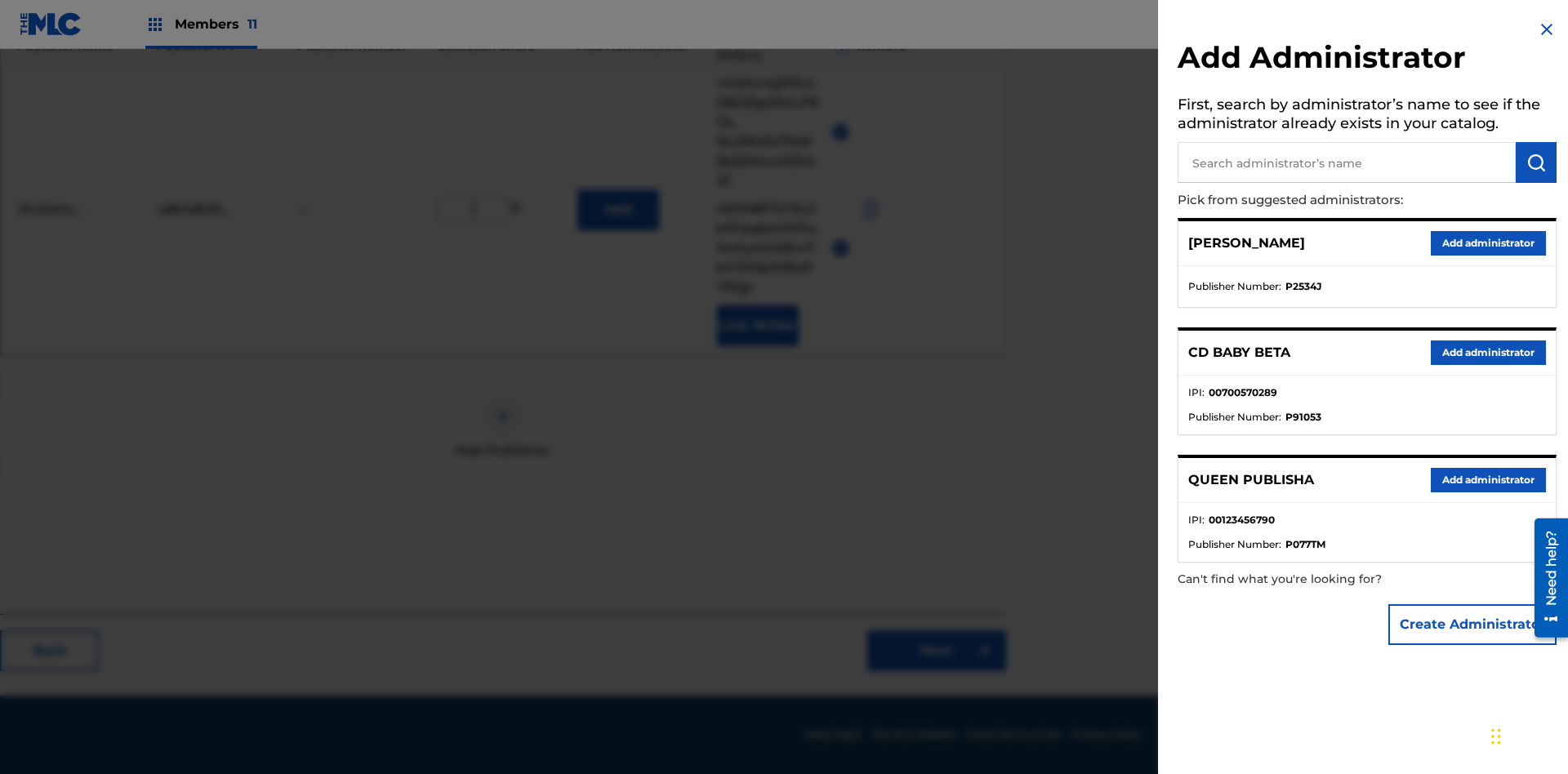
click at [1473, 623] on button "Create Administrator" at bounding box center [1473, 624] width 168 height 41
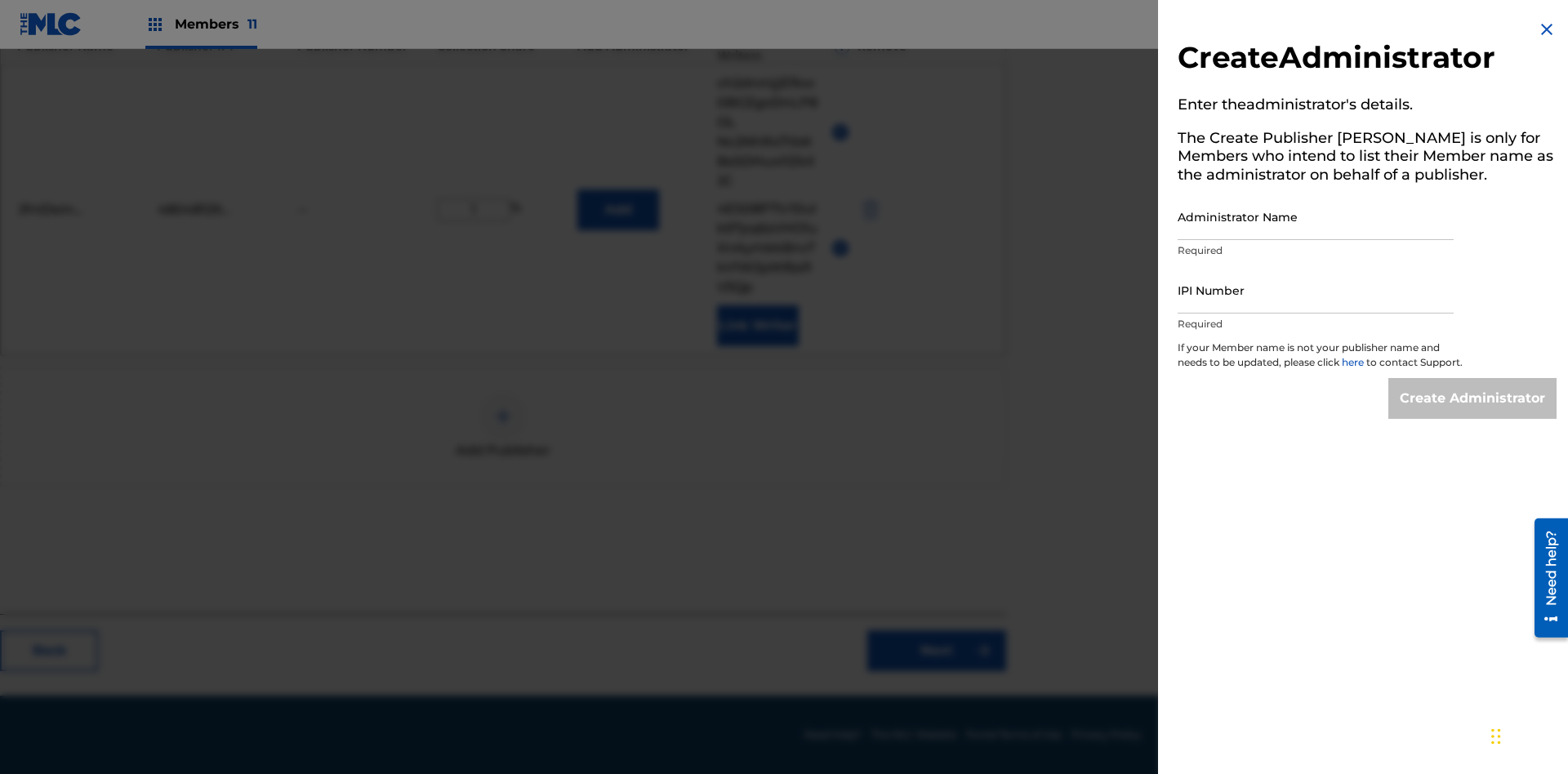
click at [1316, 217] on input "Administrator Name" at bounding box center [1316, 217] width 276 height 47
type input "cp75DnJnO344QOmgA92x"
click at [1316, 290] on input "IPI Number" at bounding box center [1316, 290] width 276 height 47
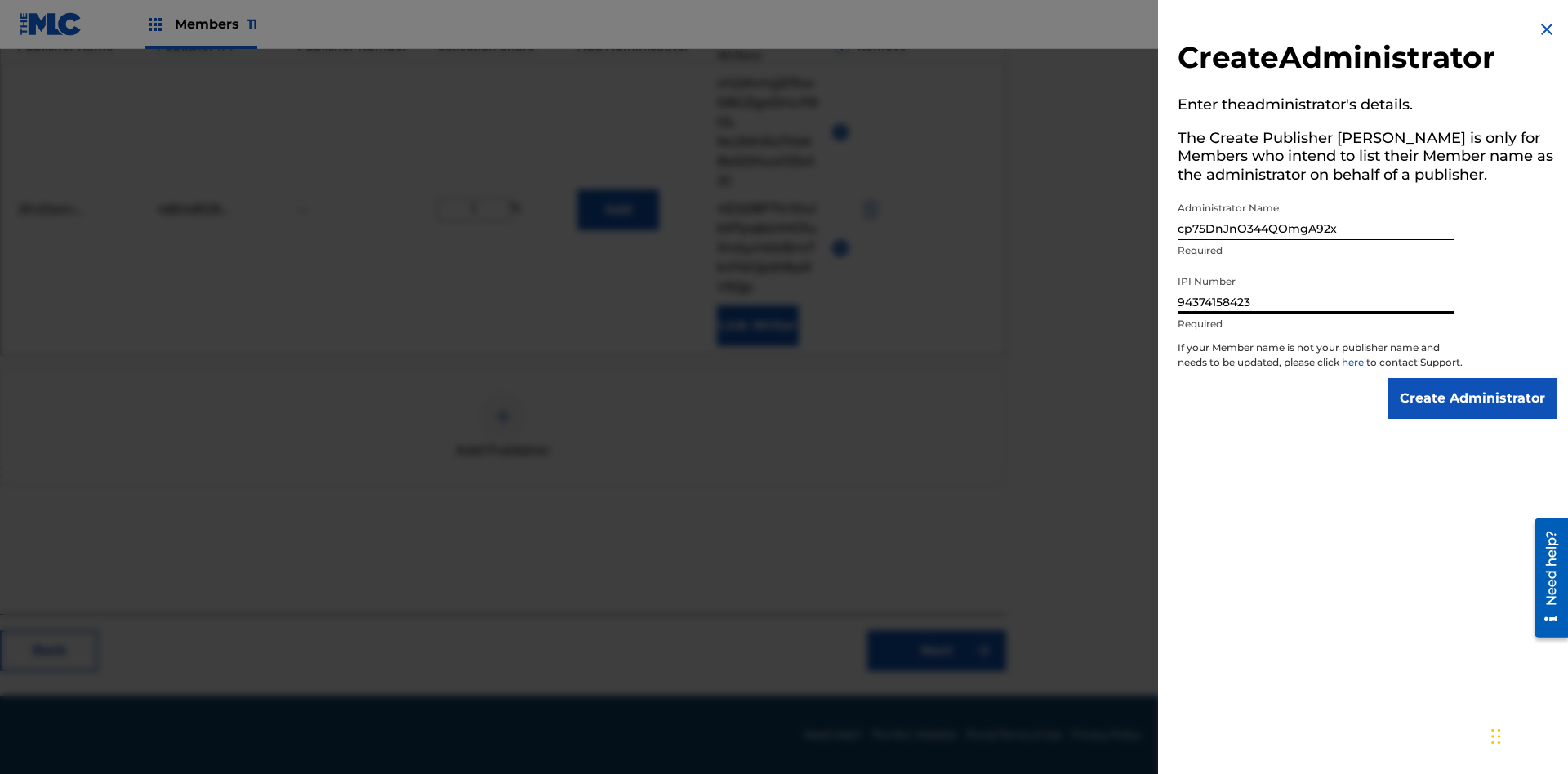
type input "94374158423"
click at [1473, 413] on input "Create Administrator" at bounding box center [1473, 398] width 168 height 41
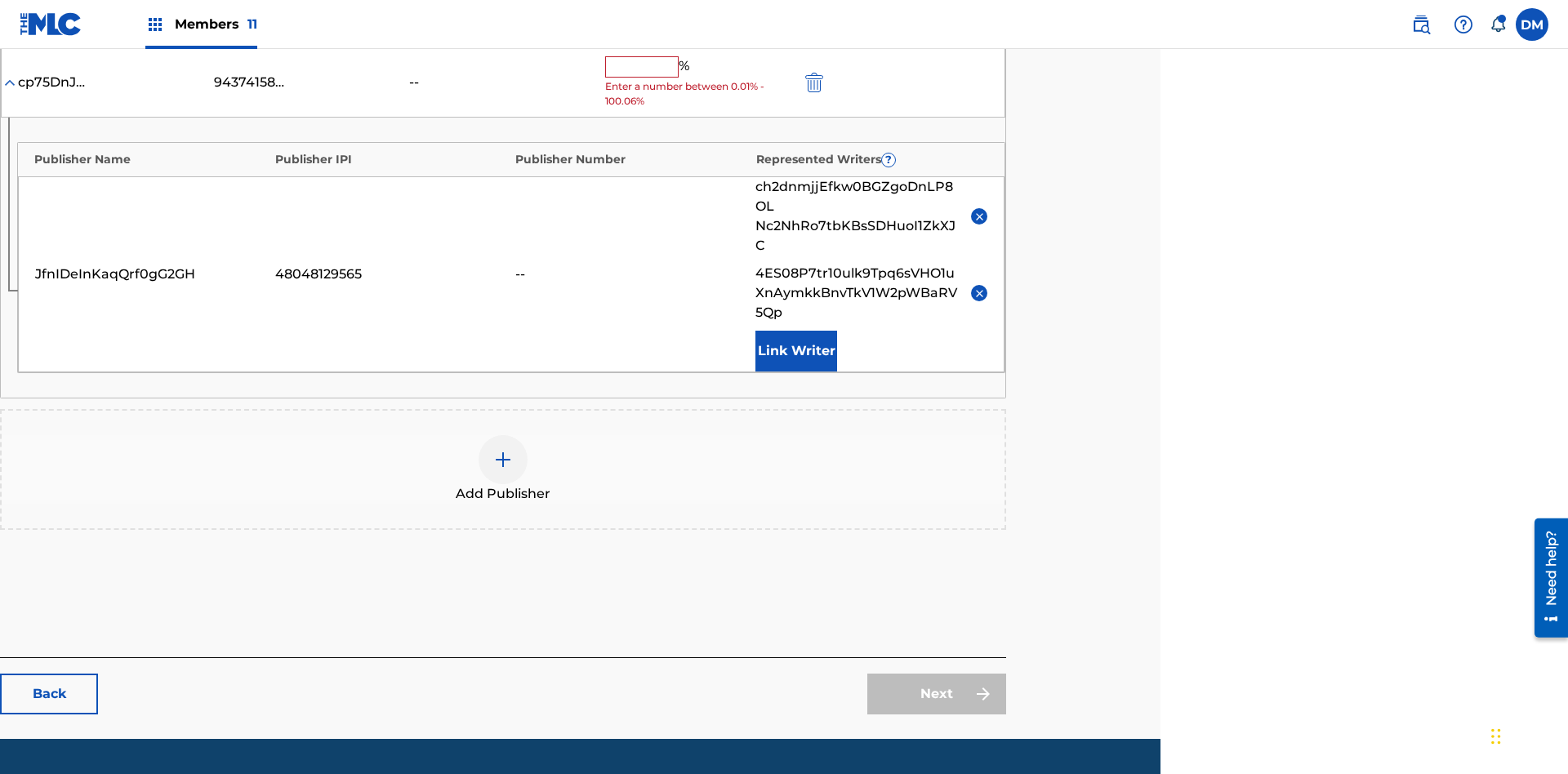
scroll to position [461, 408]
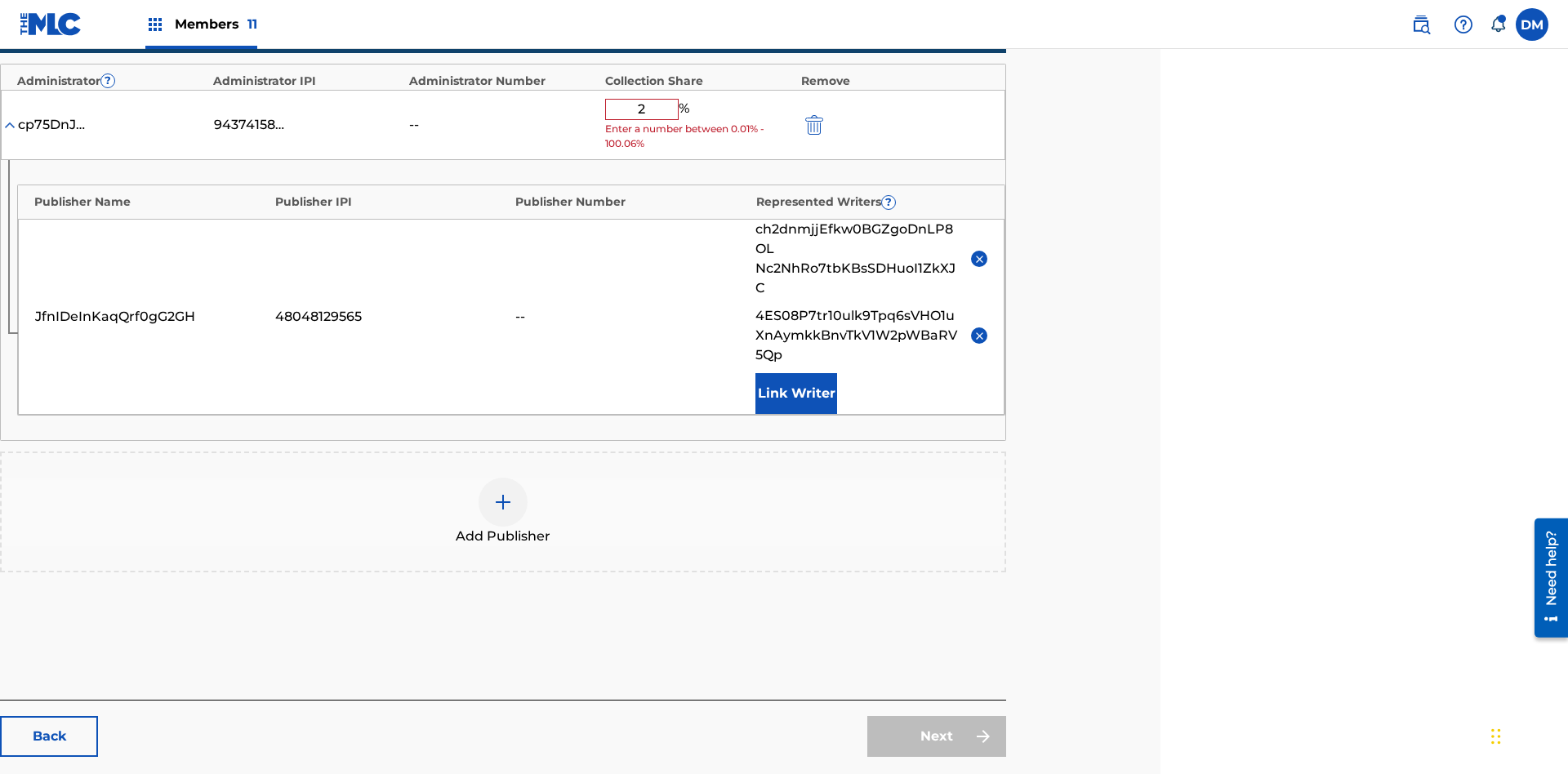
type input "22"
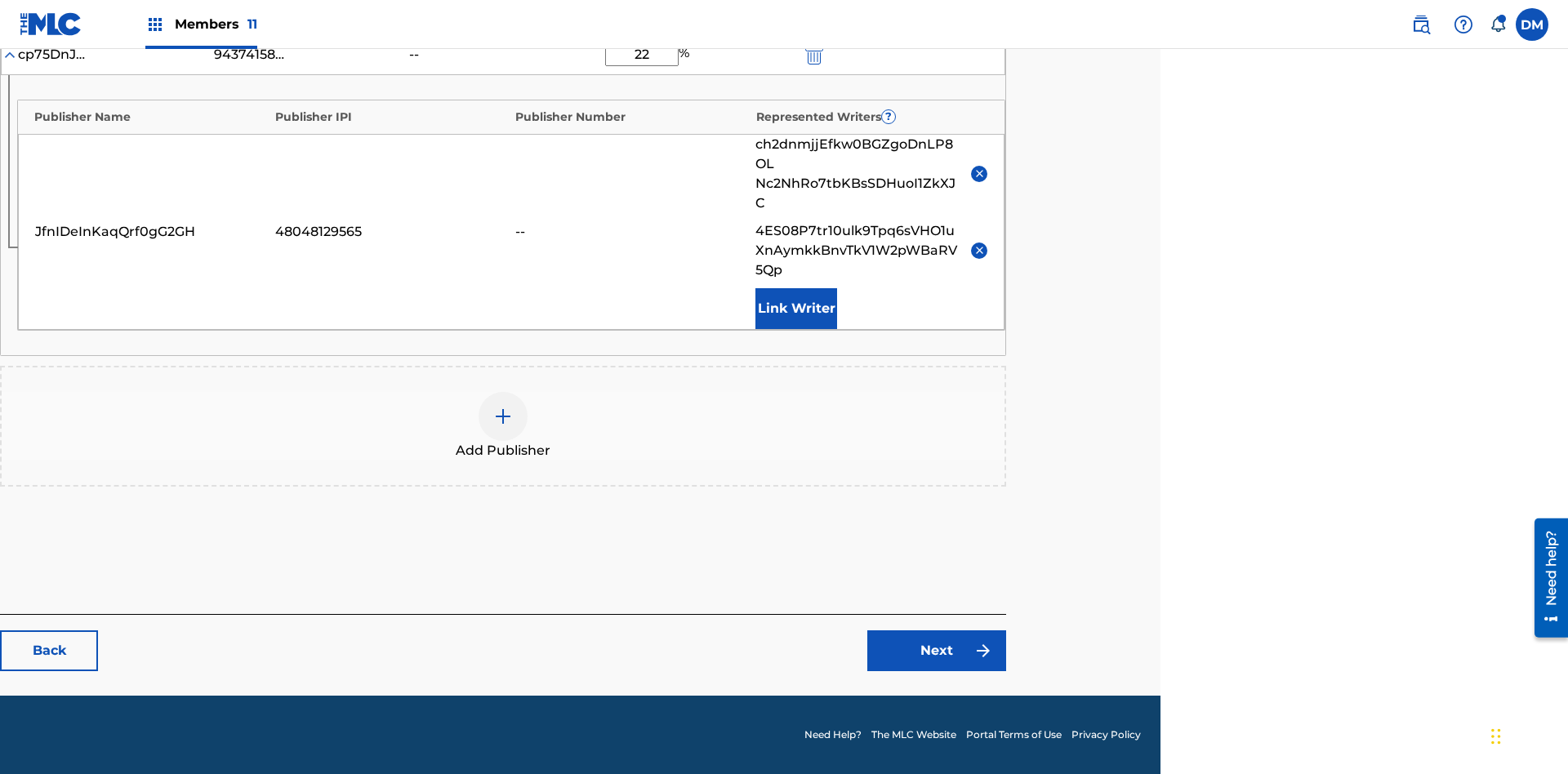
click at [937, 651] on link "Next" at bounding box center [937, 650] width 139 height 41
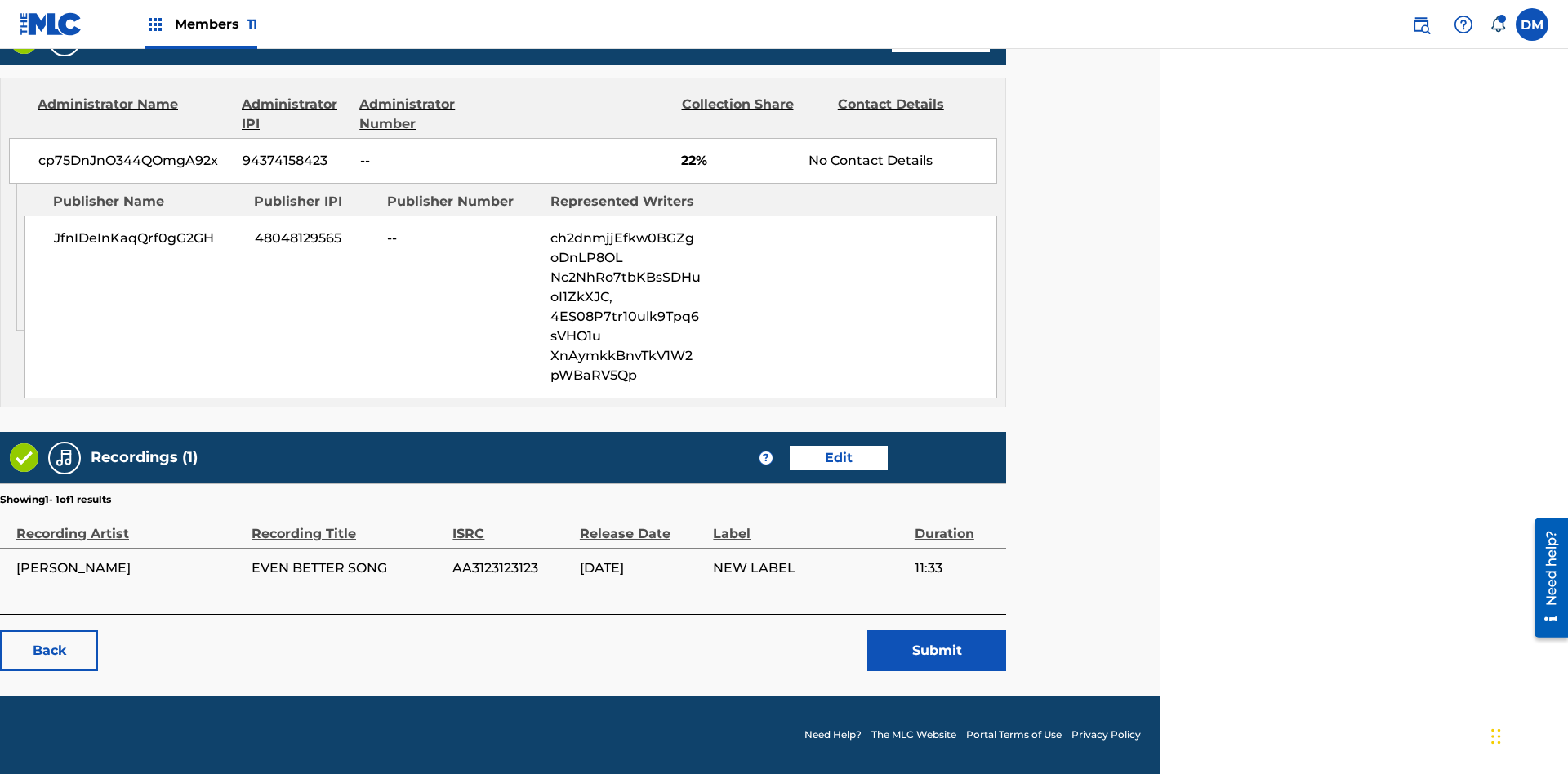
click at [838, 457] on link "Edit" at bounding box center [839, 458] width 98 height 24
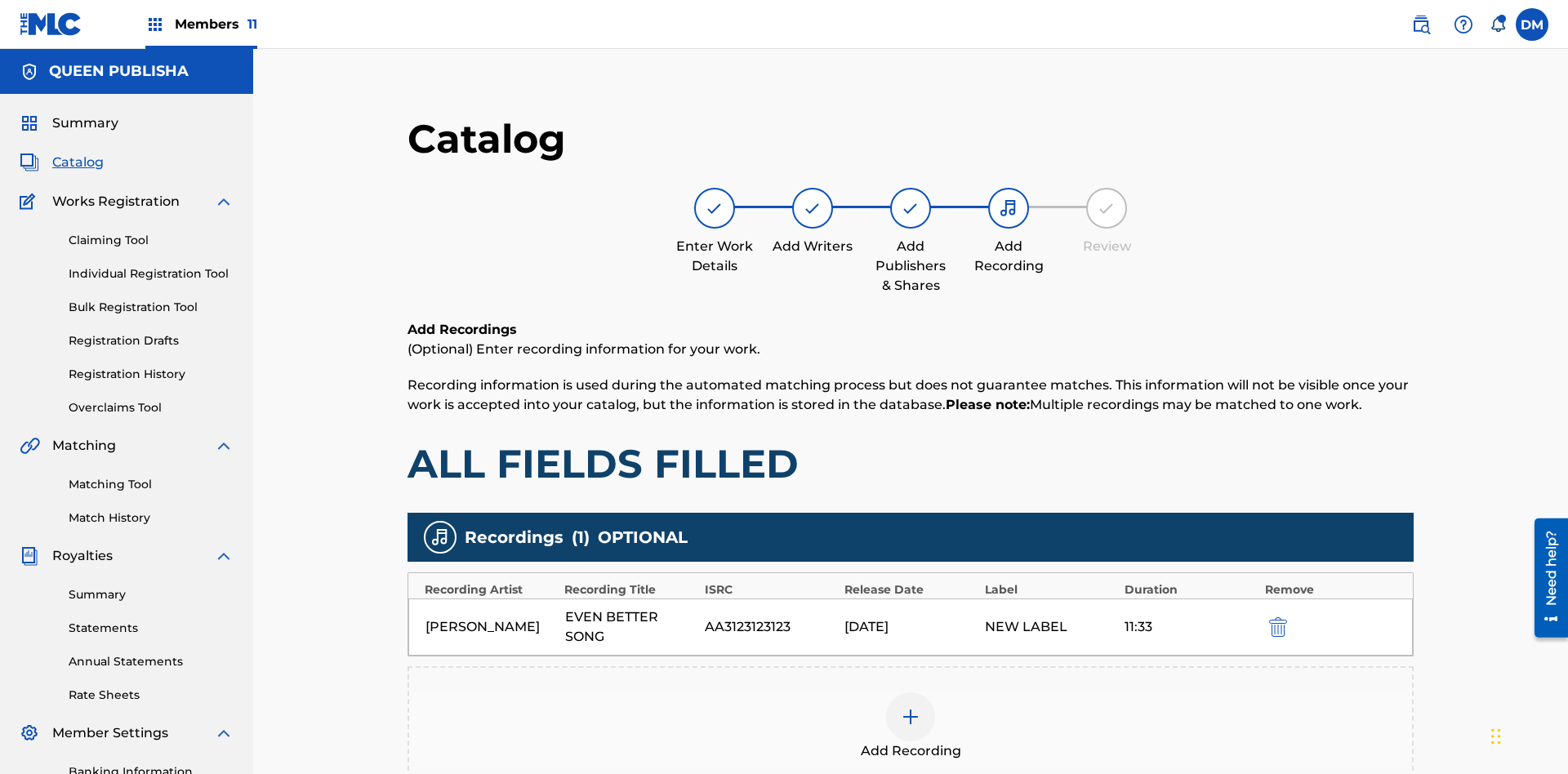
scroll to position [238, 408]
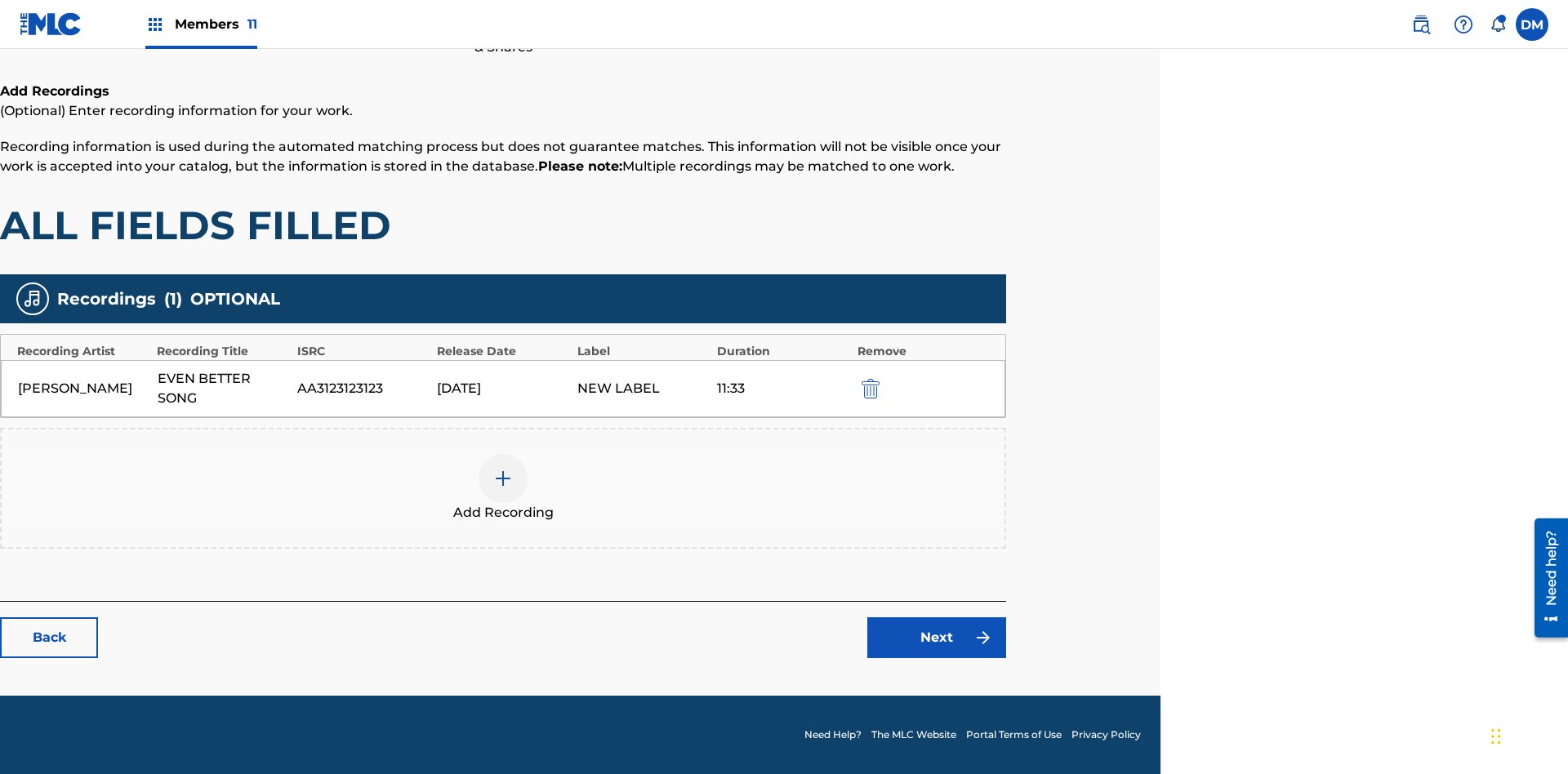
click at [868, 387] on img "submit" at bounding box center [870, 388] width 18 height 19
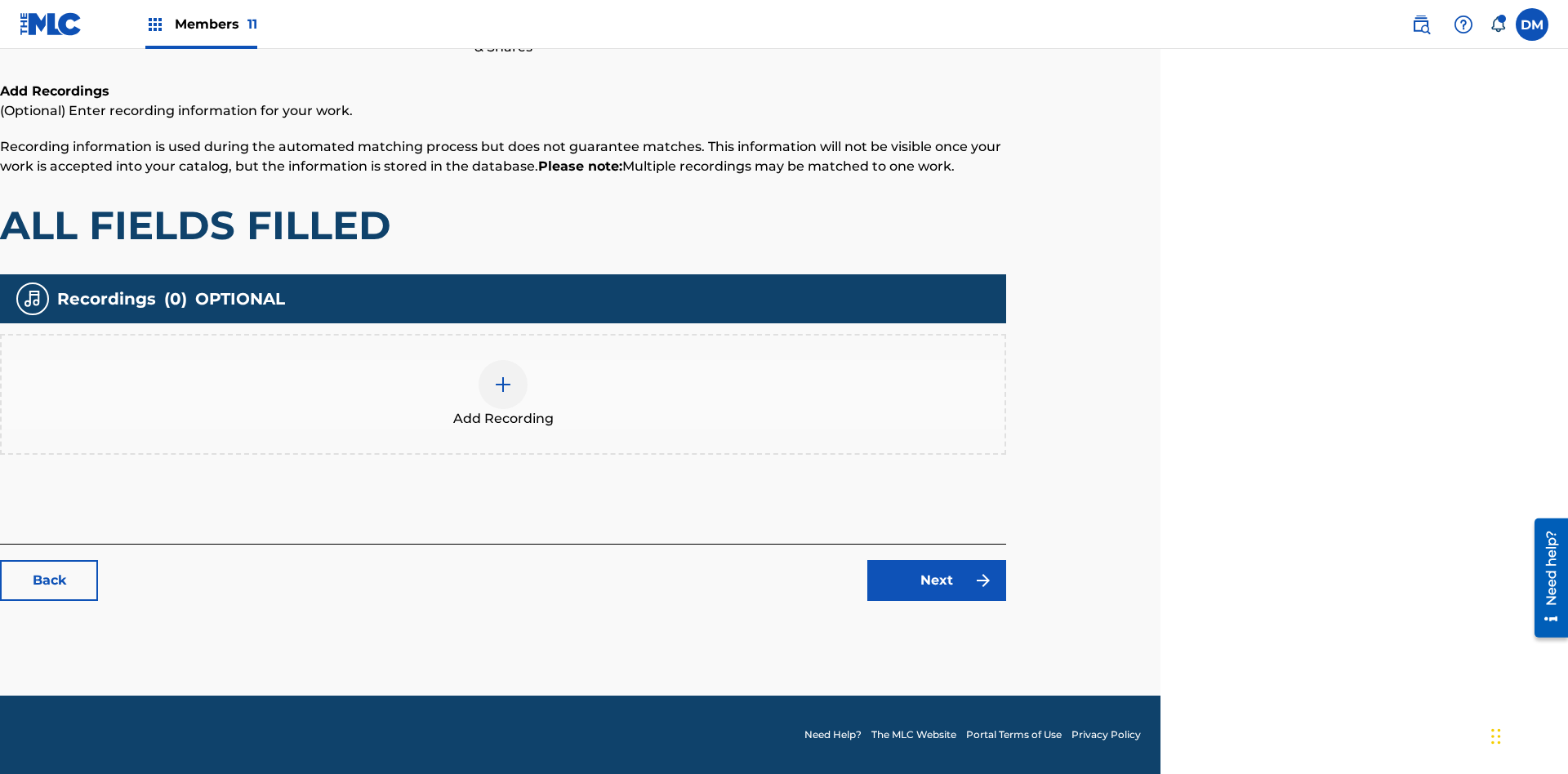
click at [503, 393] on img at bounding box center [502, 384] width 19 height 19
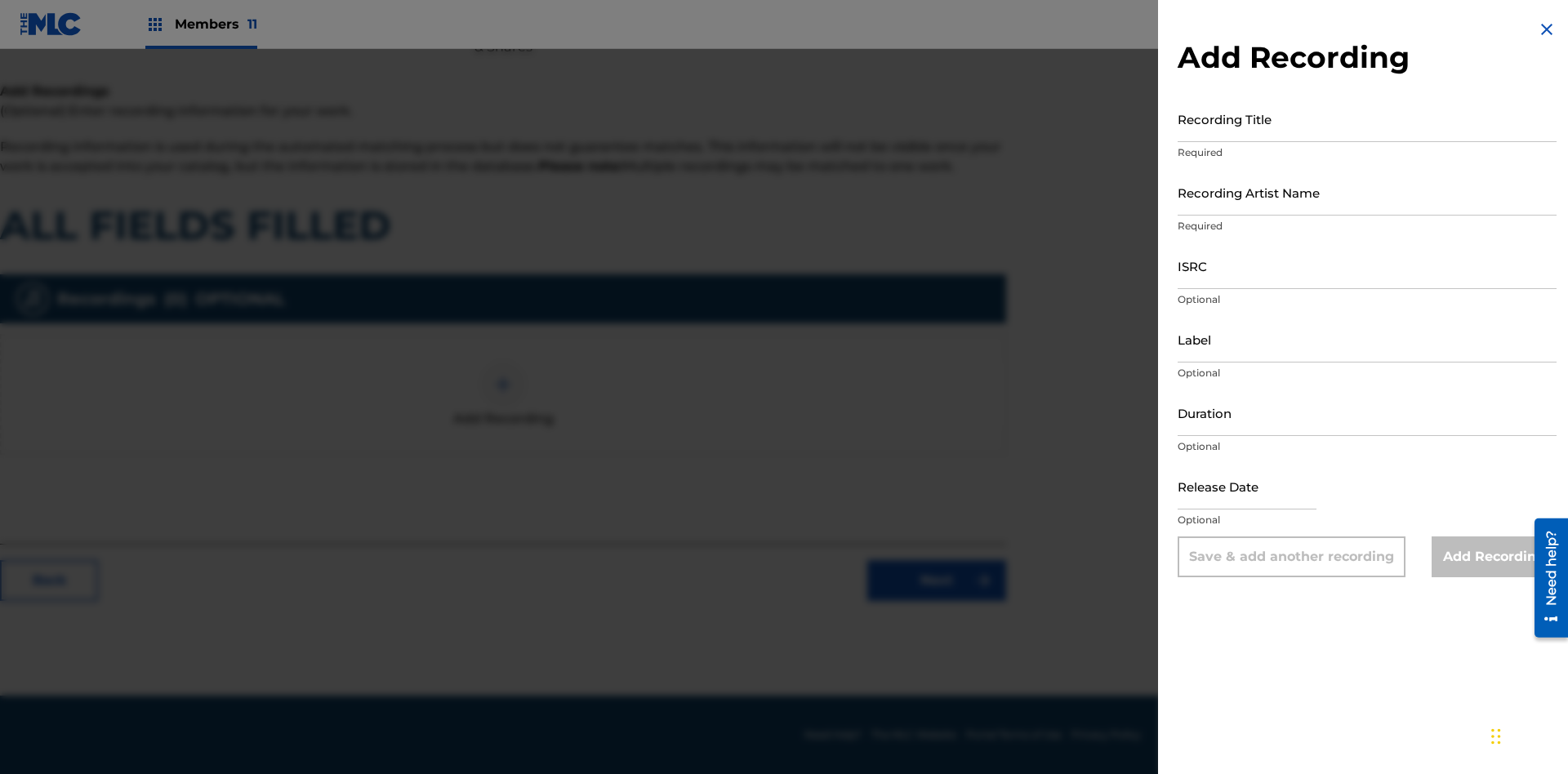
scroll to position [236, 408]
click at [1367, 118] on input "Recording Title" at bounding box center [1367, 119] width 379 height 47
type input "oYDkcPWEQFiXYyqWSsmOQAq3T"
click at [1367, 192] on input "Recording Artist Name" at bounding box center [1367, 192] width 379 height 47
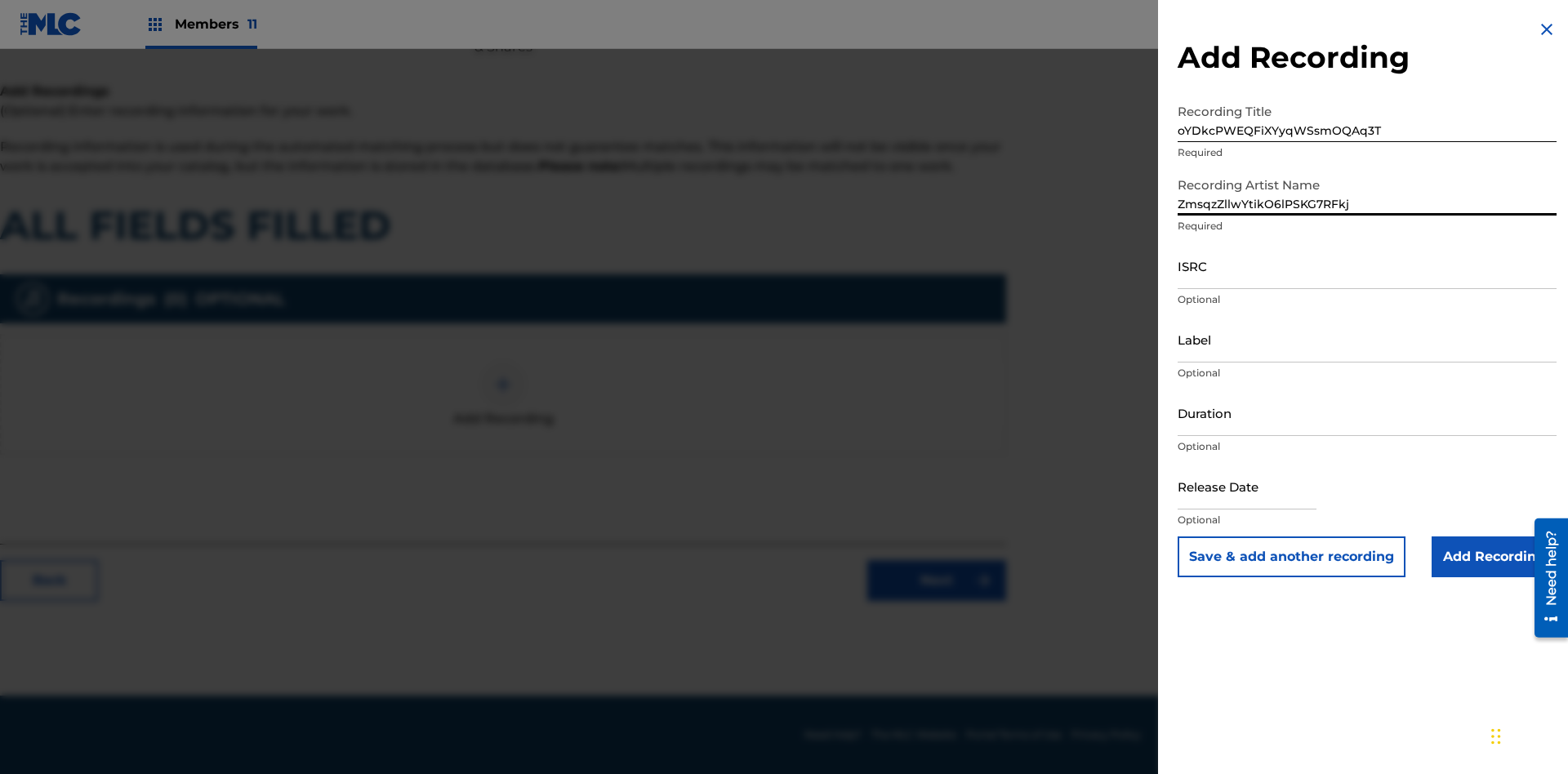
type input "ZmsqzZllwYtikO6lPSKG7RFkj"
click at [1367, 265] on input "ISRC" at bounding box center [1367, 266] width 379 height 47
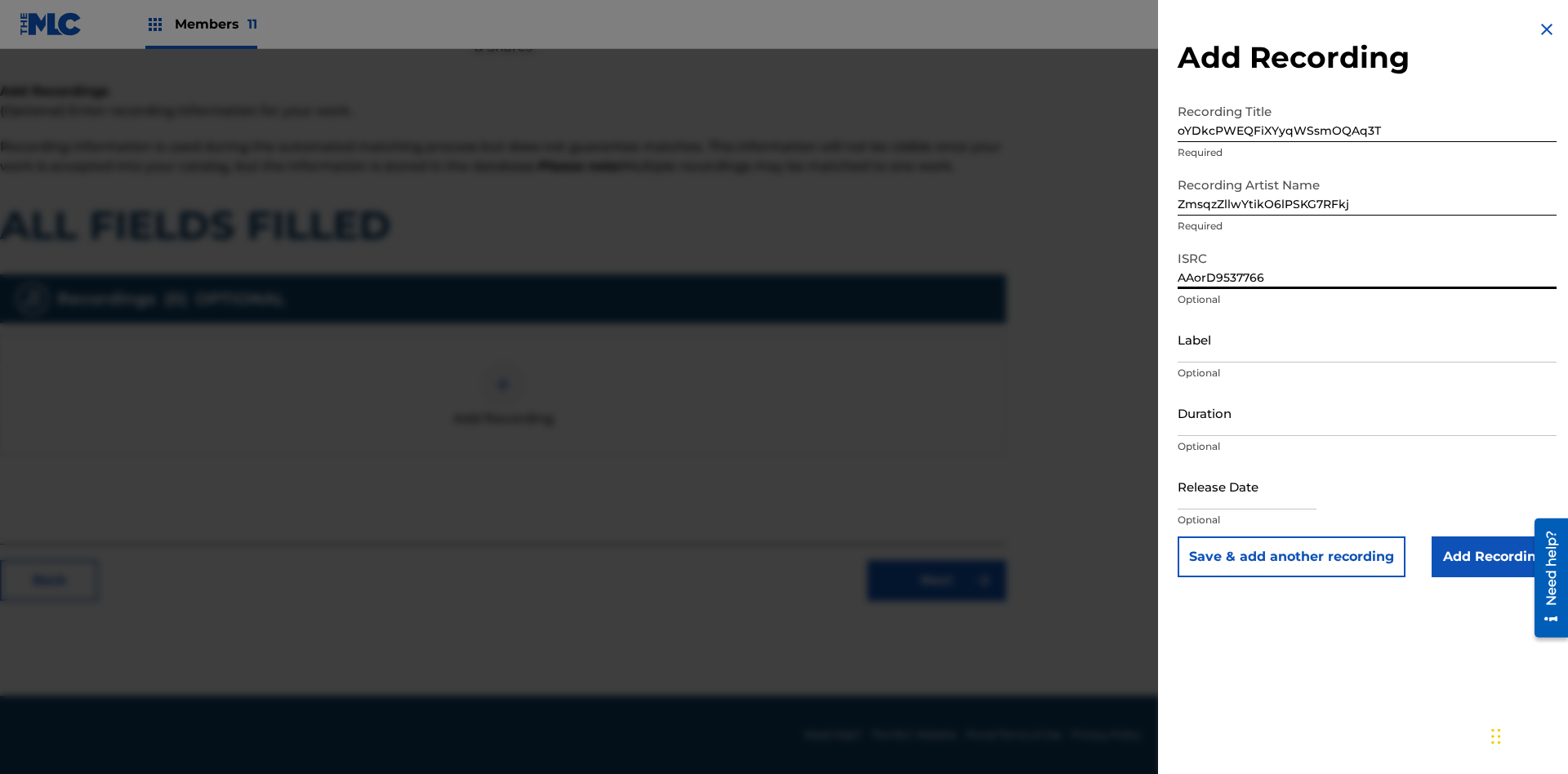
type input "AAorD9537766"
click at [1367, 339] on input "Label" at bounding box center [1367, 340] width 379 height 47
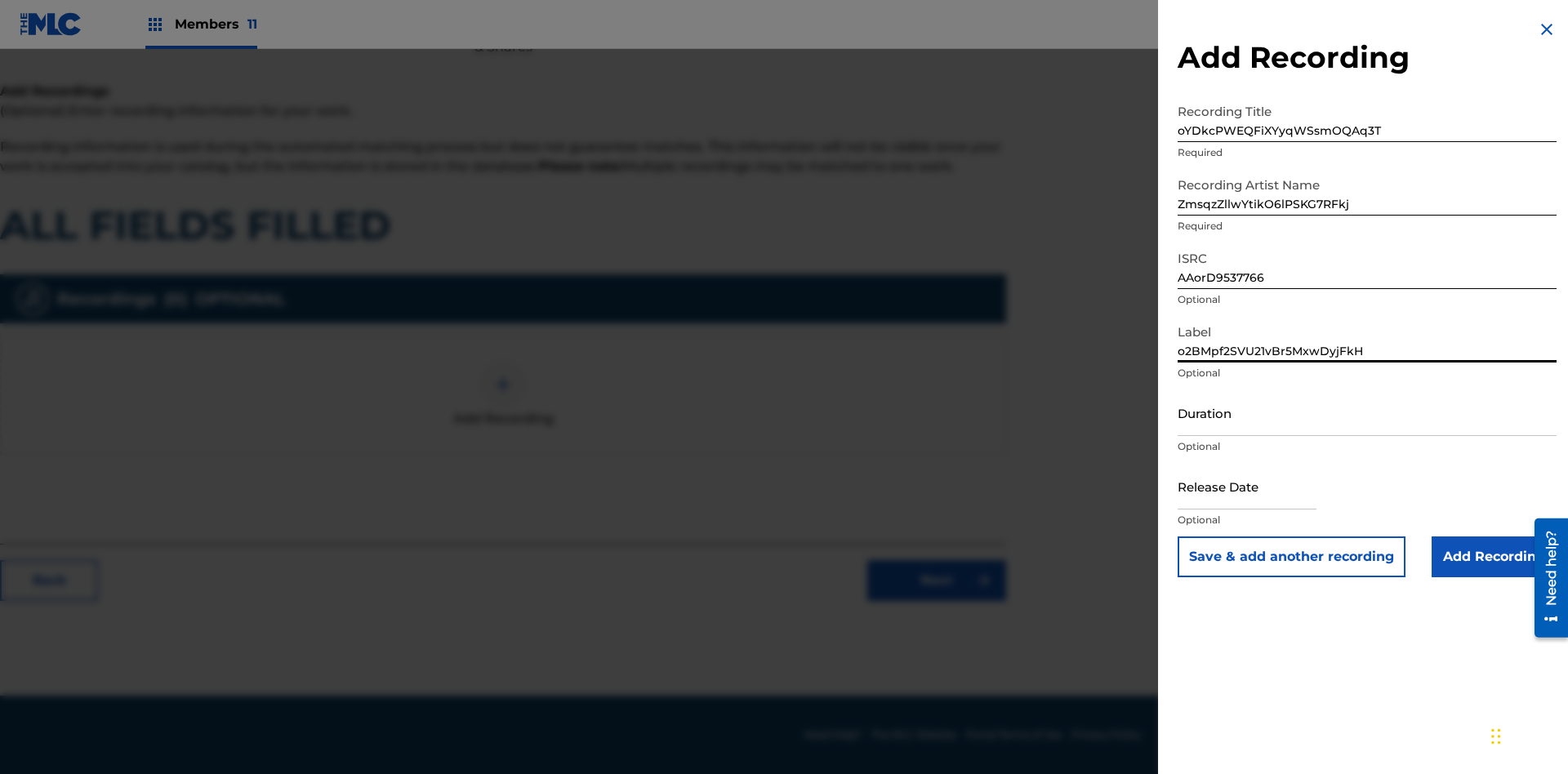
type input "o2BMpf2SVU21vBr5MxwDyjFkH"
click at [1367, 413] on input "Duration" at bounding box center [1367, 413] width 379 height 47
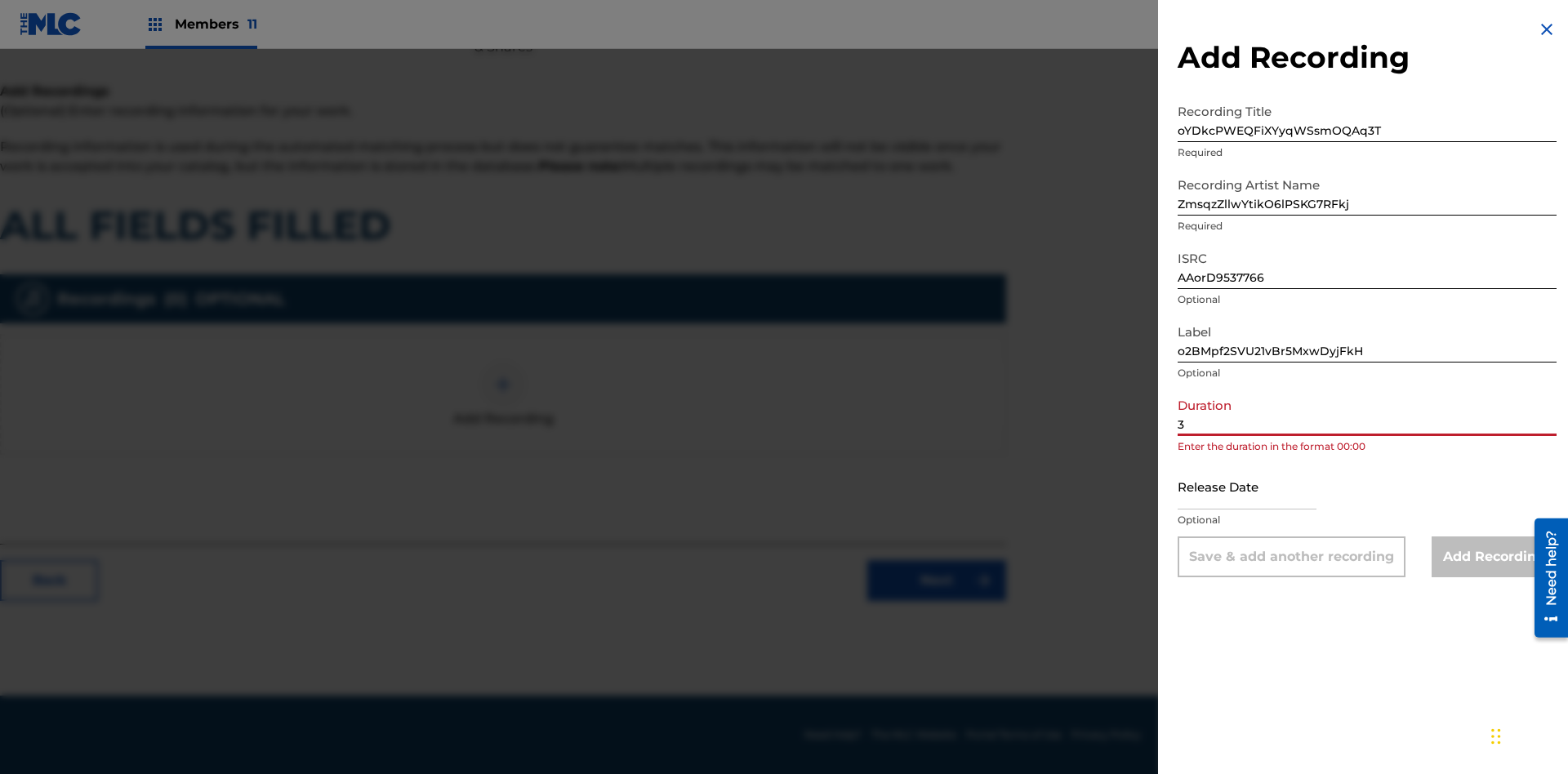
click at [1367, 413] on input "3" at bounding box center [1367, 413] width 379 height 47
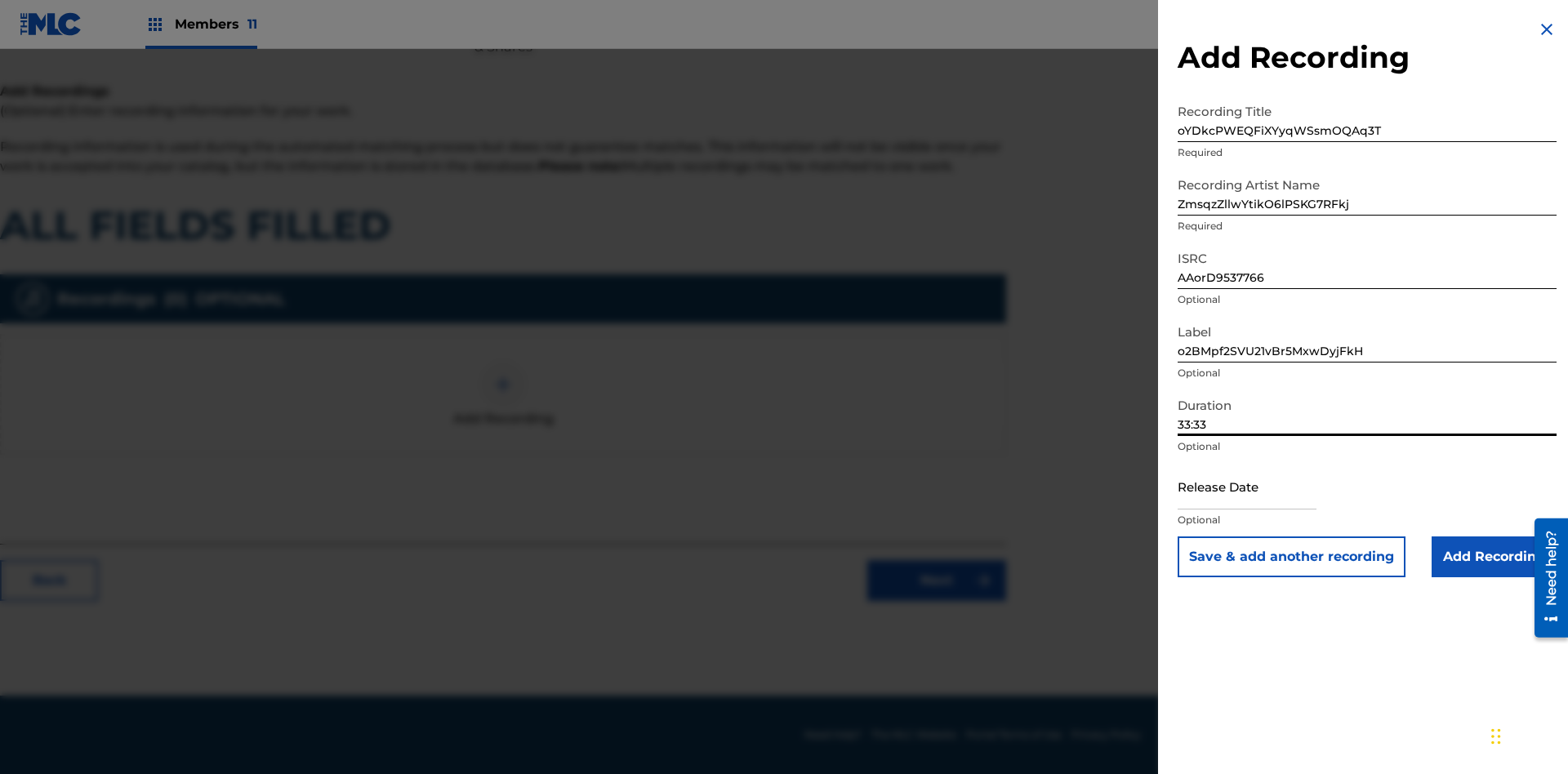
type input "33:33"
click at [1261, 488] on input "text" at bounding box center [1247, 486] width 139 height 47
select select "7"
select select "2025"
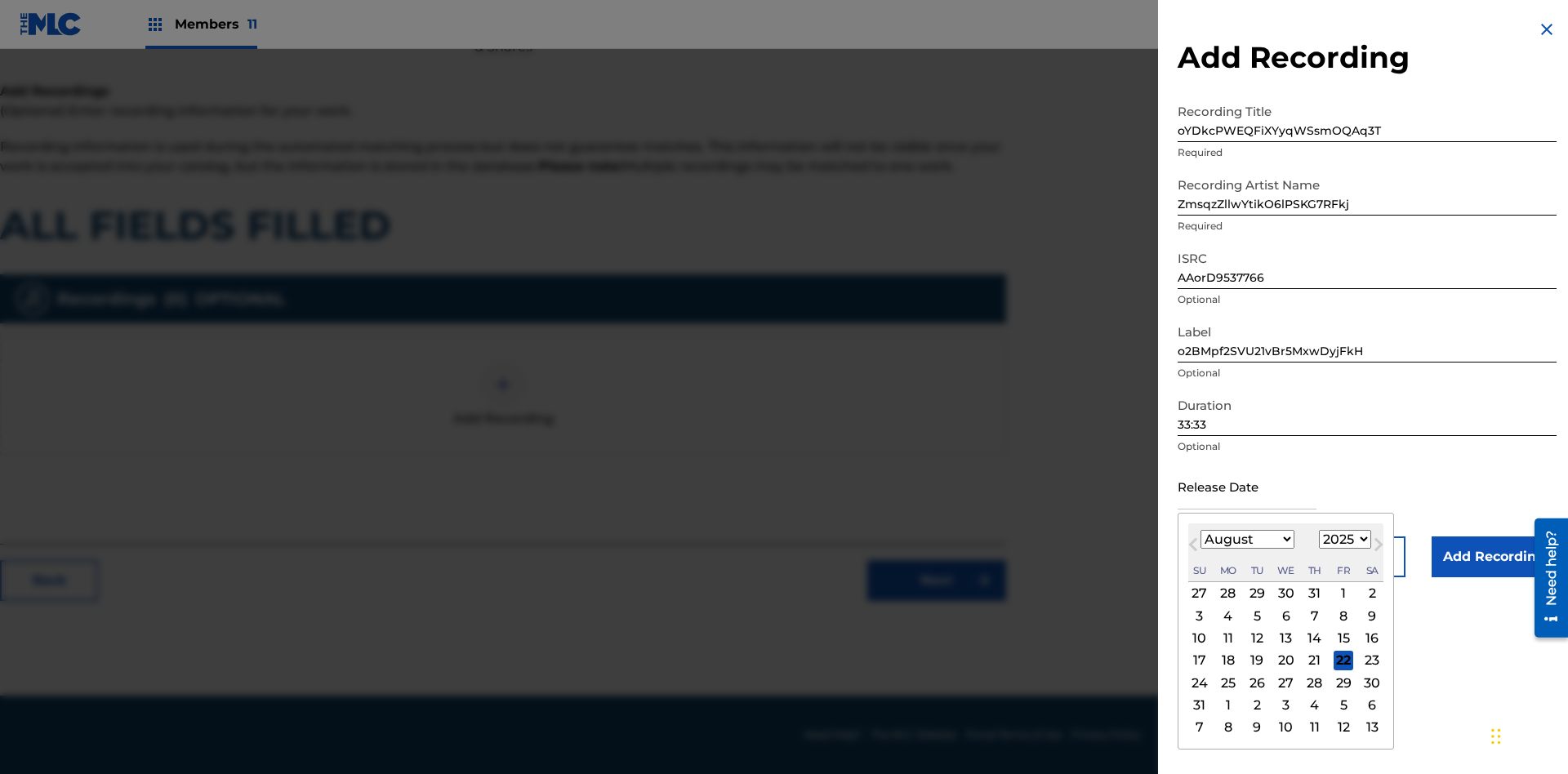
click at [1247, 540] on select "January February March April May June July August September October November De…" at bounding box center [1247, 539] width 94 height 18
select select "7"
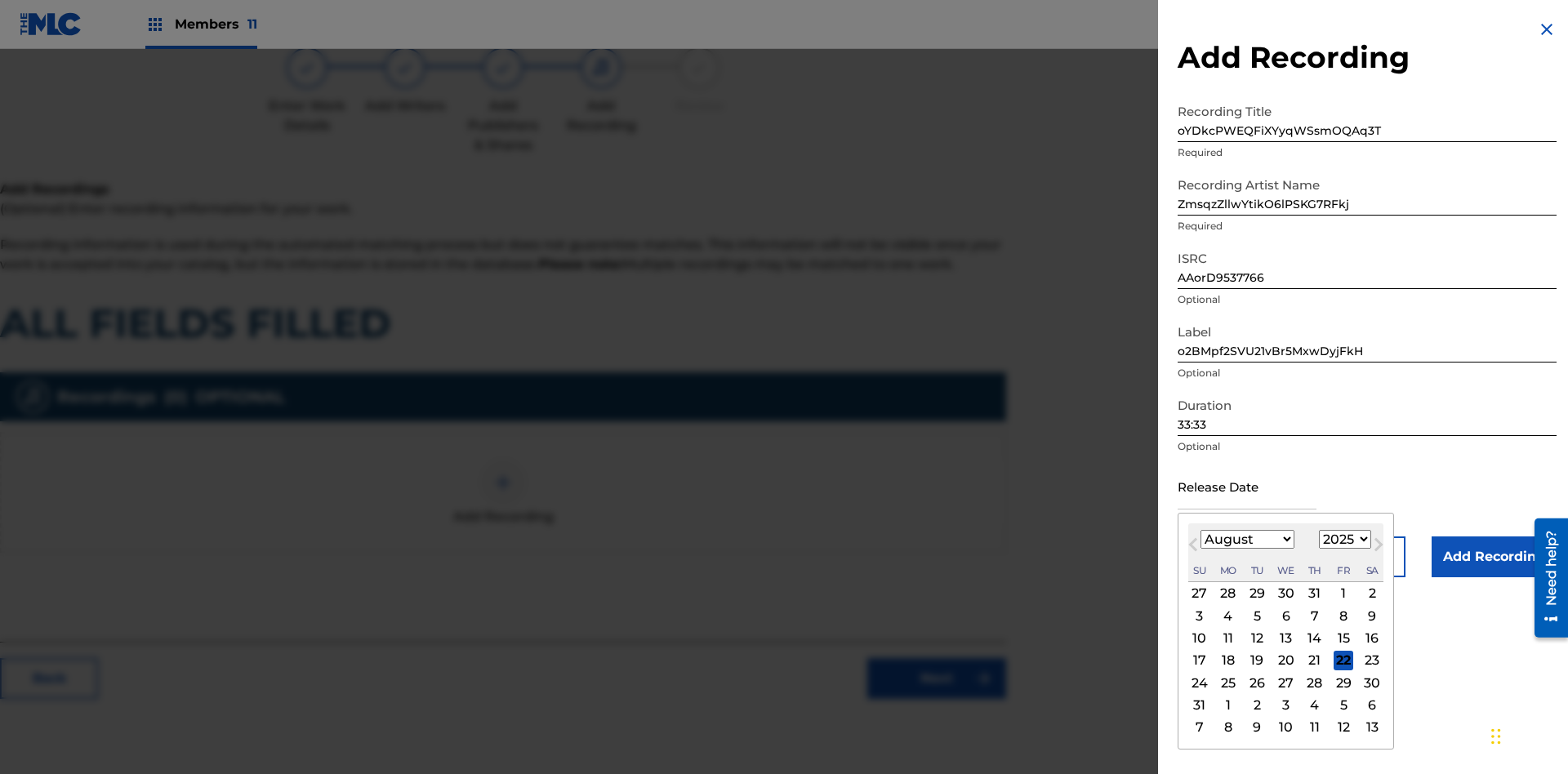
click at [1343, 540] on select "1900 1901 1902 1903 1904 1905 1906 1907 1908 1909 1910 1911 1912 1913 1914 1915…" at bounding box center [1345, 539] width 52 height 18
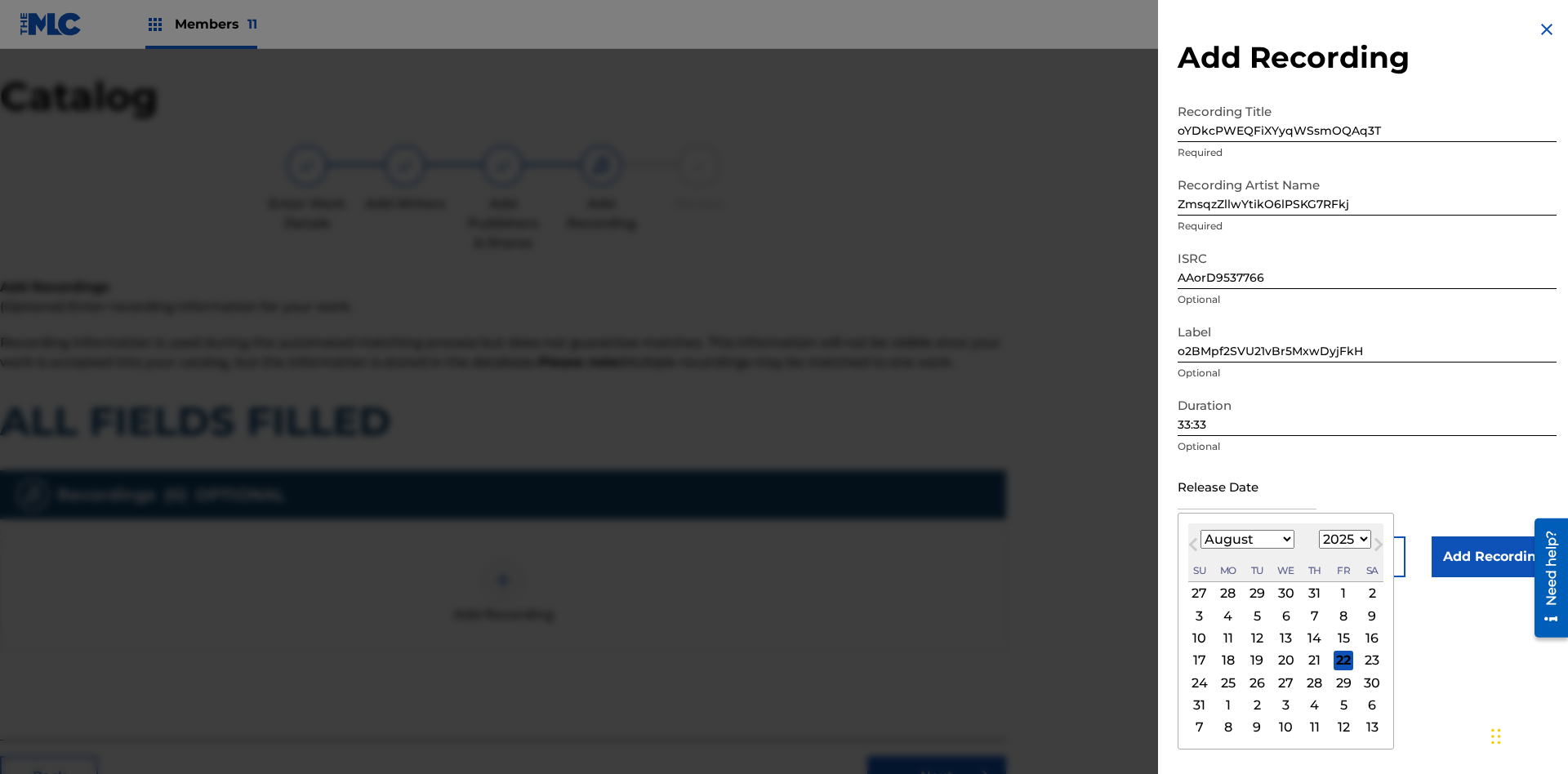
select select "2025"
click at [1343, 540] on select "1900 1901 1902 1903 1904 1905 1906 1907 1908 1909 1910 1911 1912 1913 1914 1915…" at bounding box center [1345, 539] width 52 height 18
click at [1285, 660] on div "20" at bounding box center [1286, 660] width 19 height 19
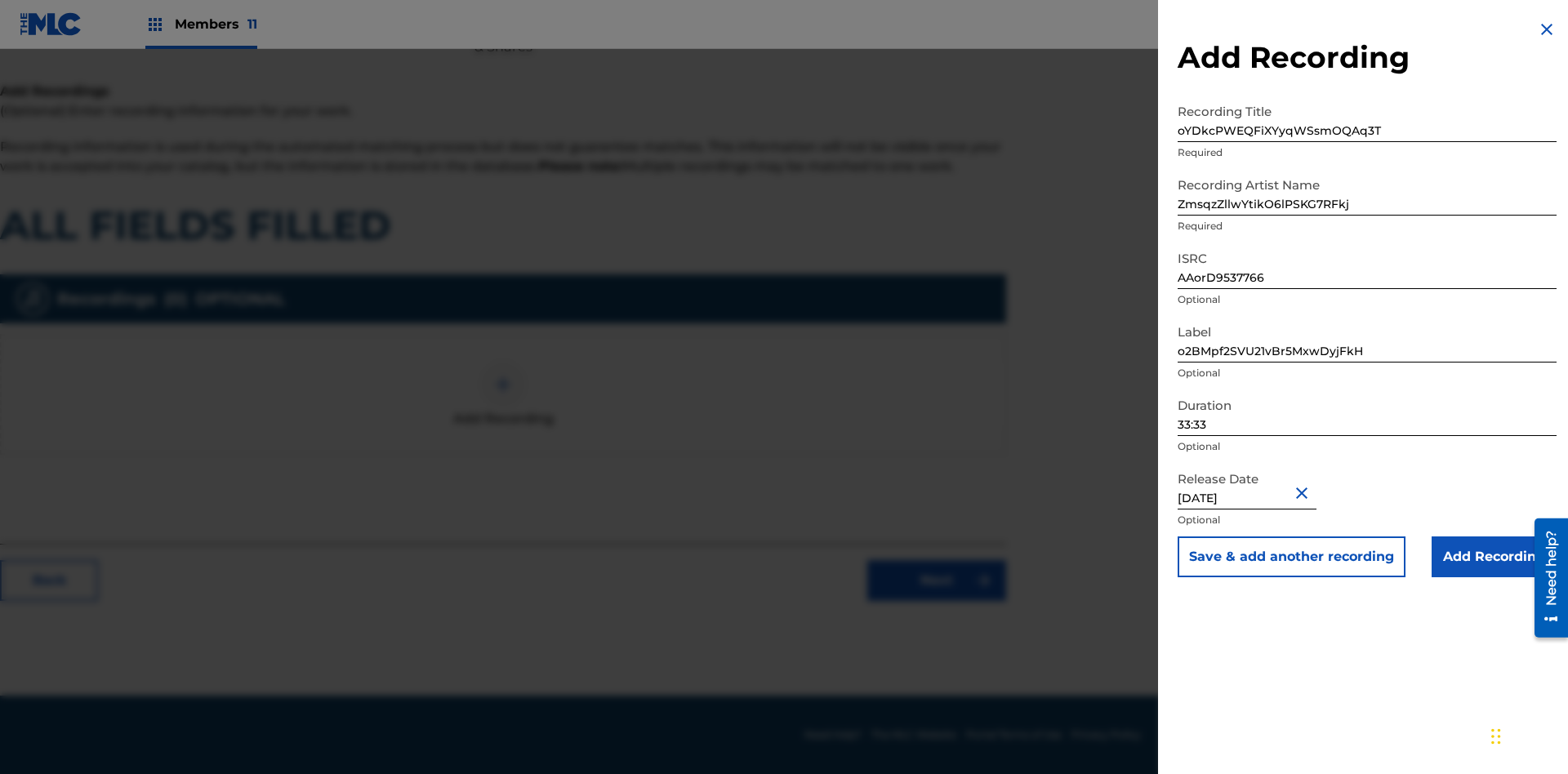
type input "[DATE]"
click at [1494, 556] on input "Add Recording" at bounding box center [1494, 556] width 125 height 41
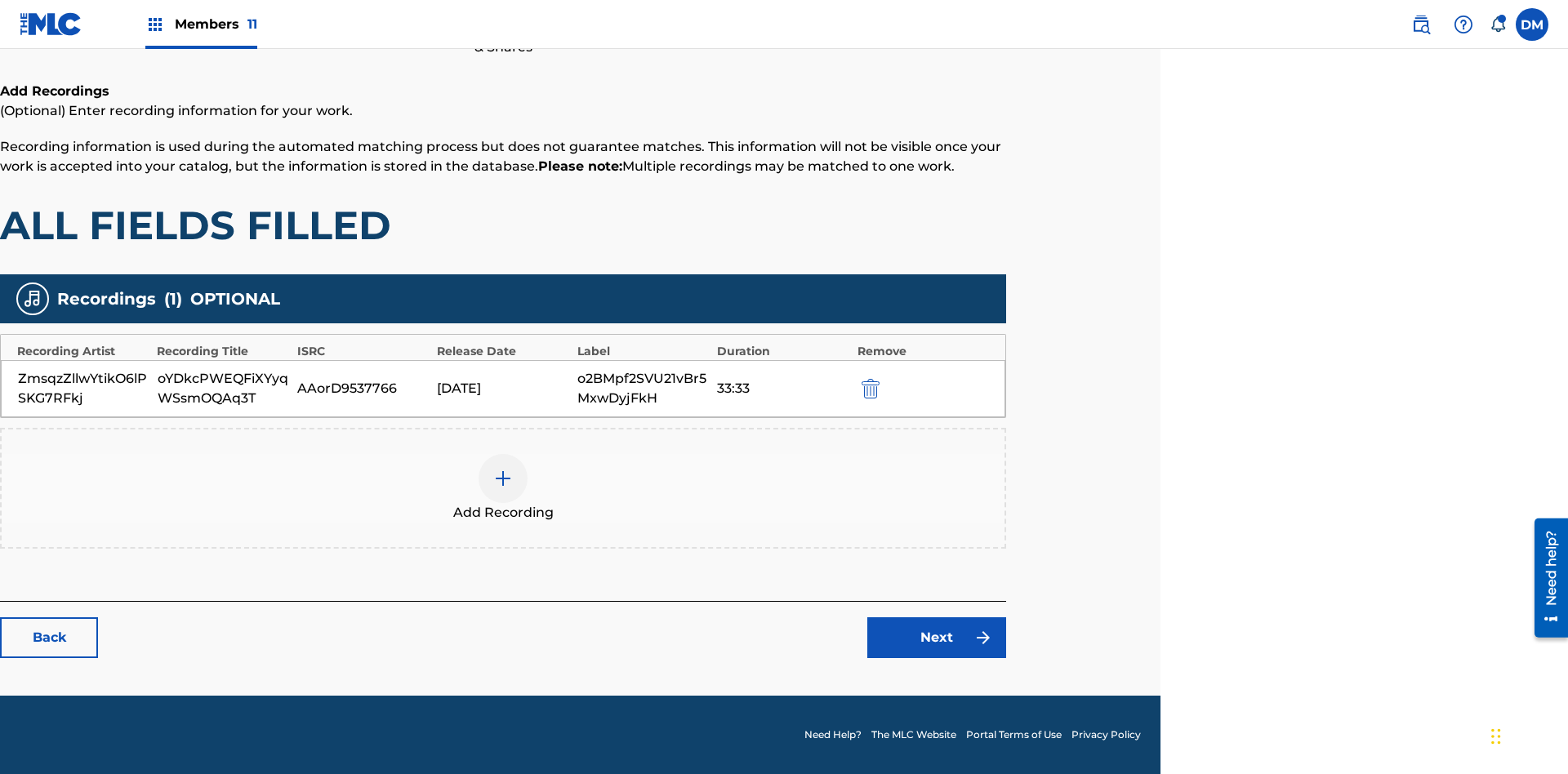
click at [937, 638] on link "Next" at bounding box center [937, 638] width 139 height 41
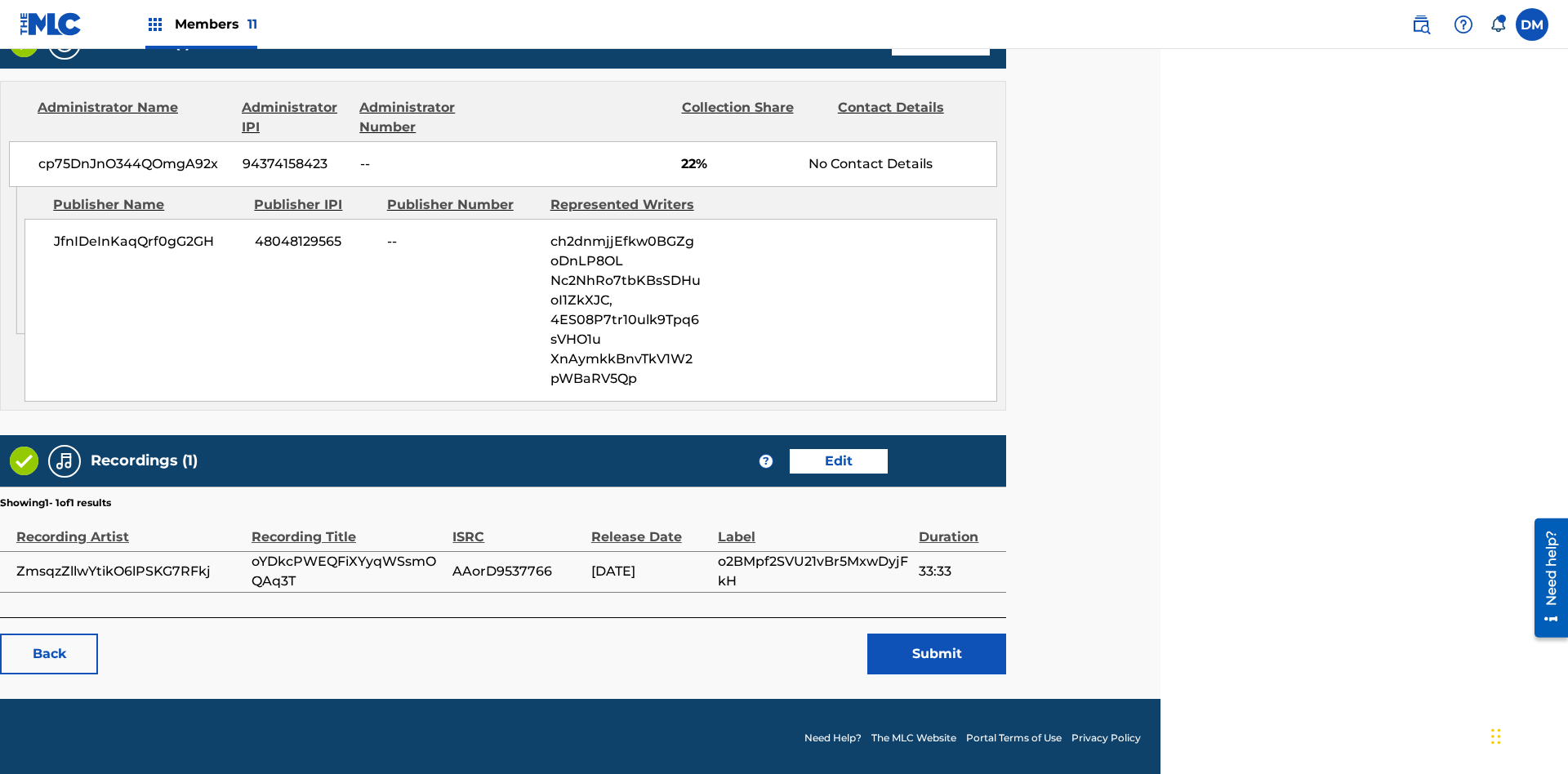
scroll to position [815, 408]
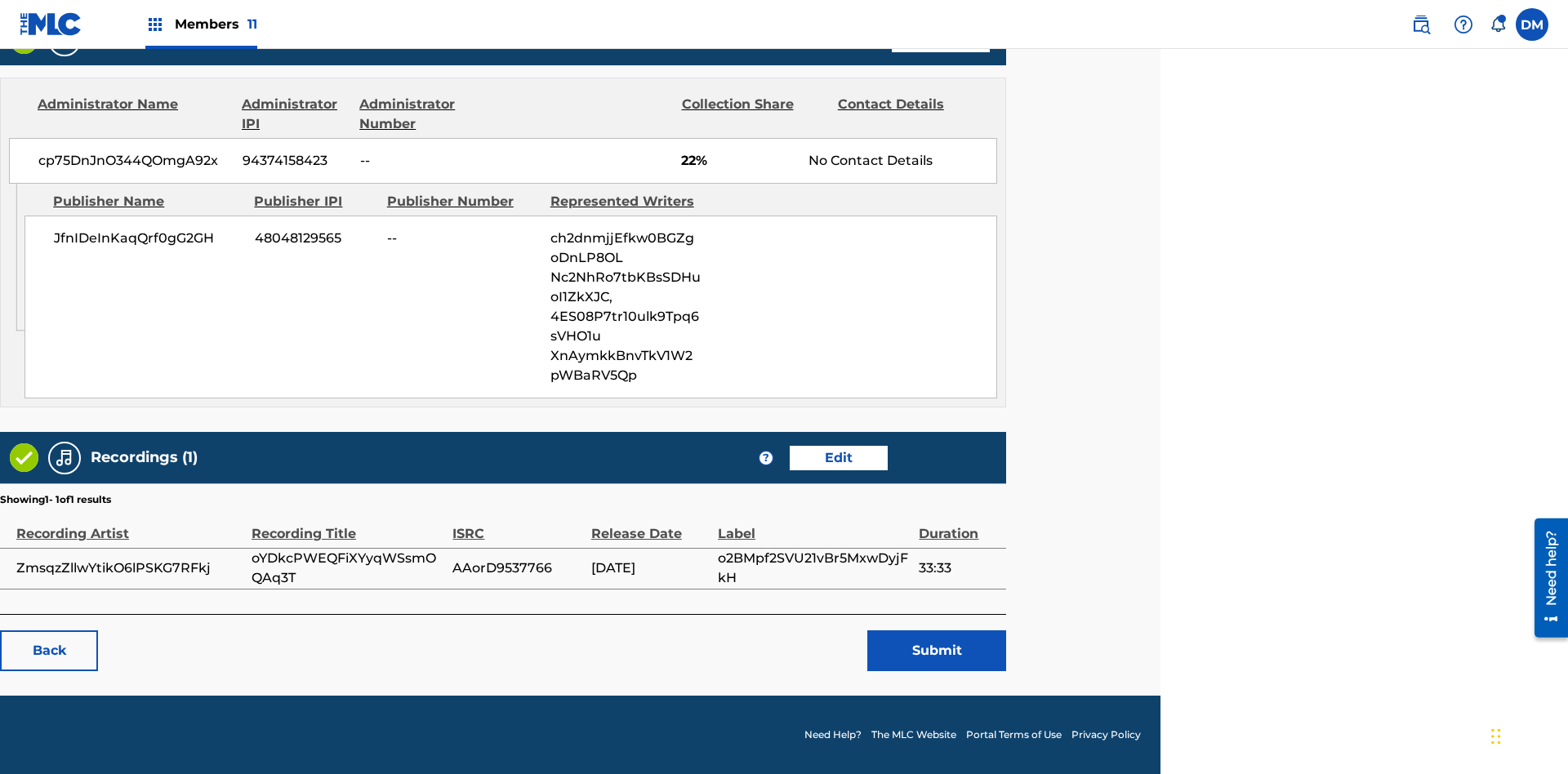
click at [937, 650] on button "Submit" at bounding box center [937, 650] width 139 height 41
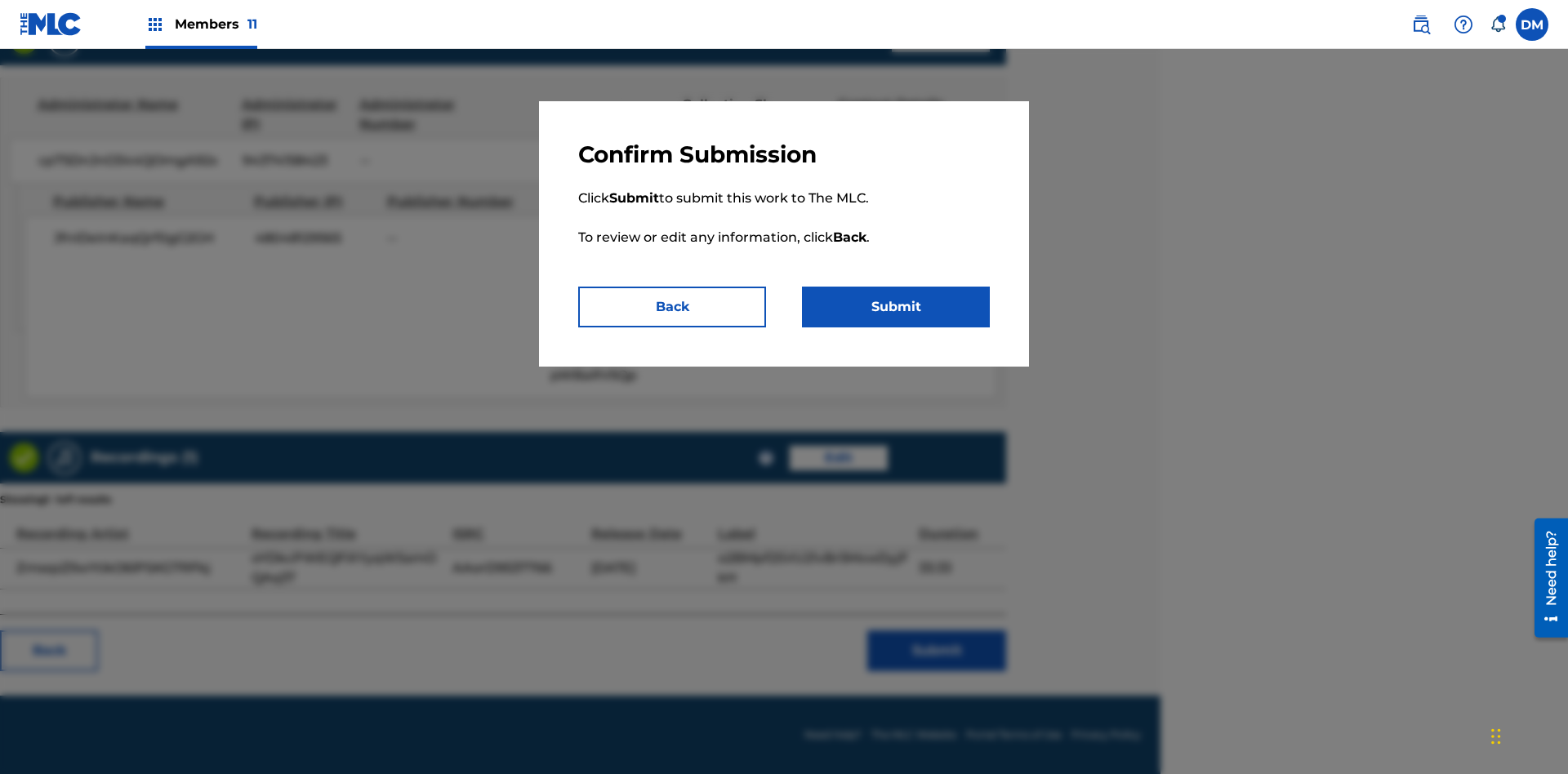
click at [896, 307] on button "Submit" at bounding box center [896, 306] width 188 height 41
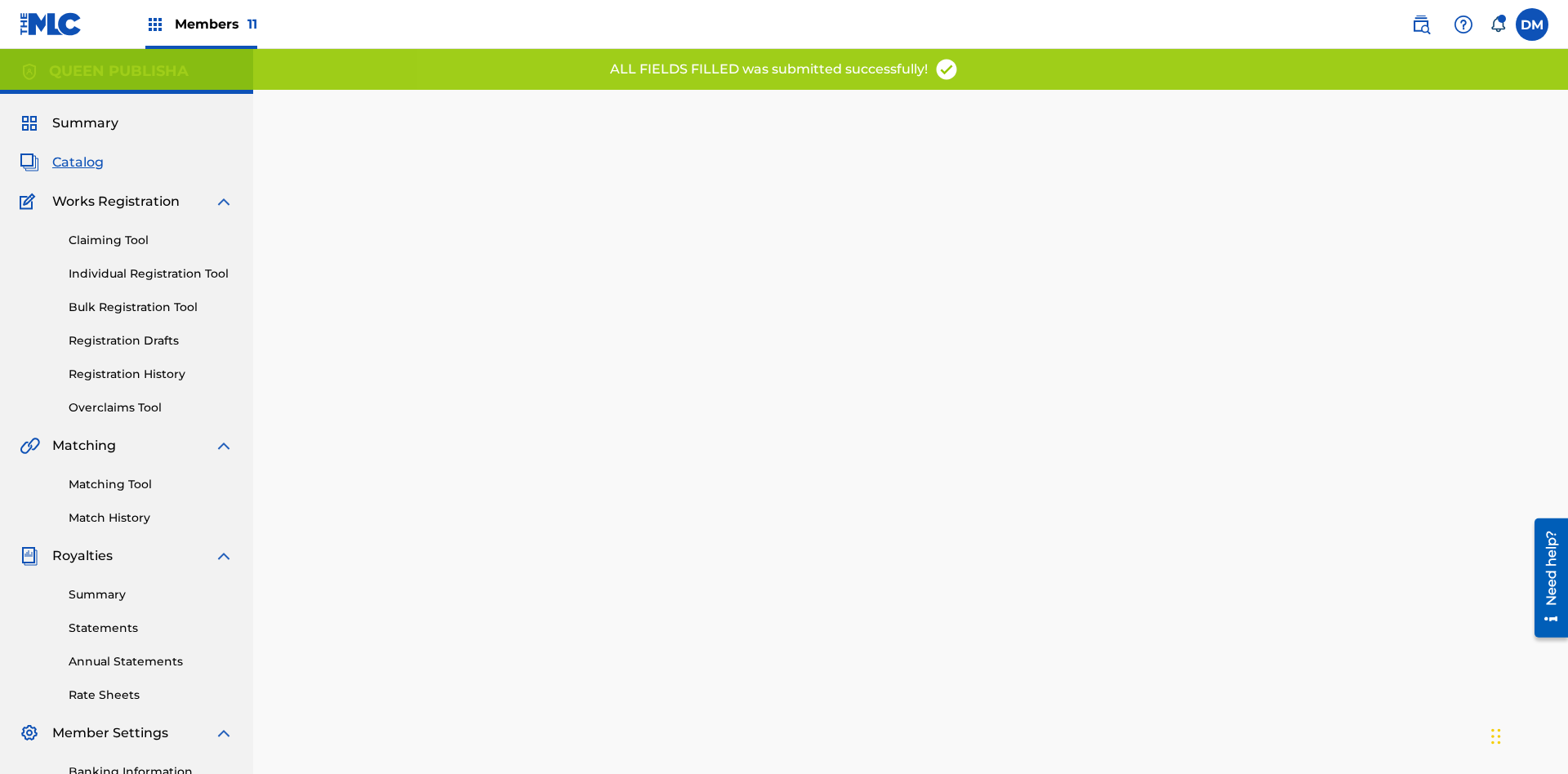
scroll to position [0, 408]
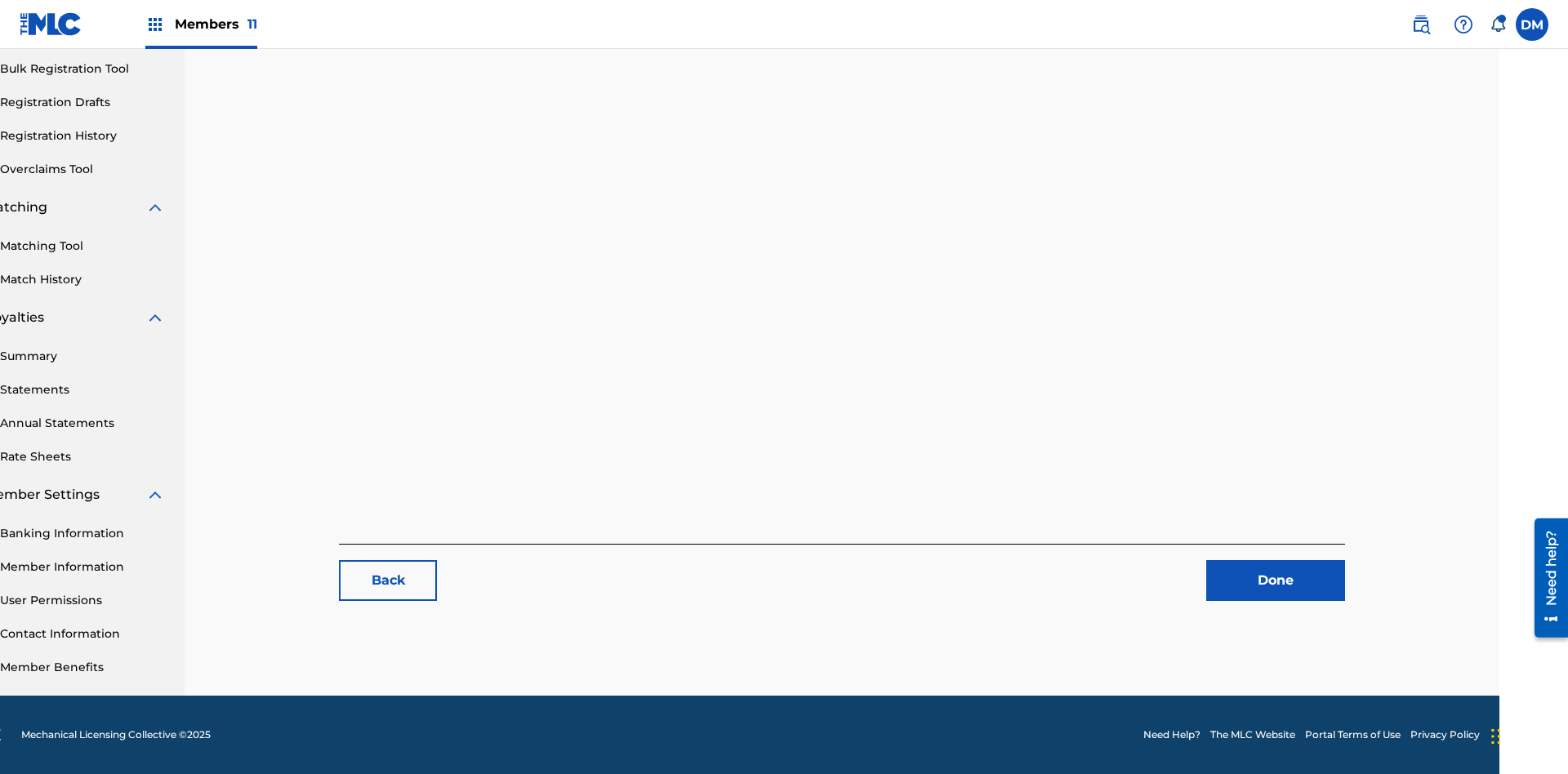
click at [83, 136] on link "Registration History" at bounding box center [82, 136] width 165 height 17
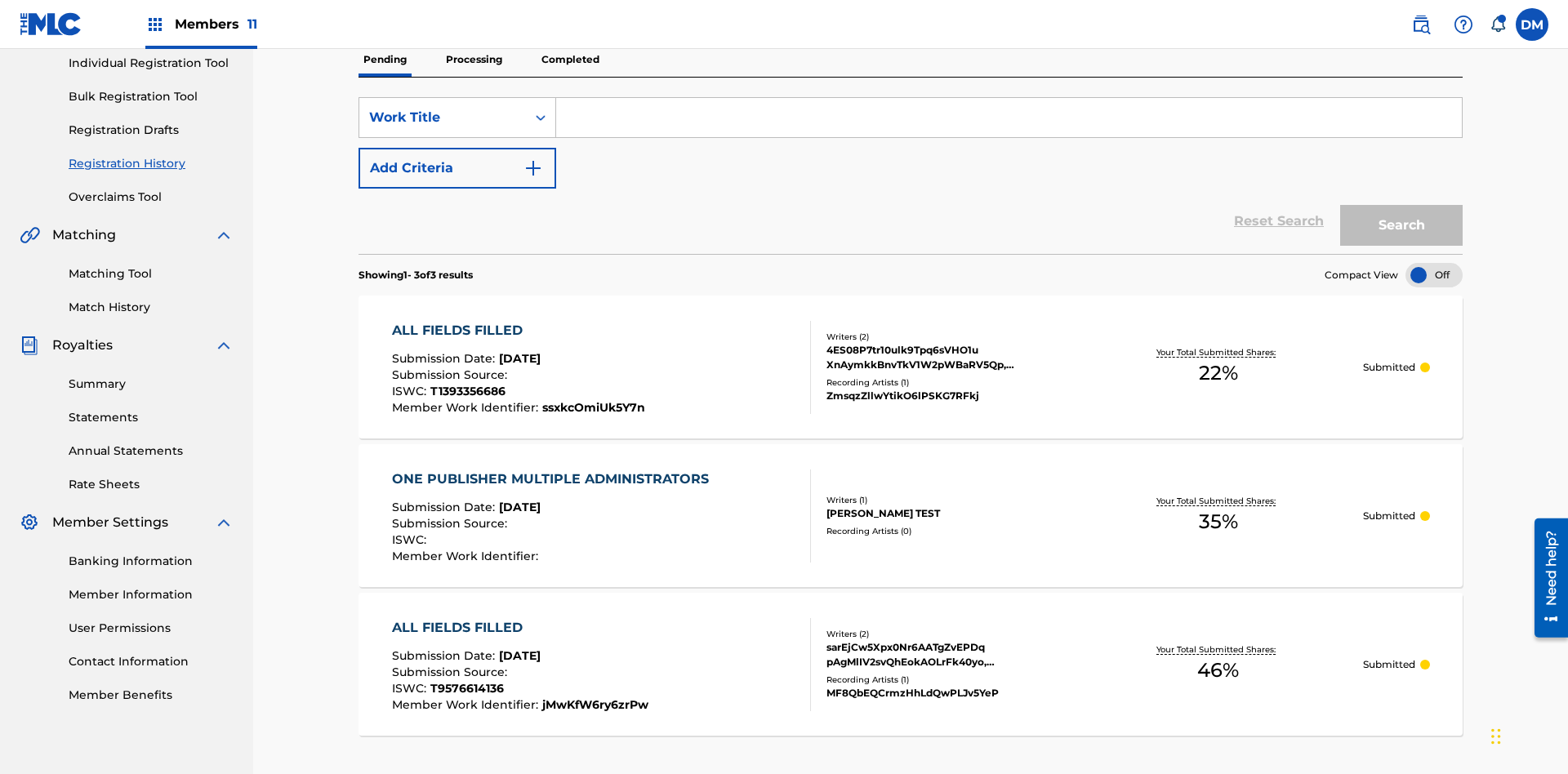
click at [1009, 118] on input "Search Form" at bounding box center [1009, 117] width 906 height 39
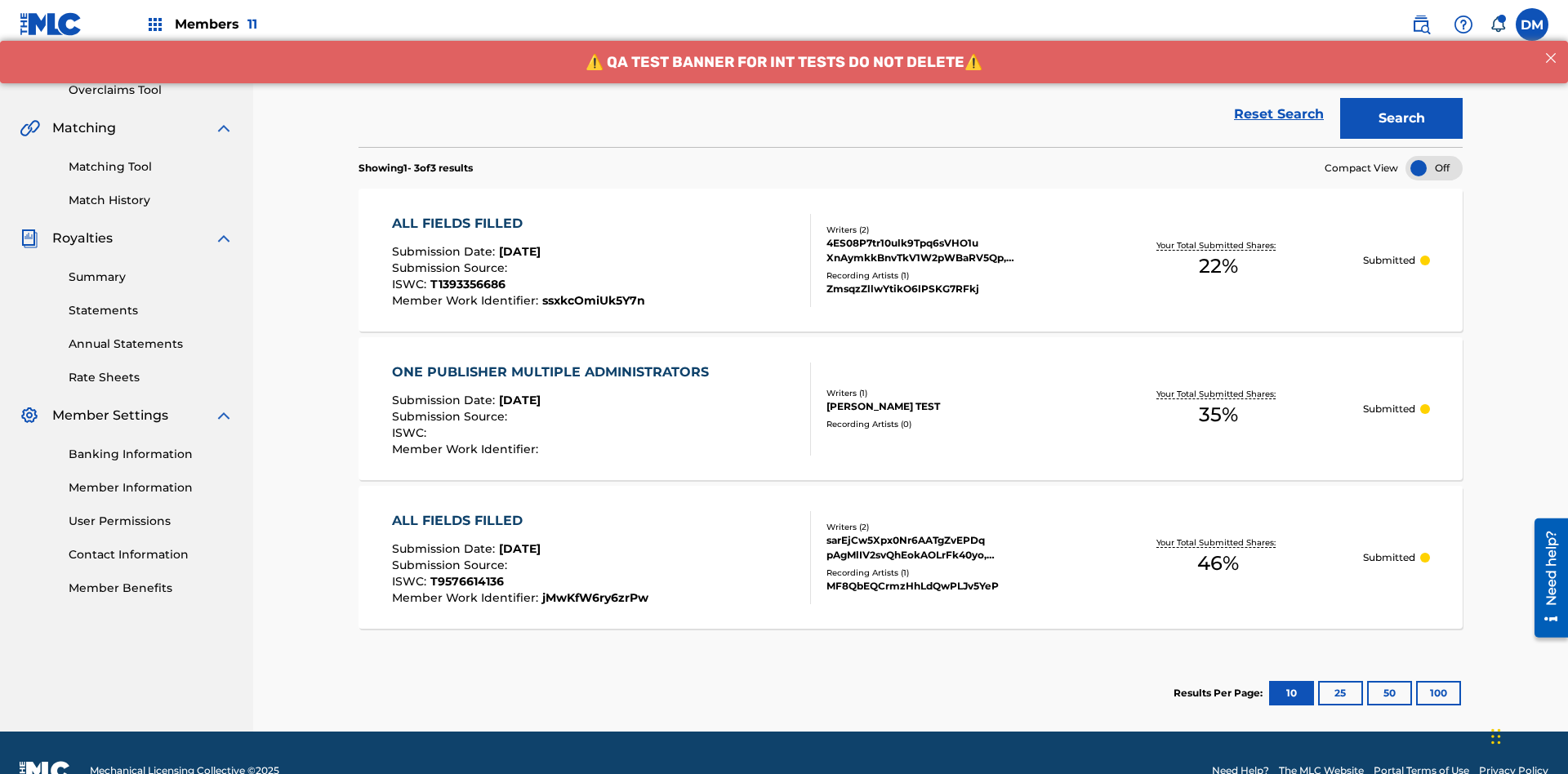
type input "ALL FIELDS FILLED"
click at [1401, 118] on button "Search" at bounding box center [1401, 118] width 122 height 41
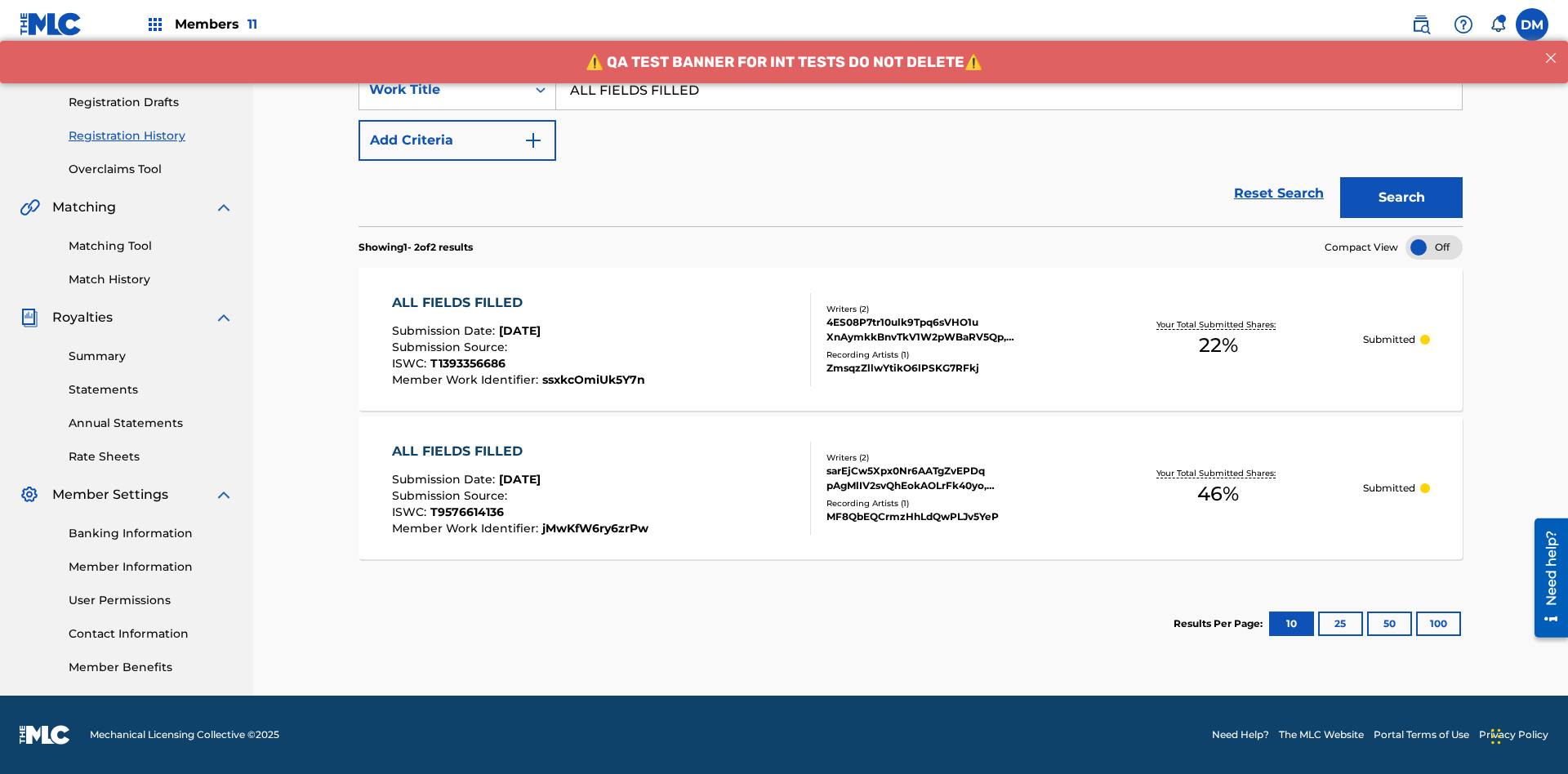
click at [911, 339] on div "4ES08P7tr10ulk9Tpq6sVHO1u XnAymkkBnvTkV1W2pWBaRV5Qp, ch2dnmjjEfkw0BGZgoDnLP8OL …" at bounding box center [949, 330] width 247 height 29
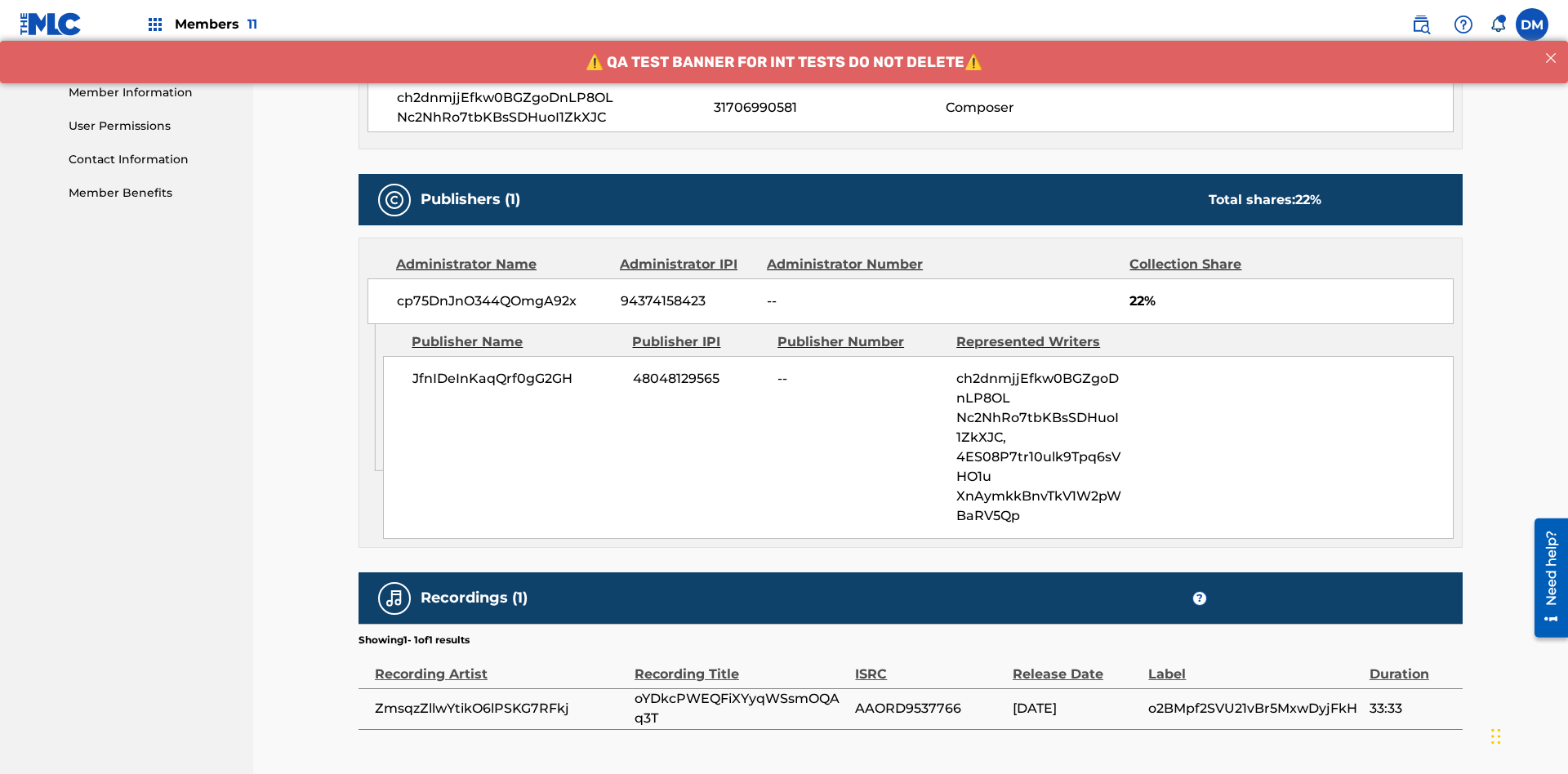
scroll to position [812, 0]
